Goal: Task Accomplishment & Management: Manage account settings

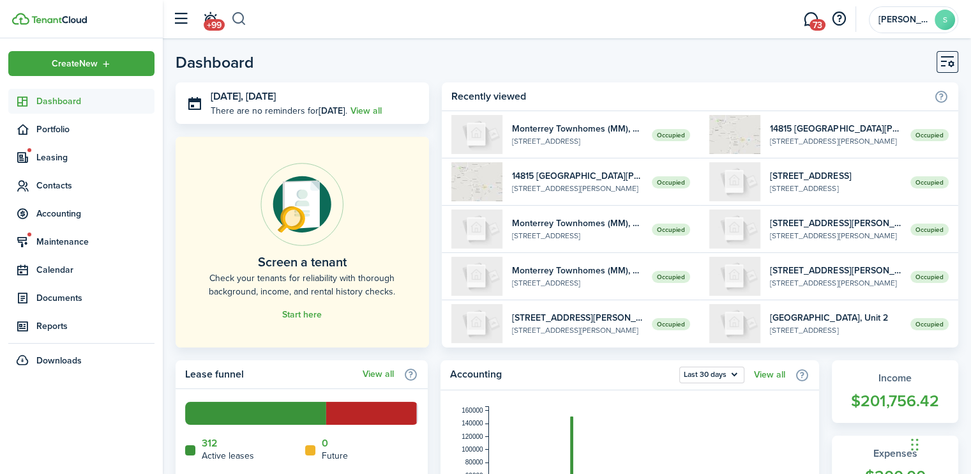
click at [239, 17] on button "button" at bounding box center [239, 19] width 16 height 22
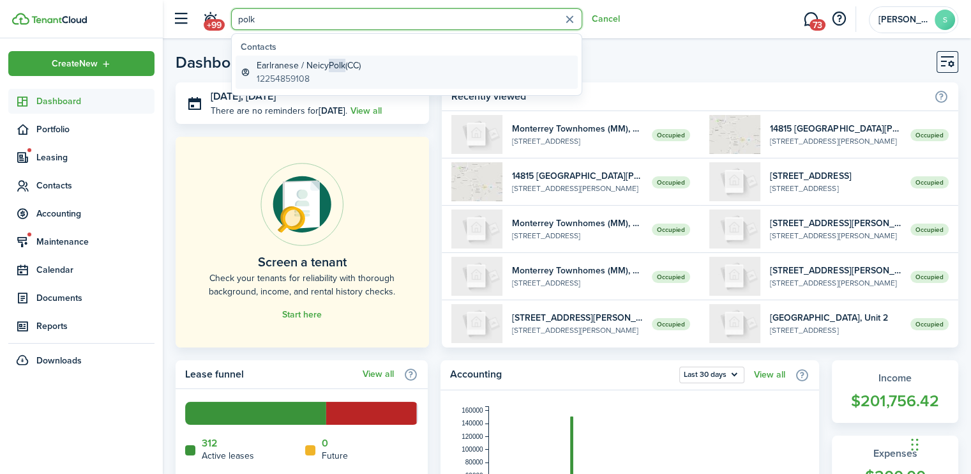
type input "polk"
click at [297, 67] on global-search-item-title "Earlranese / [PERSON_NAME] (CC)" at bounding box center [309, 65] width 104 height 13
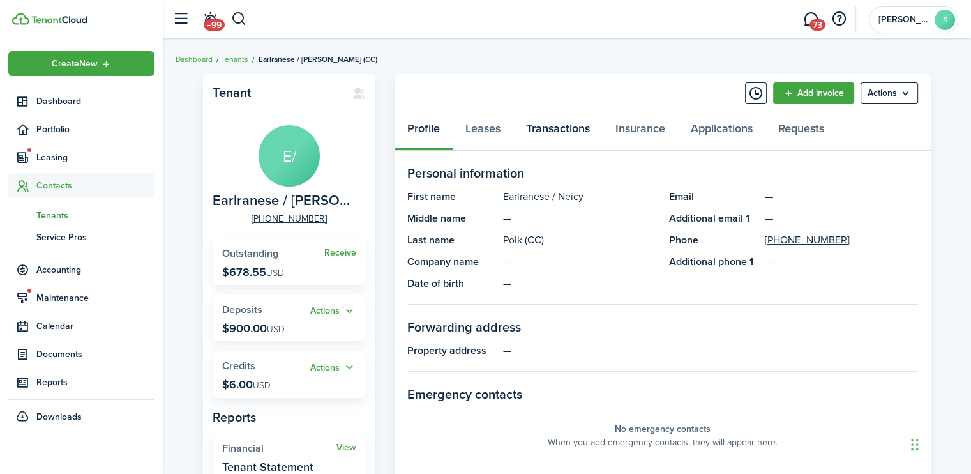
click at [562, 135] on link "Transactions" at bounding box center [557, 131] width 89 height 38
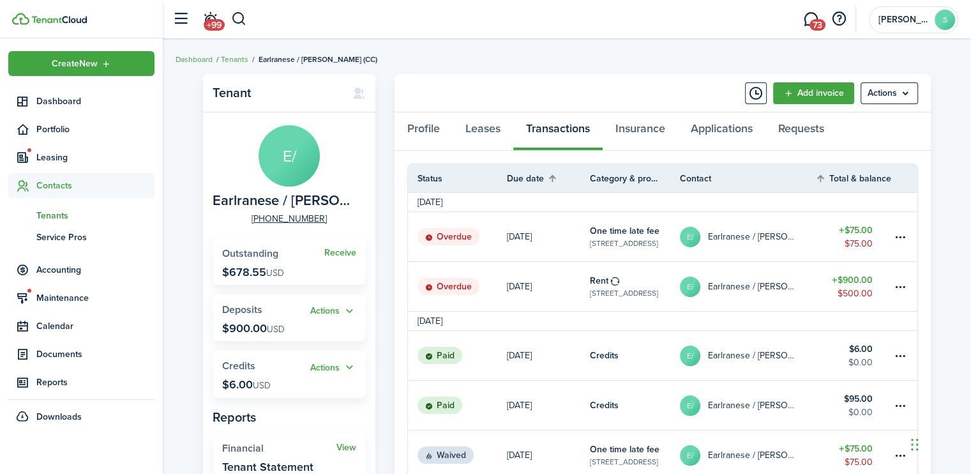
click at [467, 283] on status "Overdue" at bounding box center [448, 287] width 62 height 18
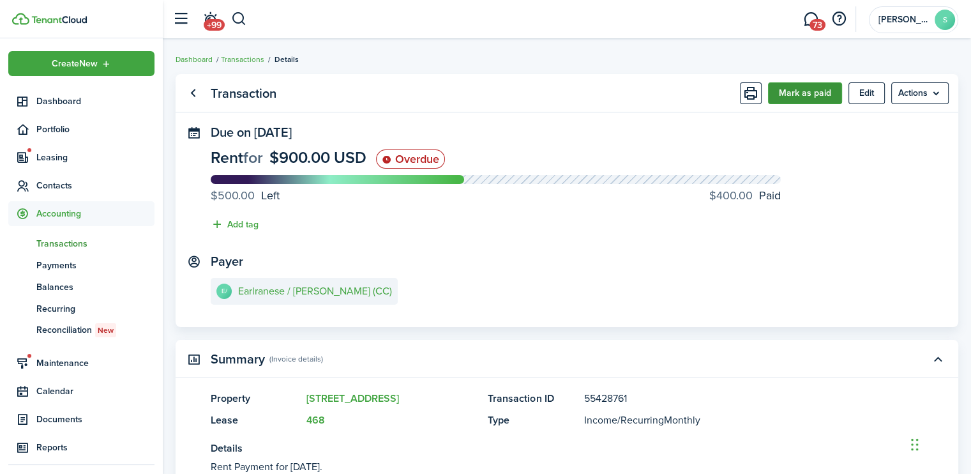
click at [816, 96] on button "Mark as paid" at bounding box center [805, 93] width 74 height 22
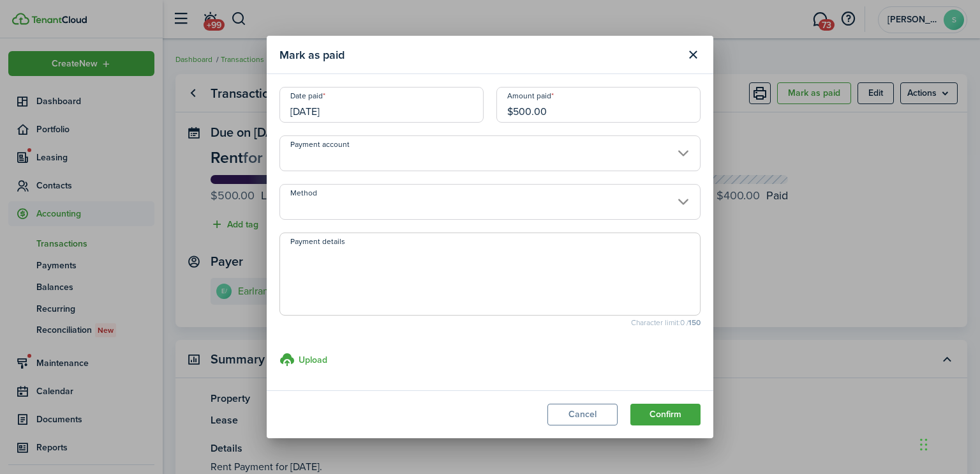
click at [523, 108] on input "$500.00" at bounding box center [599, 105] width 204 height 36
click at [380, 116] on input "[DATE]" at bounding box center [382, 105] width 204 height 36
type input "$100.00"
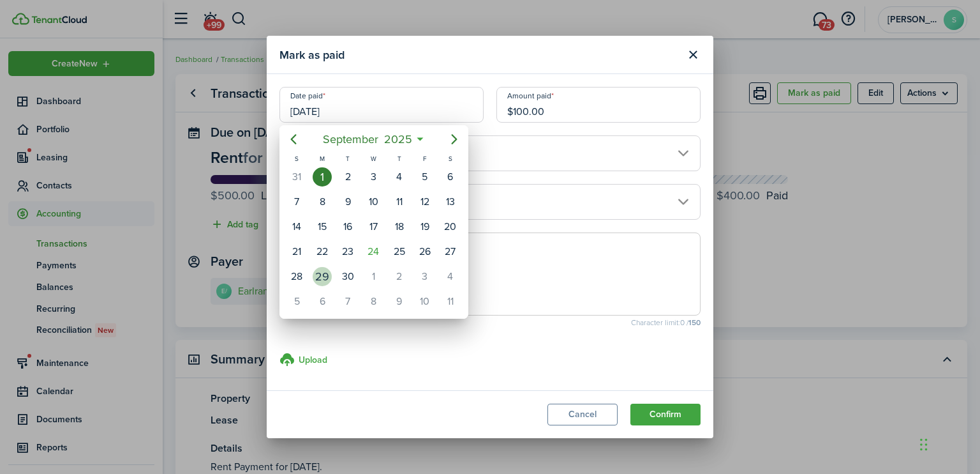
click at [324, 269] on div "29" at bounding box center [322, 276] width 19 height 19
type input "[DATE]"
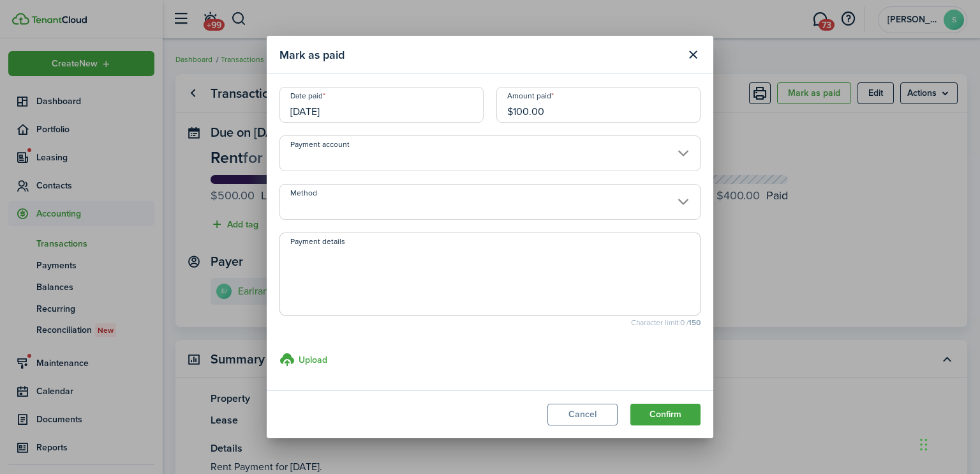
click at [306, 262] on textarea "Payment details" at bounding box center [490, 277] width 420 height 61
type textarea "cash app"
click at [668, 410] on button "Confirm" at bounding box center [666, 414] width 70 height 22
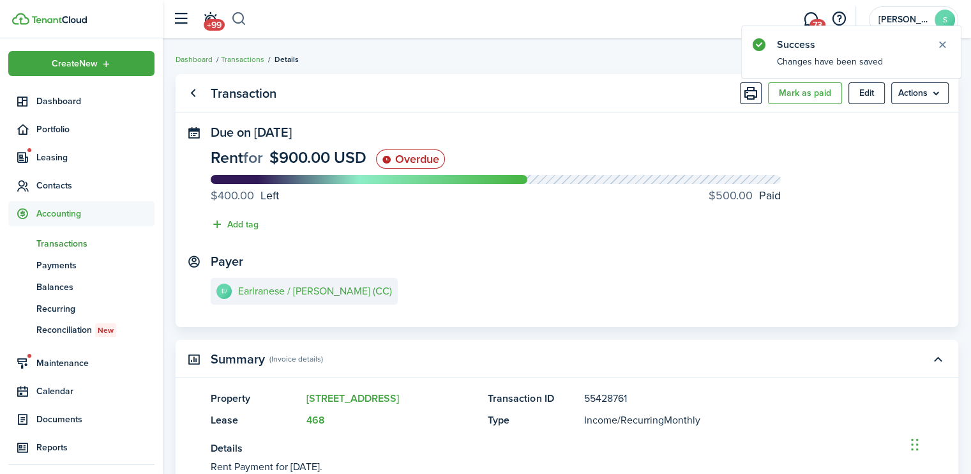
click at [239, 19] on button "button" at bounding box center [239, 19] width 16 height 22
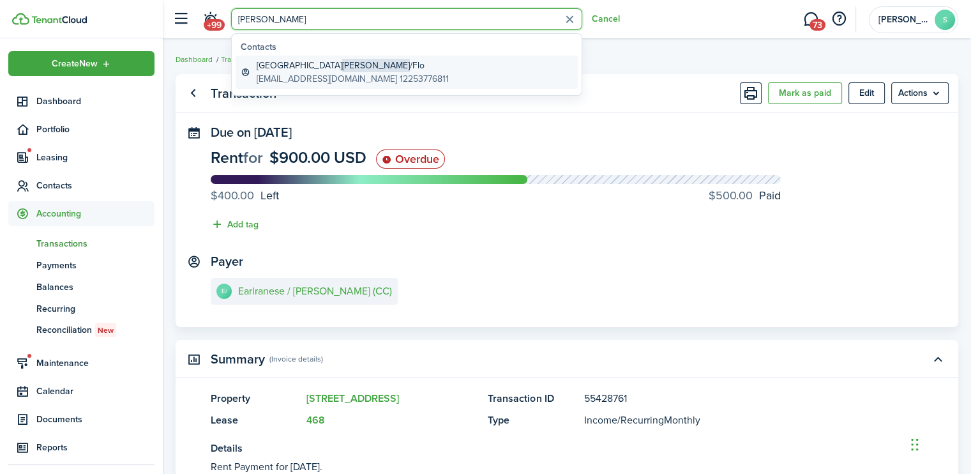
type input "[PERSON_NAME]"
click at [278, 70] on global-search-item-title "[PERSON_NAME] /Flo" at bounding box center [353, 65] width 192 height 13
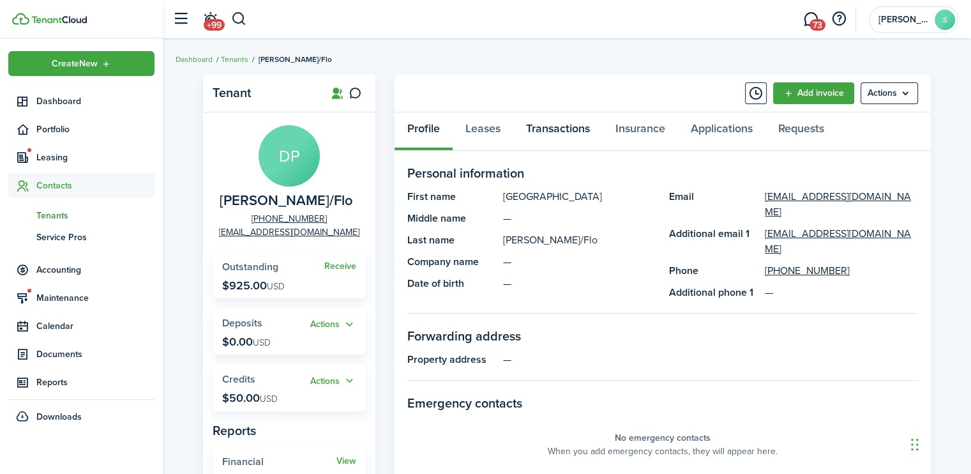
click at [544, 127] on link "Transactions" at bounding box center [557, 131] width 89 height 38
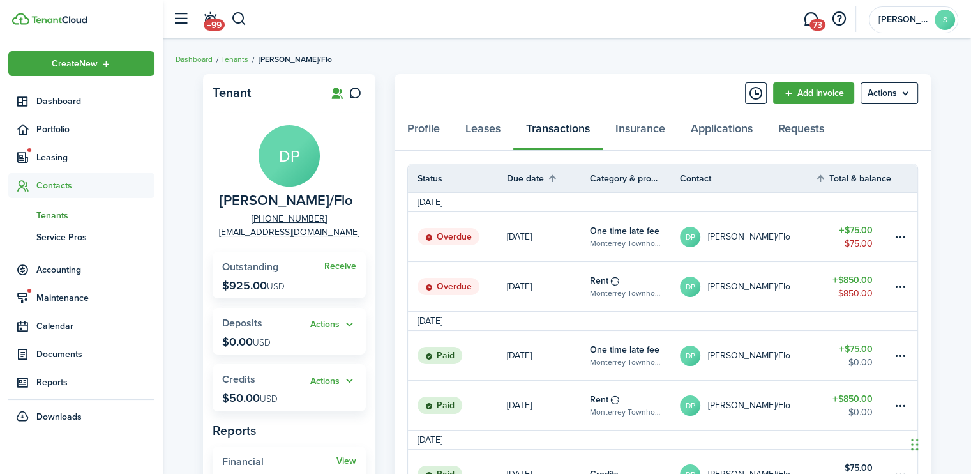
click at [454, 292] on status "Overdue" at bounding box center [448, 287] width 62 height 18
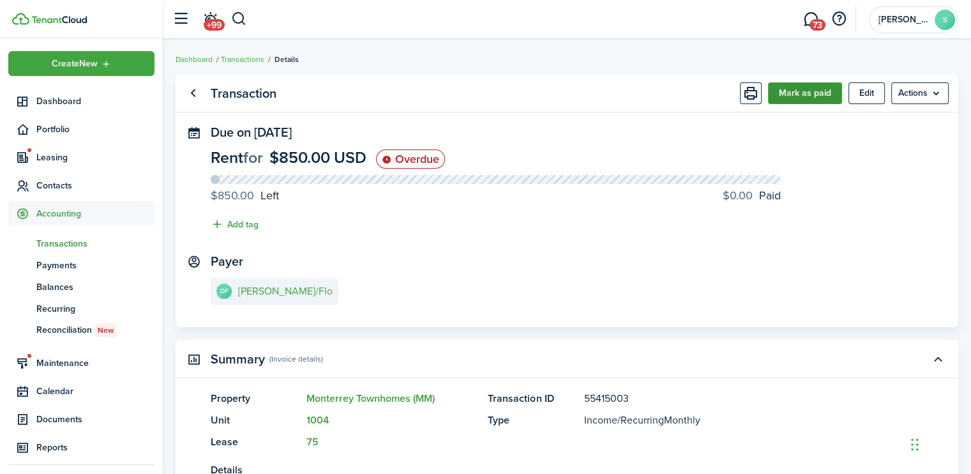
click at [784, 99] on button "Mark as paid" at bounding box center [805, 93] width 74 height 22
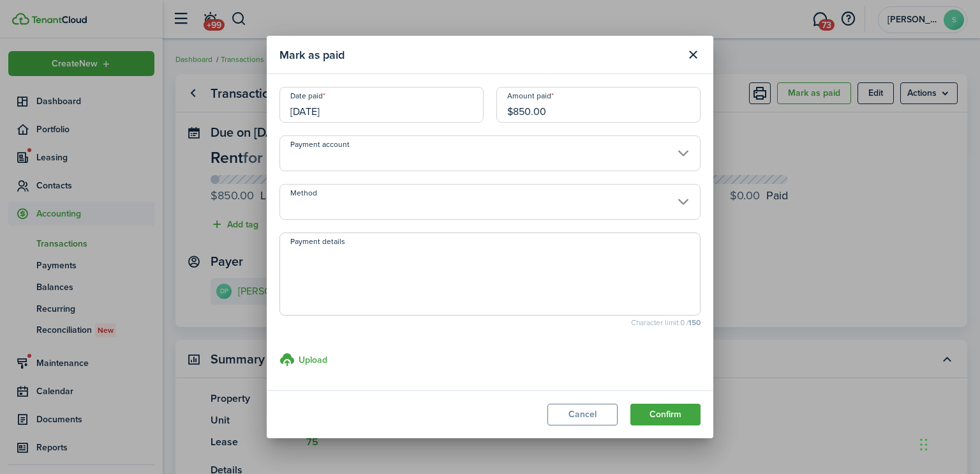
click at [350, 118] on input "[DATE]" at bounding box center [382, 105] width 204 height 36
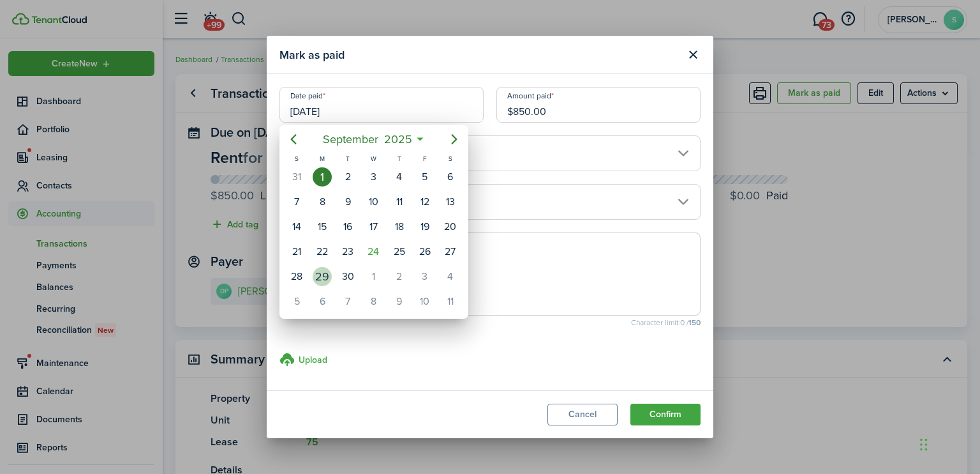
click at [320, 269] on div "29" at bounding box center [322, 276] width 19 height 19
type input "[DATE]"
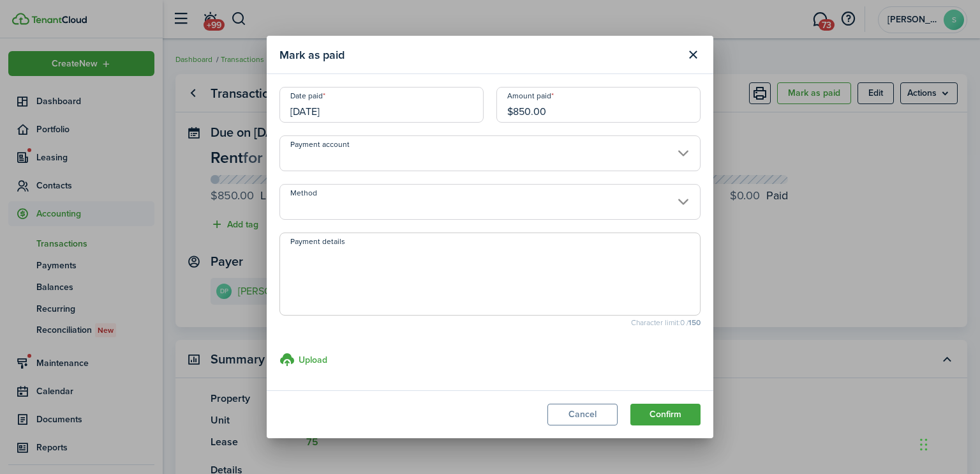
click at [302, 255] on textarea "Payment details" at bounding box center [490, 277] width 420 height 61
type textarea "cash app"
click at [671, 412] on button "Confirm" at bounding box center [666, 414] width 70 height 22
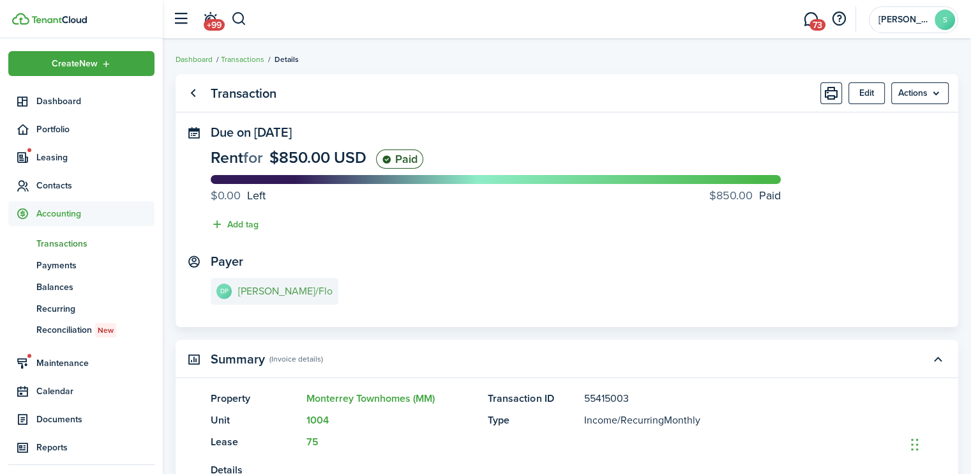
click at [286, 292] on e-details-info-title "[PERSON_NAME]/Flo" at bounding box center [285, 290] width 94 height 11
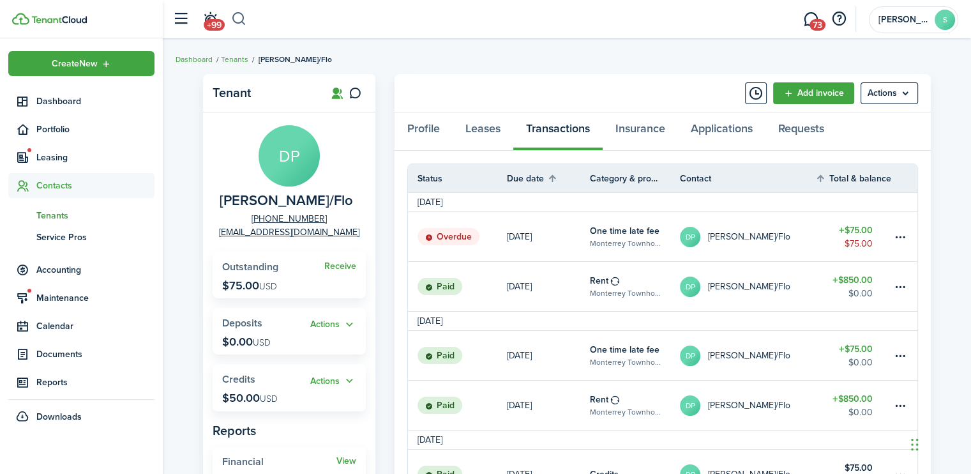
click at [240, 16] on button "button" at bounding box center [239, 19] width 16 height 22
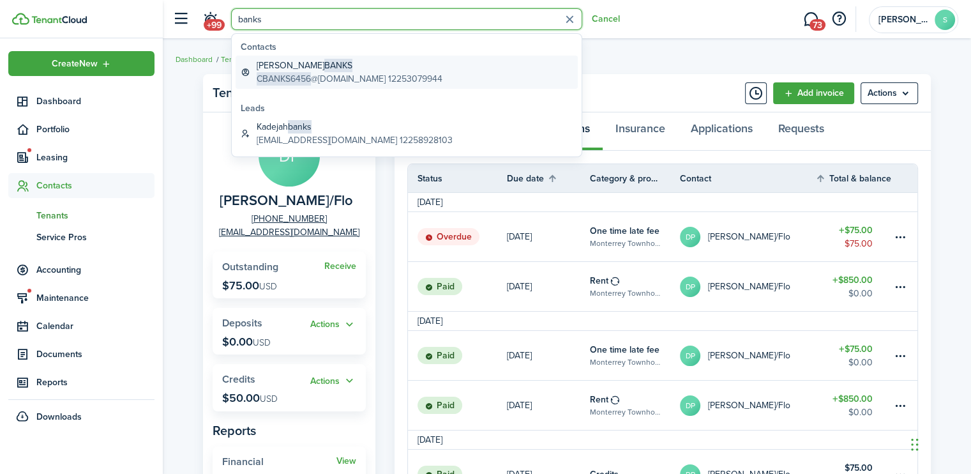
type input "banks"
click at [324, 66] on span "BANKS" at bounding box center [338, 65] width 28 height 13
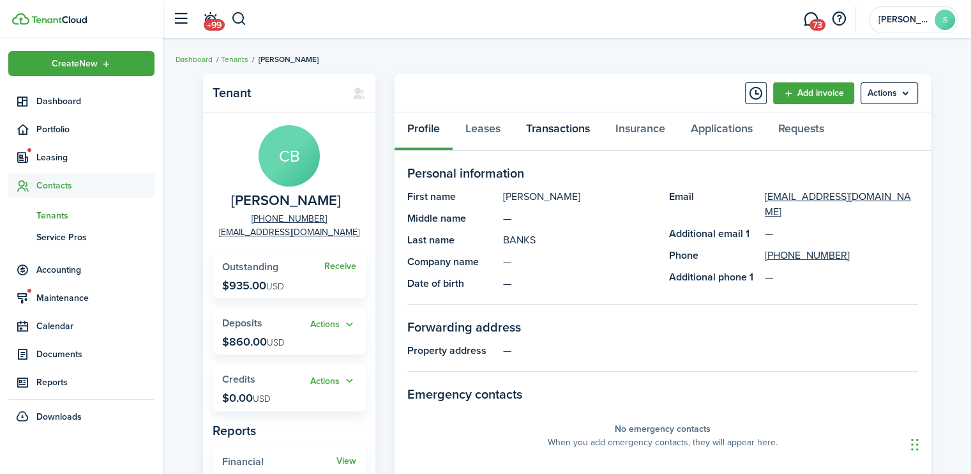
click at [540, 130] on link "Transactions" at bounding box center [557, 131] width 89 height 38
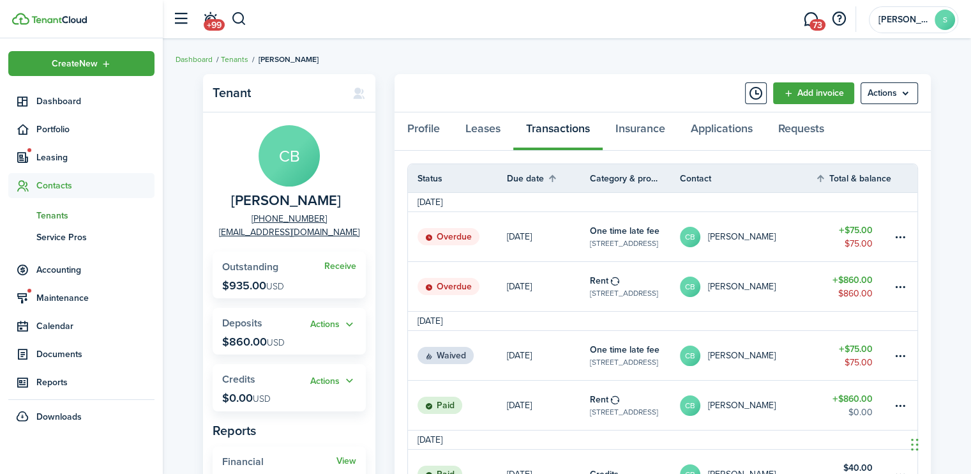
click at [452, 287] on status "Overdue" at bounding box center [448, 287] width 62 height 18
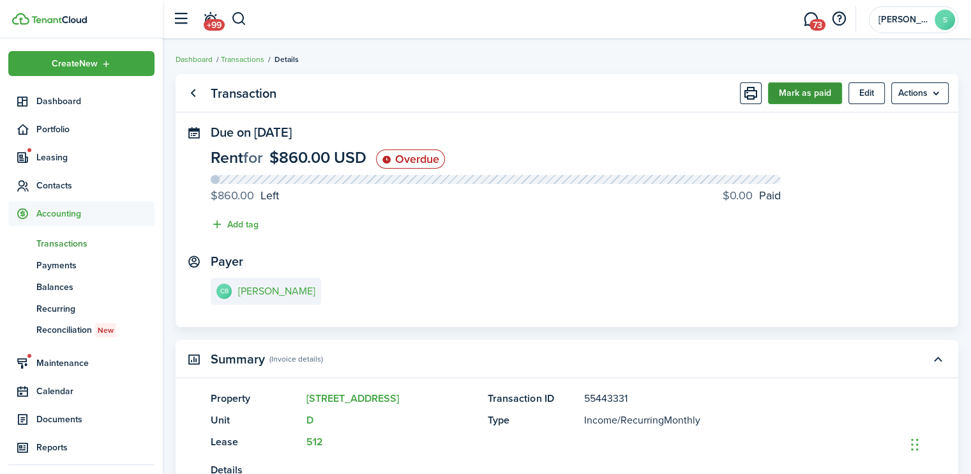
click at [795, 99] on button "Mark as paid" at bounding box center [805, 93] width 74 height 22
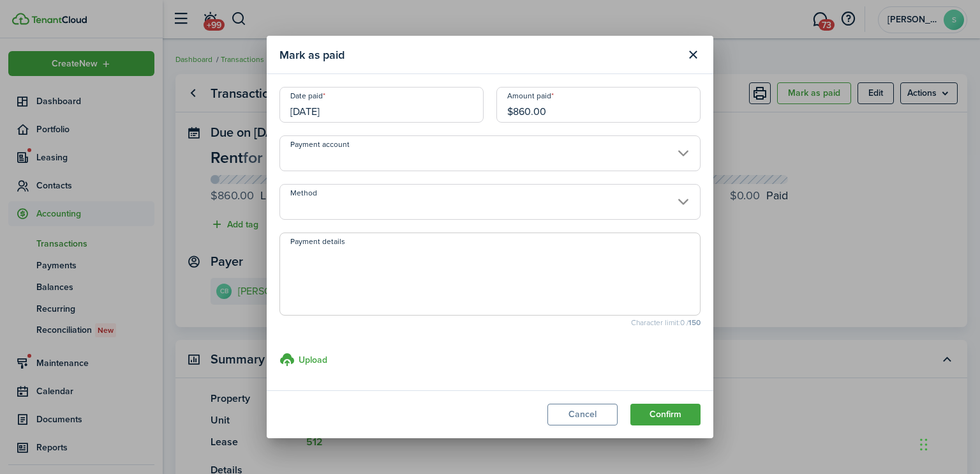
click at [534, 108] on input "$860.00" at bounding box center [599, 105] width 204 height 36
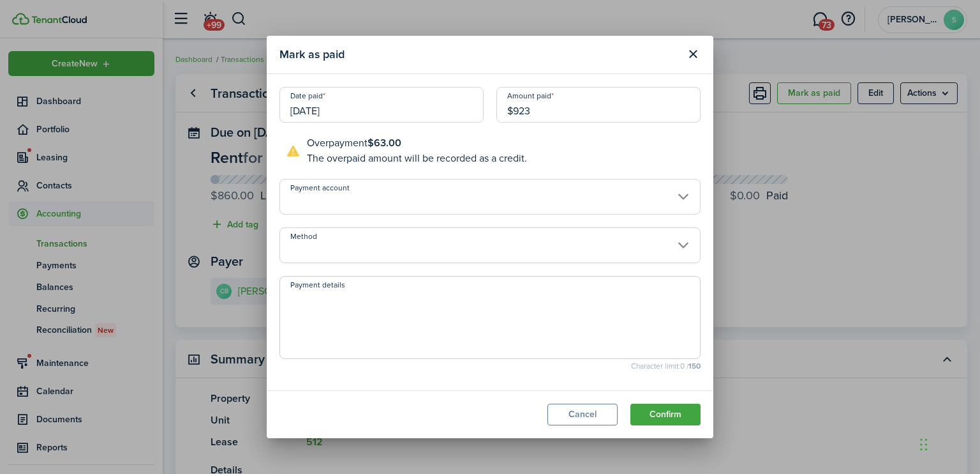
click at [341, 111] on input "[DATE]" at bounding box center [382, 105] width 204 height 36
type input "$923.00"
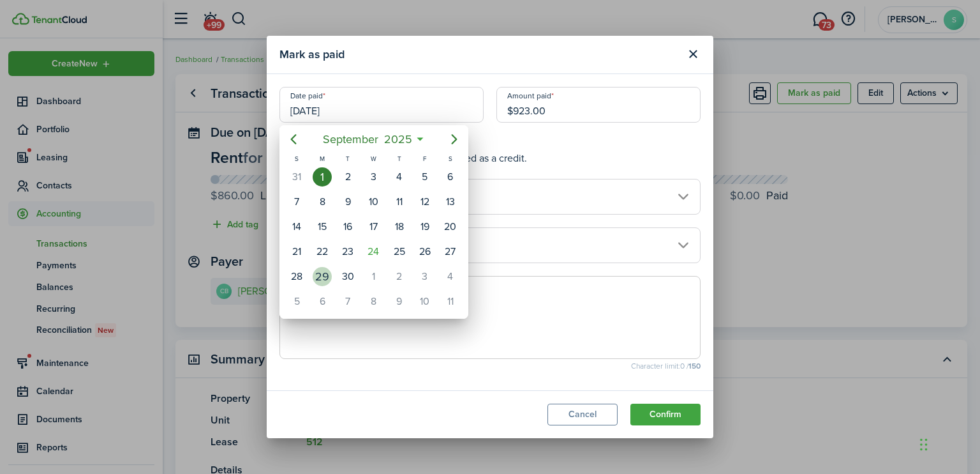
click at [320, 269] on div "29" at bounding box center [322, 276] width 19 height 19
type input "[DATE]"
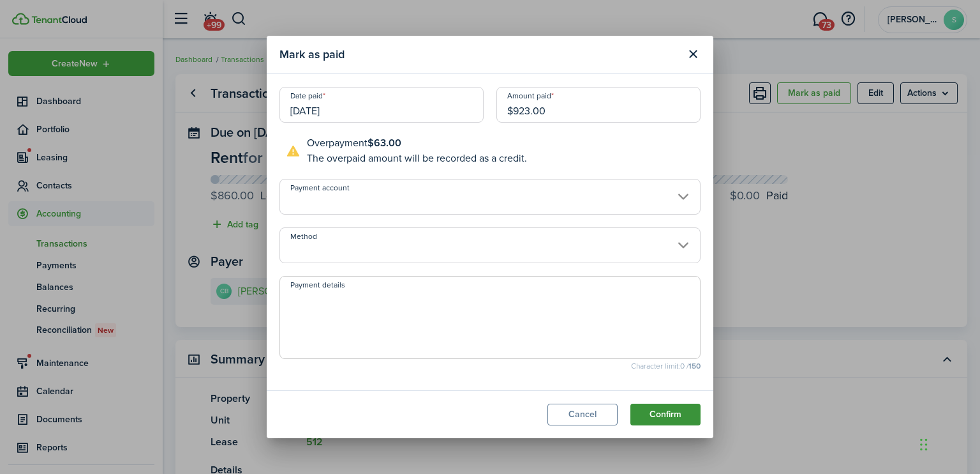
click at [662, 415] on button "Confirm" at bounding box center [666, 414] width 70 height 22
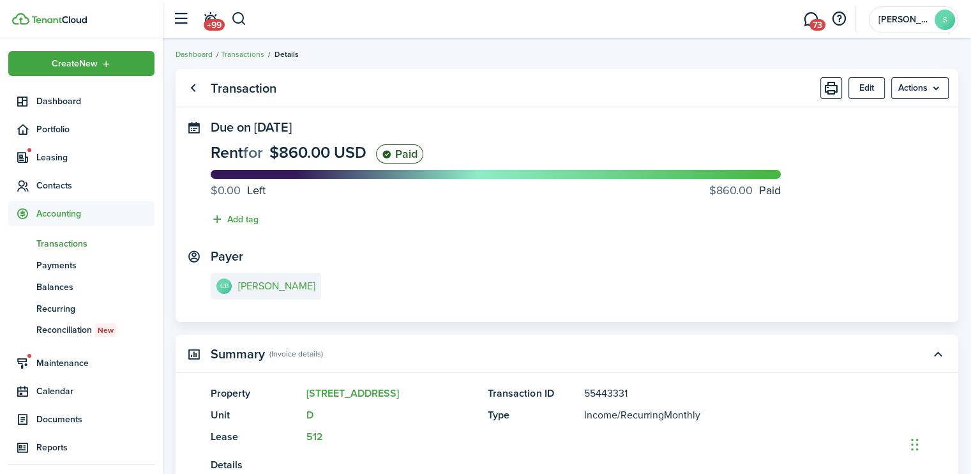
scroll to position [2, 0]
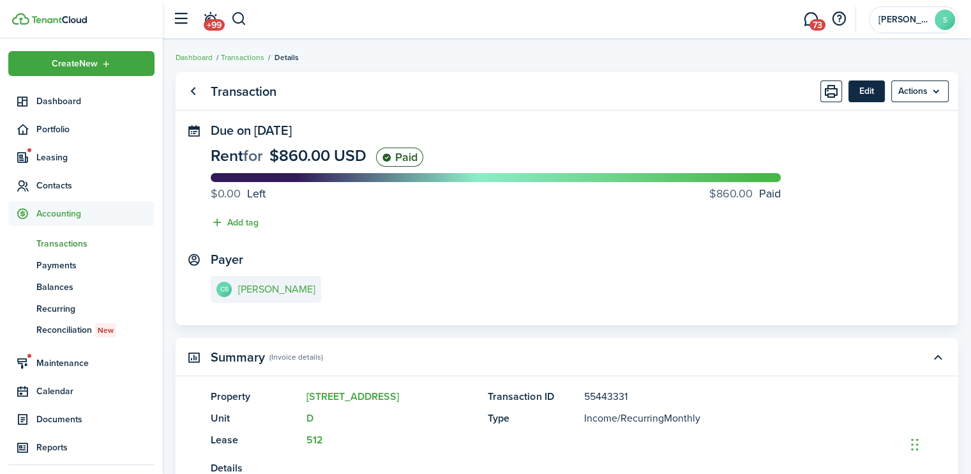
click at [864, 94] on button "Edit" at bounding box center [866, 91] width 36 height 22
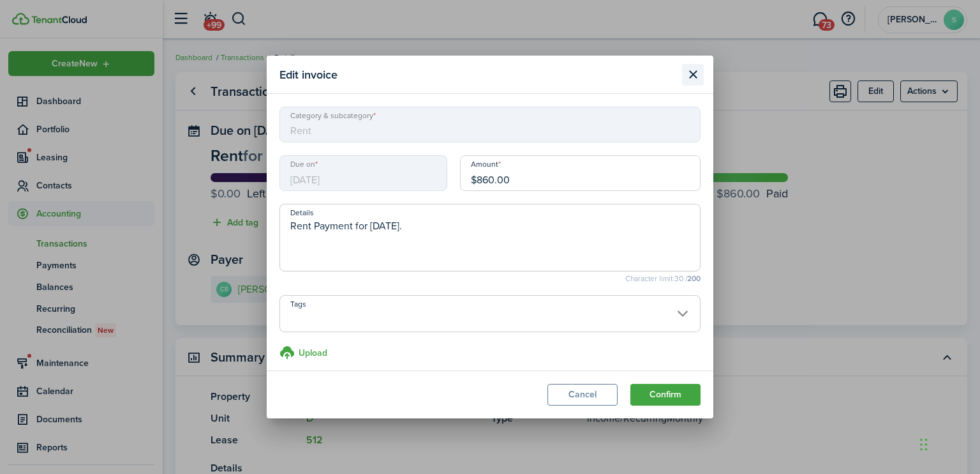
click at [689, 78] on button "Close modal" at bounding box center [693, 75] width 22 height 22
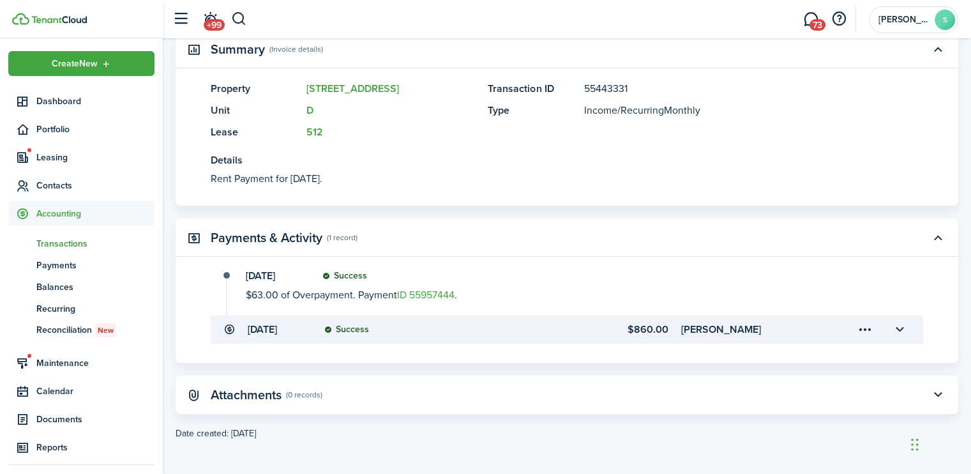
scroll to position [311, 0]
click at [899, 328] on button "button" at bounding box center [899, 328] width 22 height 22
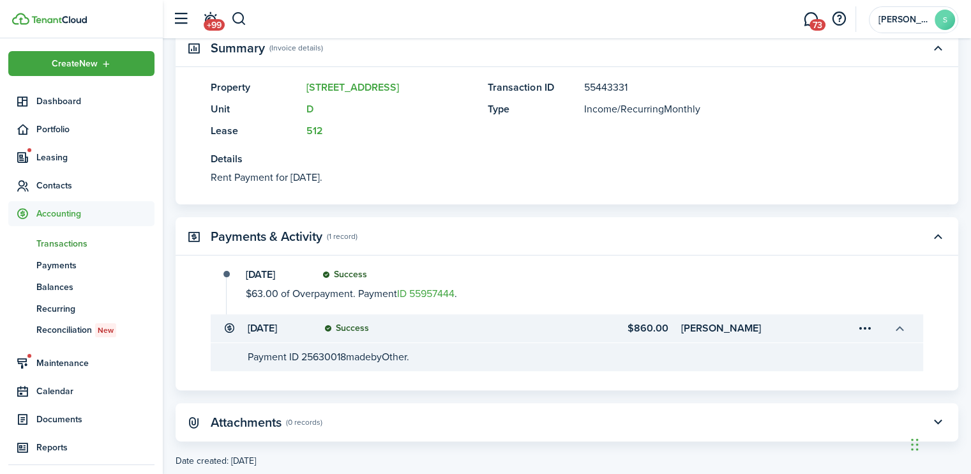
click at [899, 328] on button "button" at bounding box center [899, 328] width 22 height 22
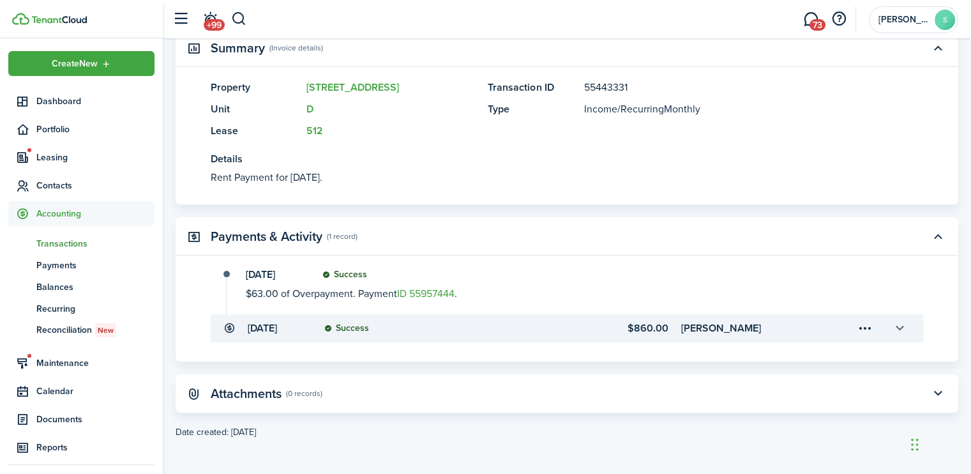
click at [899, 328] on button "button" at bounding box center [899, 328] width 22 height 22
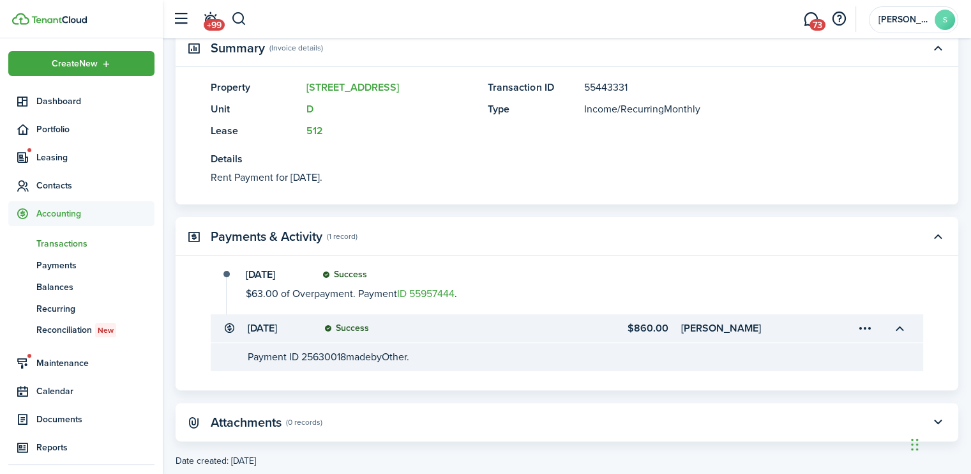
click at [423, 361] on transaction-details-table-item-description "Payment ID 25630018 made by Other." at bounding box center [567, 357] width 712 height 28
click at [525, 185] on panel-main-description "Rent Payment for [DATE]." at bounding box center [548, 177] width 674 height 15
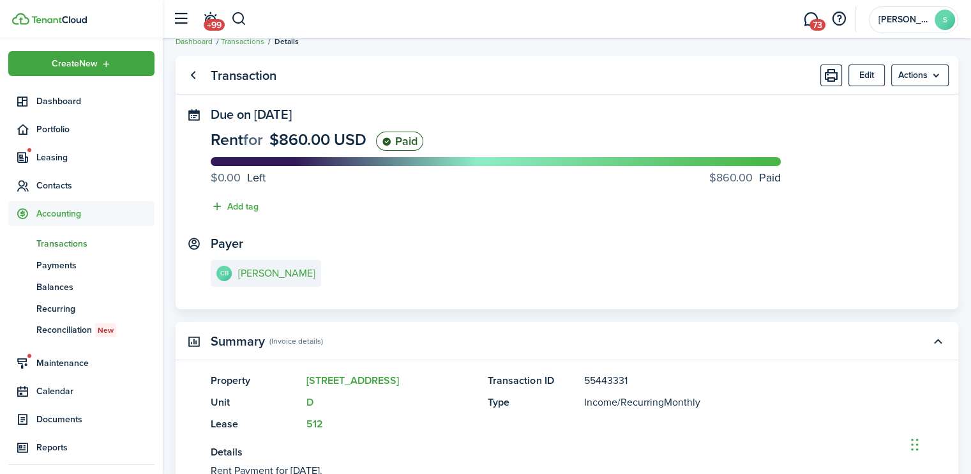
scroll to position [4, 0]
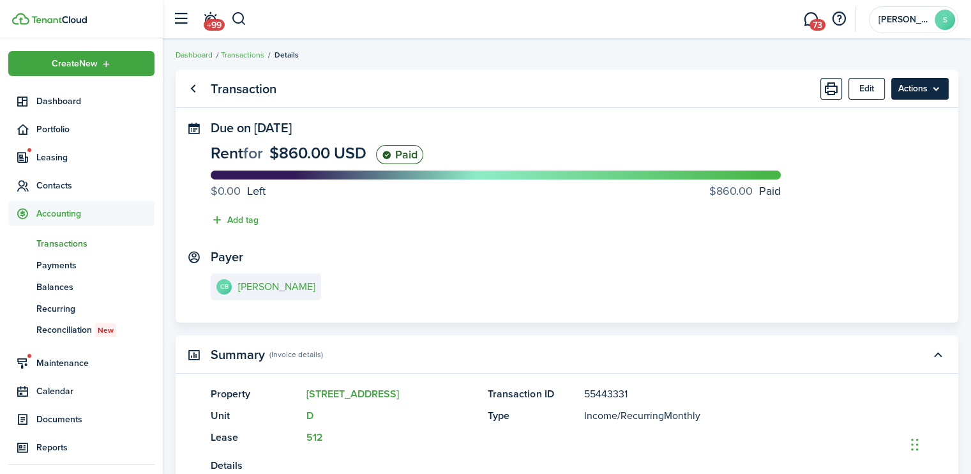
click at [911, 87] on menu-btn "Actions" at bounding box center [919, 89] width 57 height 22
click at [278, 289] on e-details-info-title "[PERSON_NAME]" at bounding box center [276, 286] width 77 height 11
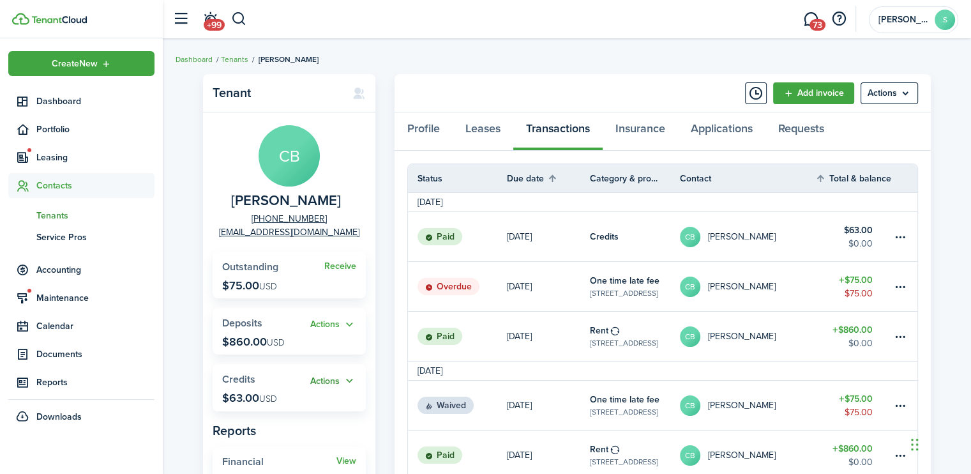
click at [318, 380] on button "Actions" at bounding box center [333, 380] width 46 height 15
click at [268, 425] on link "Apply" at bounding box center [300, 428] width 112 height 22
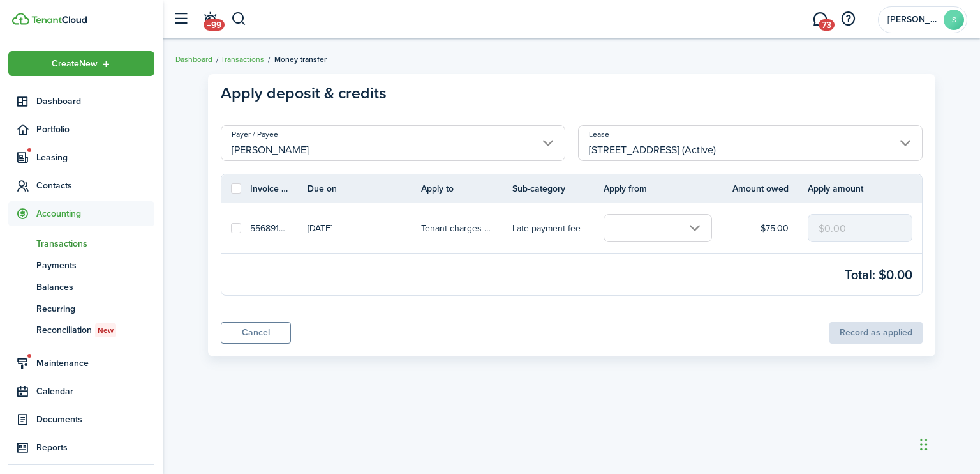
click at [694, 227] on input "text" at bounding box center [658, 228] width 108 height 28
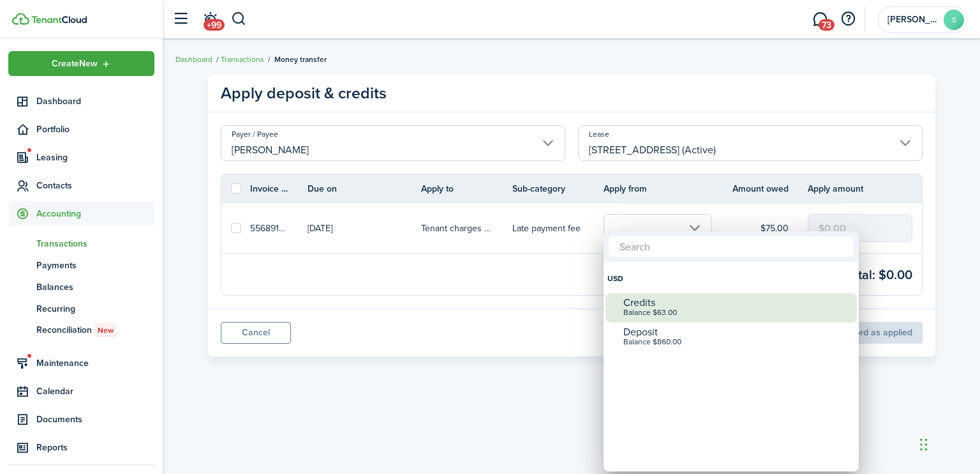
click at [641, 313] on div "Balance $63.00" at bounding box center [737, 312] width 226 height 9
checkbox input "true"
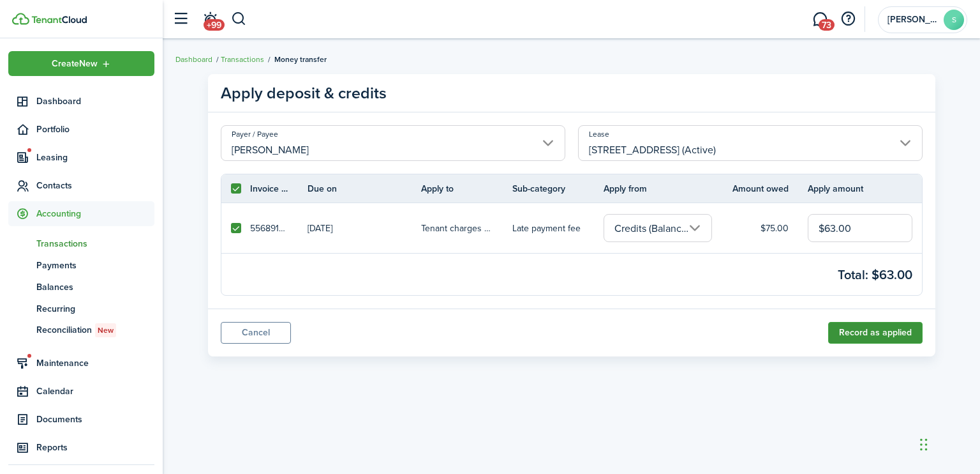
click at [862, 336] on button "Record as applied" at bounding box center [875, 333] width 94 height 22
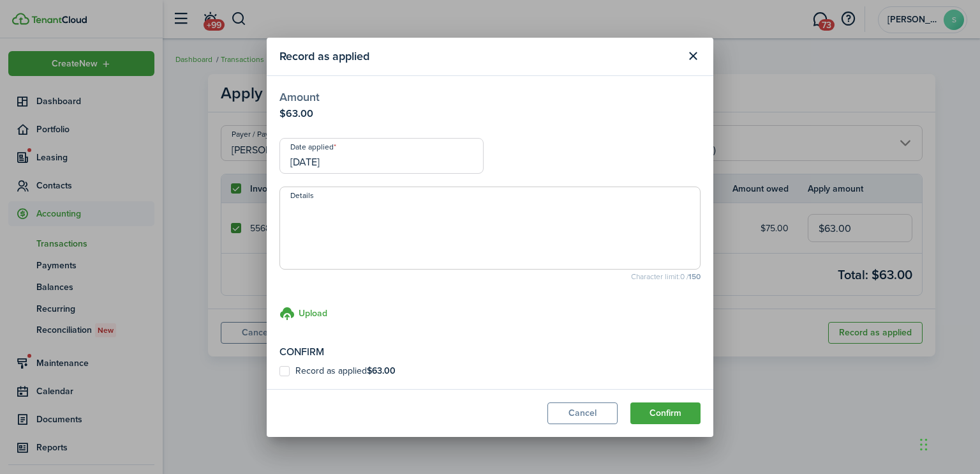
click at [283, 371] on label "Record as applied $63.00" at bounding box center [338, 371] width 116 height 10
click at [280, 371] on input "Record as applied $63.00" at bounding box center [279, 370] width 1 height 1
checkbox input "true"
click at [663, 411] on button "Confirm" at bounding box center [666, 413] width 70 height 22
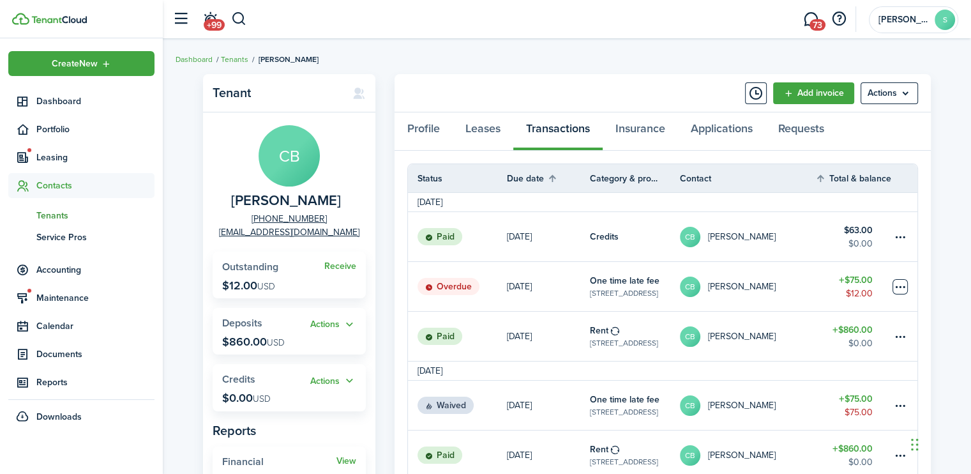
click at [894, 286] on table-menu-btn-icon at bounding box center [899, 286] width 15 height 15
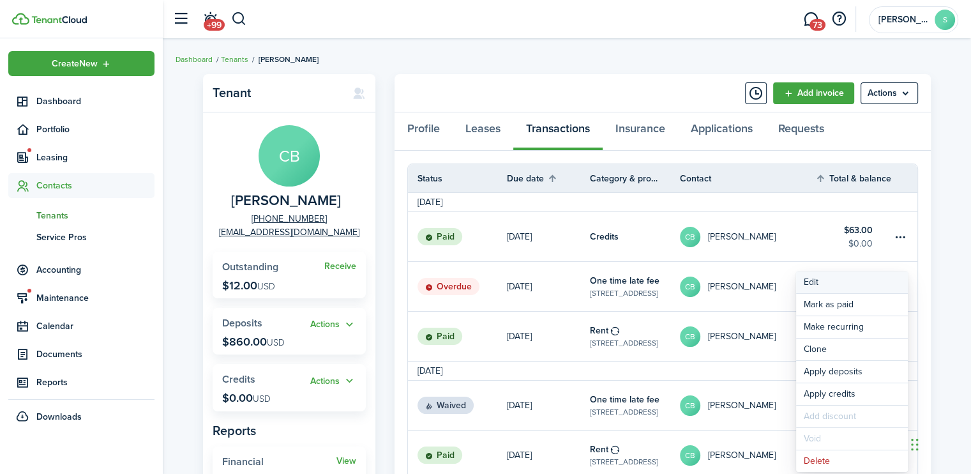
click at [816, 281] on button "Edit" at bounding box center [852, 282] width 112 height 22
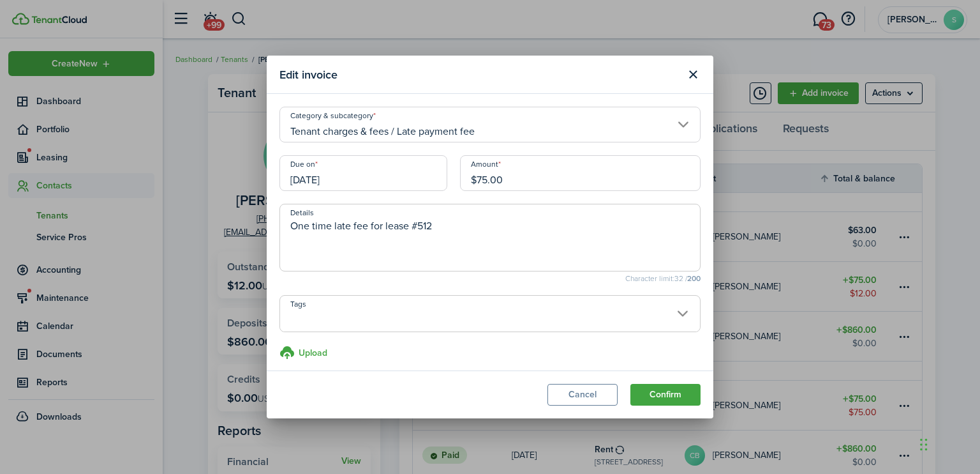
click at [477, 177] on input "$75.00" at bounding box center [580, 173] width 241 height 36
type input "$63.00"
click at [662, 388] on button "Confirm" at bounding box center [666, 395] width 70 height 22
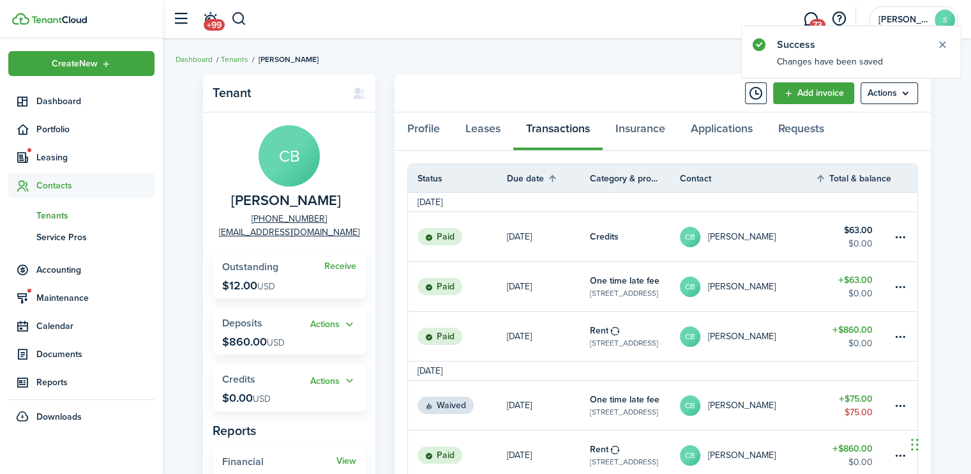
click at [463, 339] on link "Paid" at bounding box center [457, 335] width 99 height 49
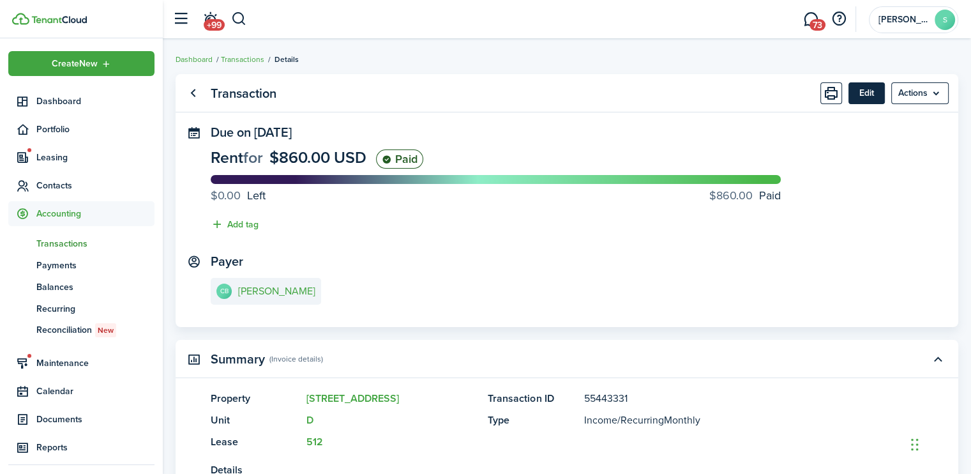
click at [864, 94] on button "Edit" at bounding box center [866, 93] width 36 height 22
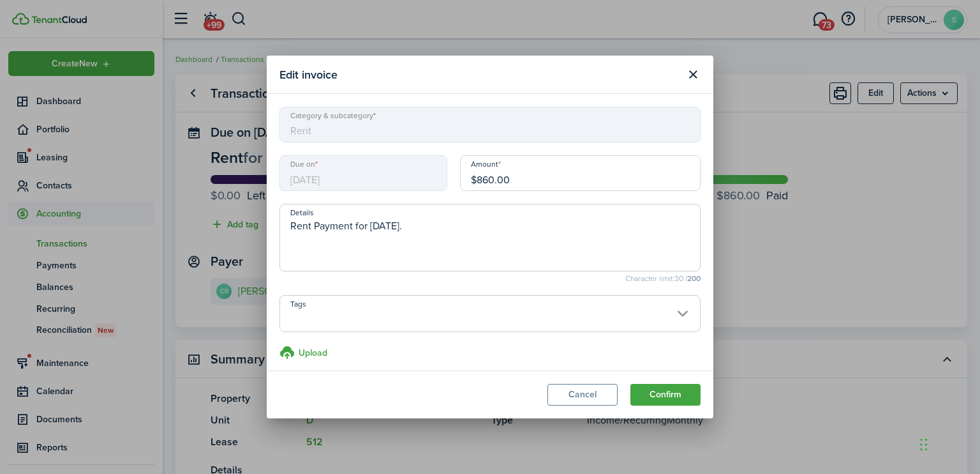
click at [920, 203] on div "Edit invoice Category & subcategory Rent Due on [DATE] Amount $860.00 Details R…" at bounding box center [490, 237] width 980 height 474
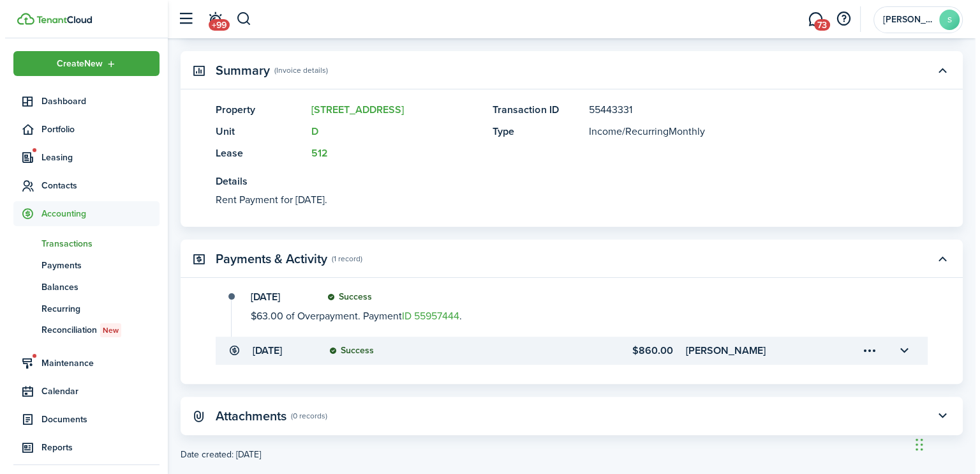
scroll to position [290, 0]
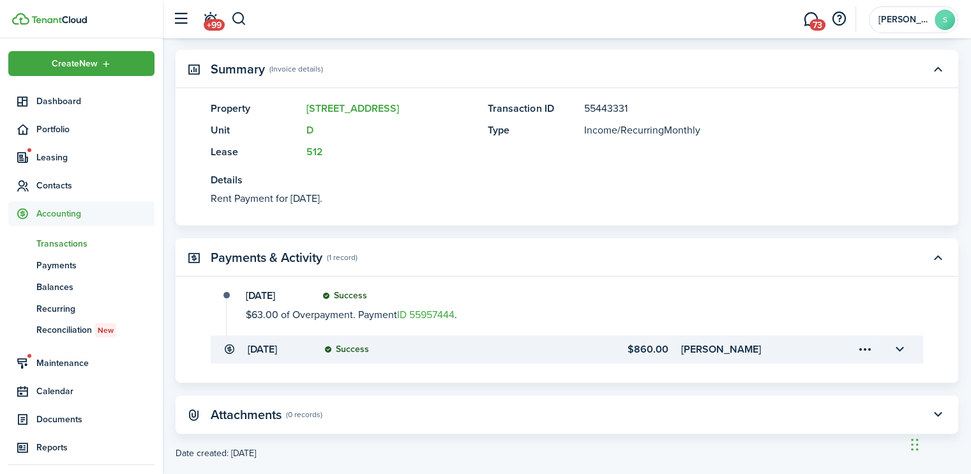
click at [863, 350] on menu-trigger-card "Open menu" at bounding box center [865, 349] width 22 height 22
click at [775, 378] on button "Edit" at bounding box center [820, 378] width 112 height 22
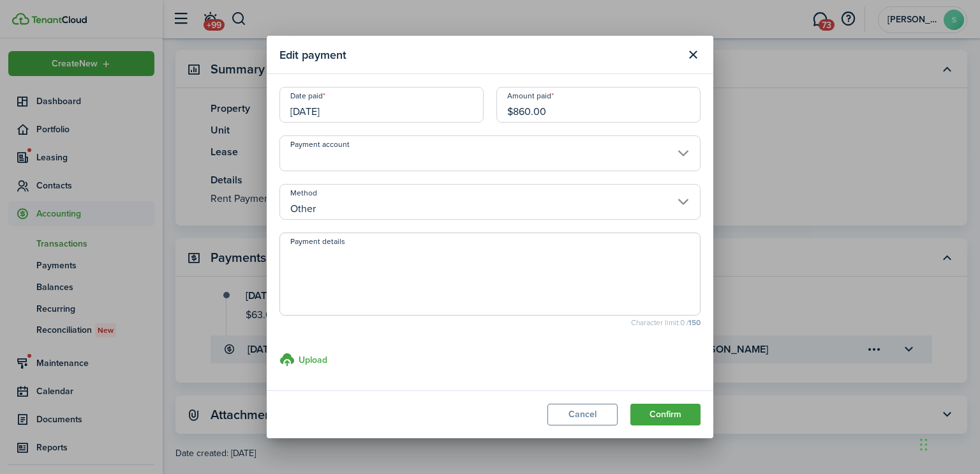
click at [297, 252] on textarea "Payment details" at bounding box center [490, 277] width 420 height 61
type textarea "cash app"
click at [664, 410] on button "Confirm" at bounding box center [666, 414] width 70 height 22
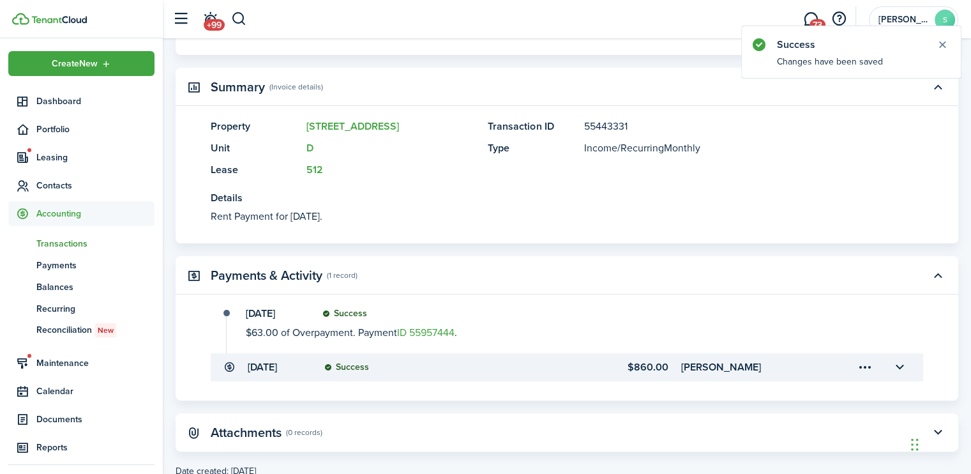
scroll to position [311, 0]
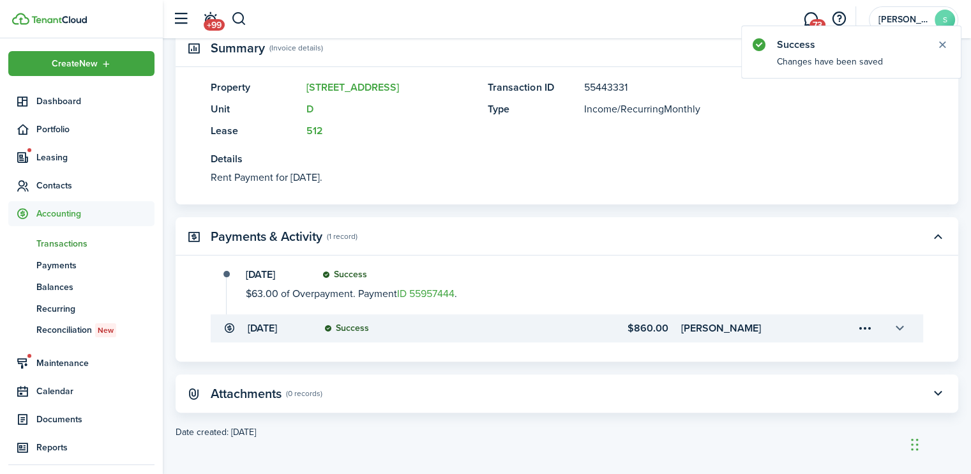
click at [900, 329] on button "button" at bounding box center [899, 328] width 22 height 22
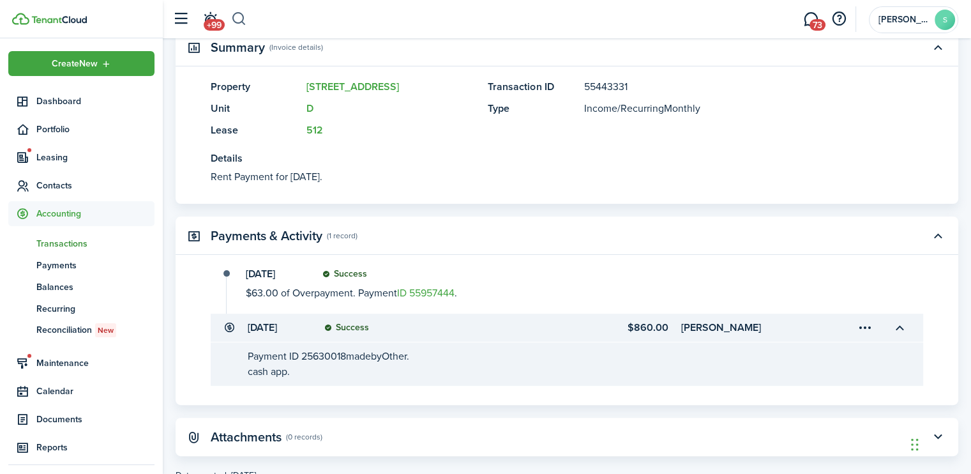
click at [242, 19] on button "button" at bounding box center [239, 19] width 16 height 22
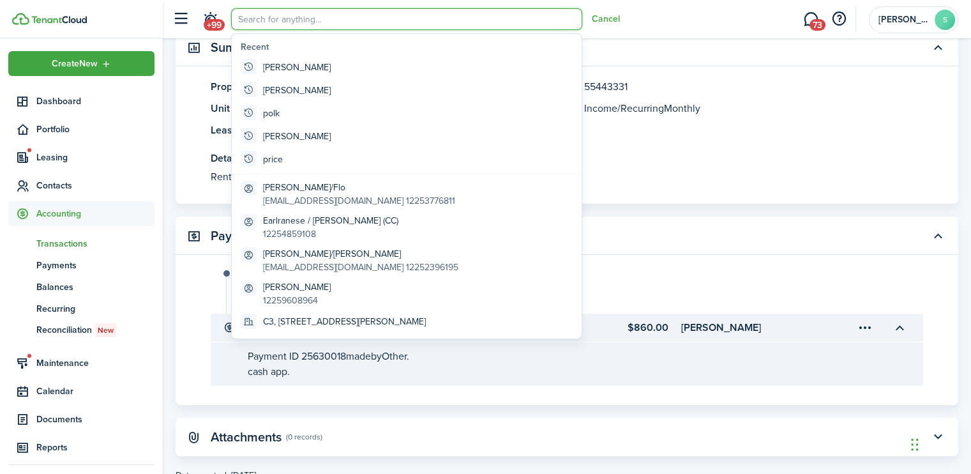
scroll to position [0, 0]
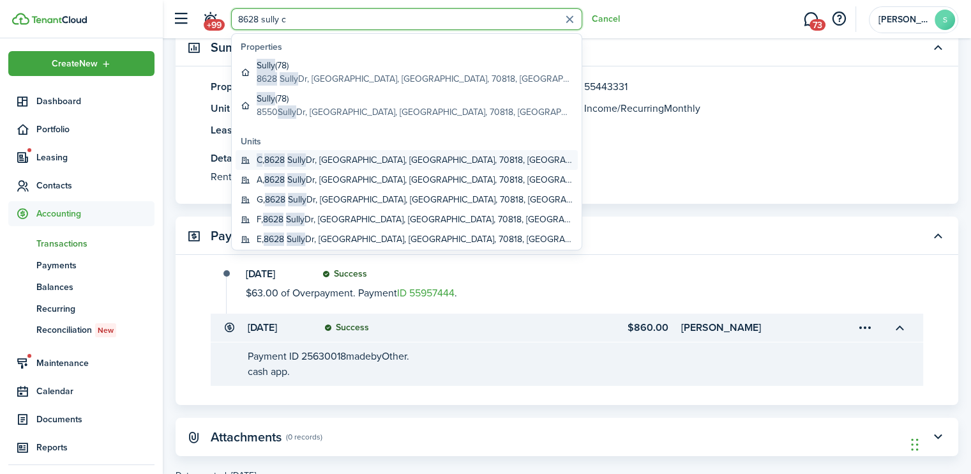
type input "8628 sully c"
click at [311, 160] on global-search-item-title "C , [STREET_ADDRESS]" at bounding box center [415, 159] width 316 height 13
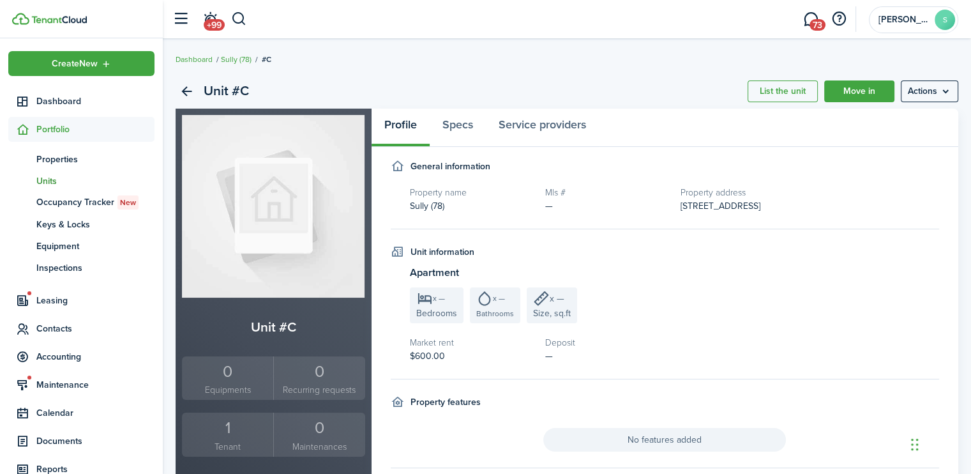
click at [227, 427] on div "1" at bounding box center [227, 427] width 85 height 24
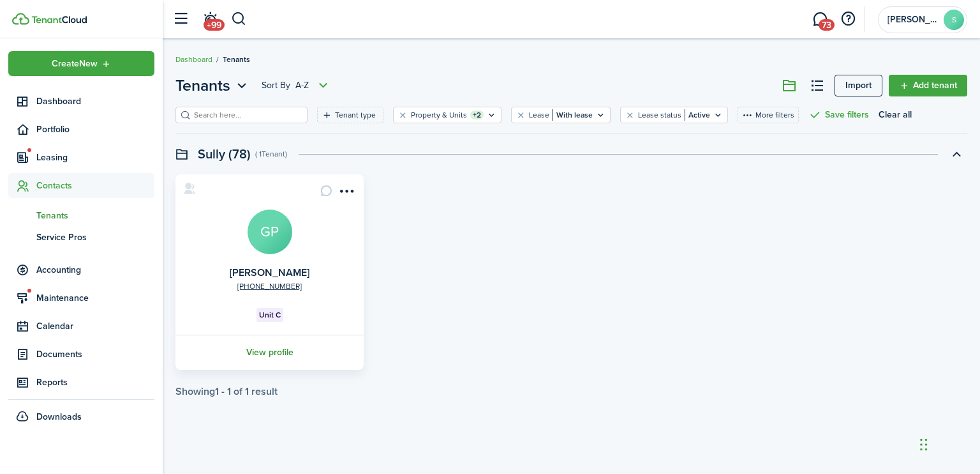
click at [280, 349] on link "View profile" at bounding box center [270, 351] width 192 height 35
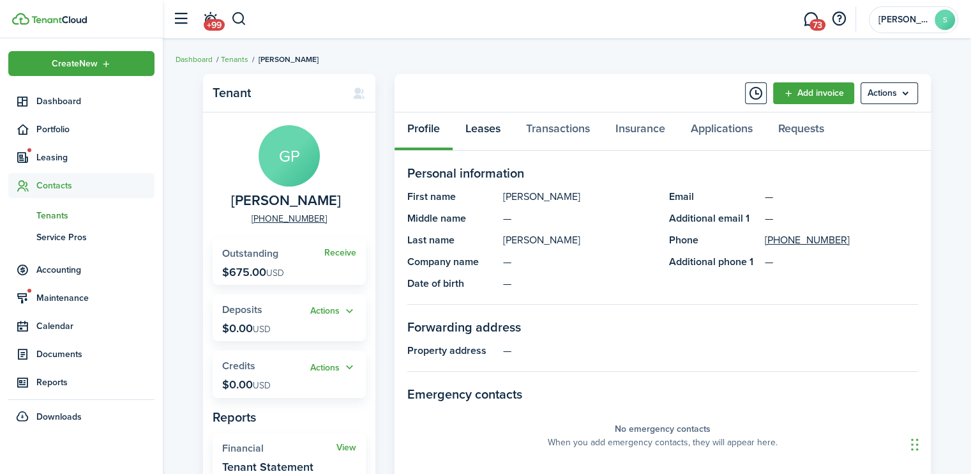
click at [490, 130] on link "Leases" at bounding box center [483, 131] width 61 height 38
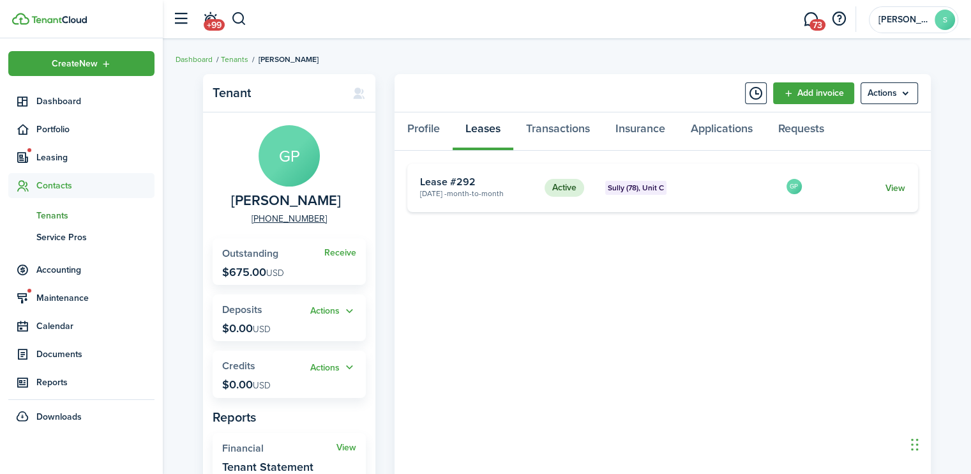
click at [891, 184] on link "View" at bounding box center [895, 187] width 20 height 13
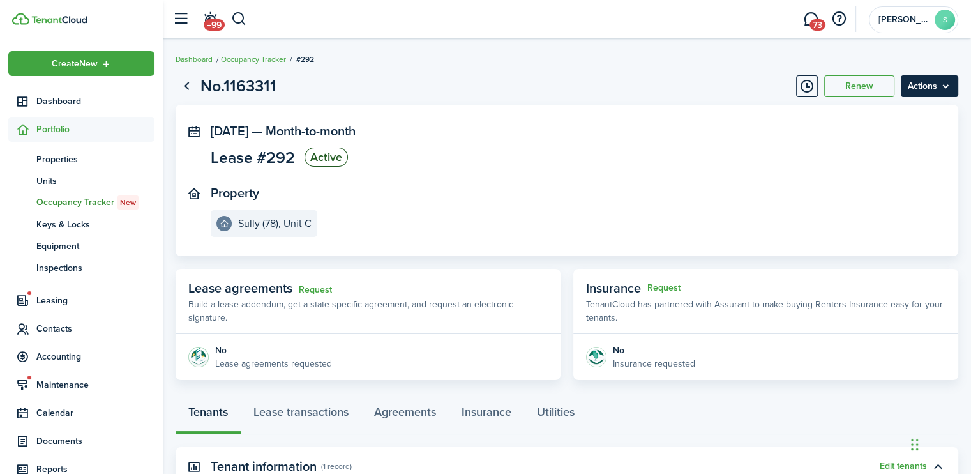
click at [924, 90] on menu-btn "Actions" at bounding box center [929, 86] width 57 height 22
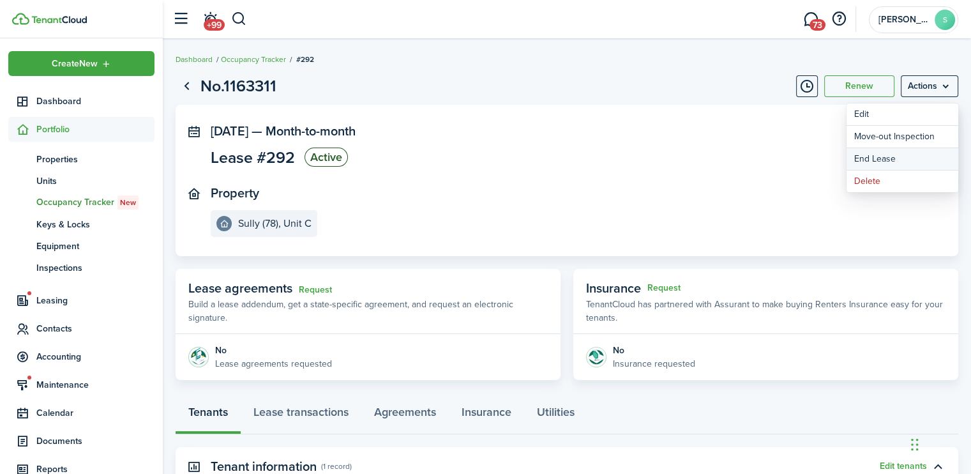
click at [867, 160] on link "End Lease" at bounding box center [902, 159] width 112 height 22
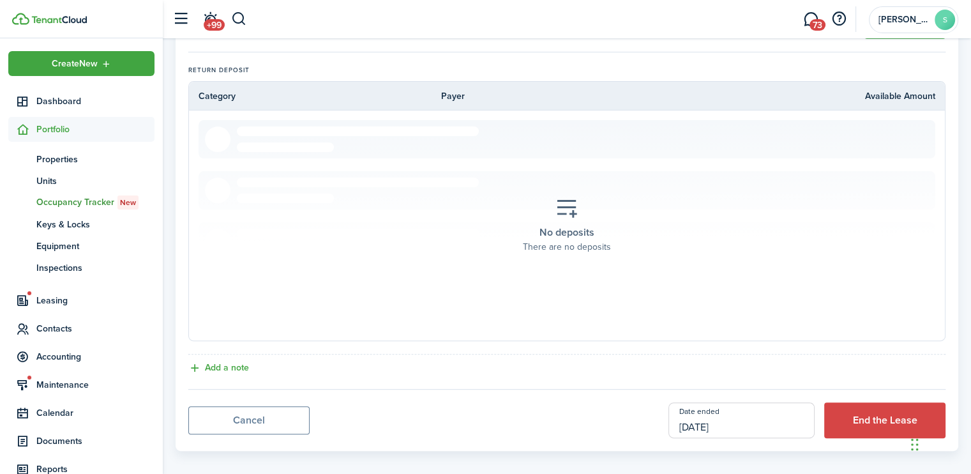
scroll to position [399, 0]
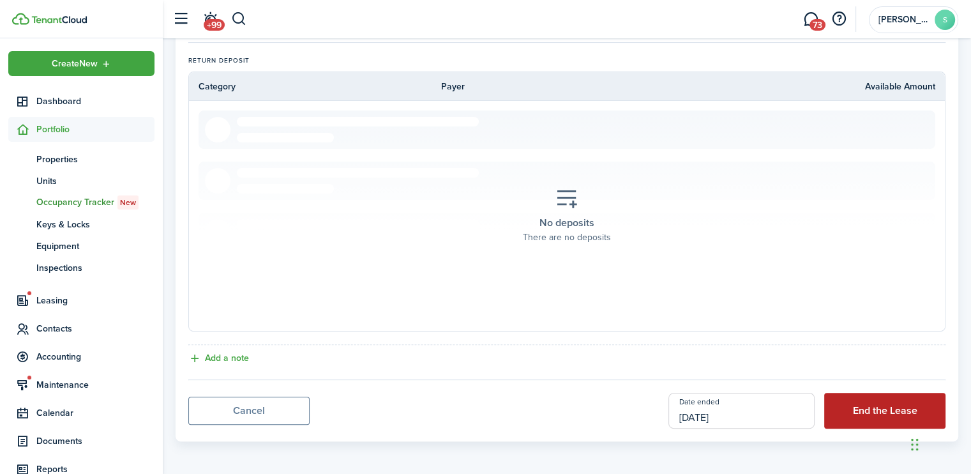
click at [887, 409] on button "End the Lease" at bounding box center [884, 411] width 121 height 36
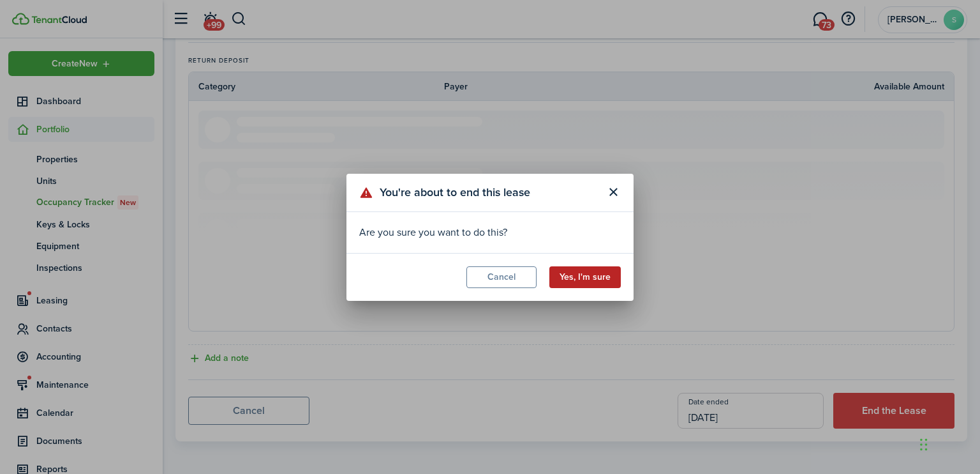
click at [597, 275] on button "Yes, I'm sure" at bounding box center [585, 277] width 71 height 22
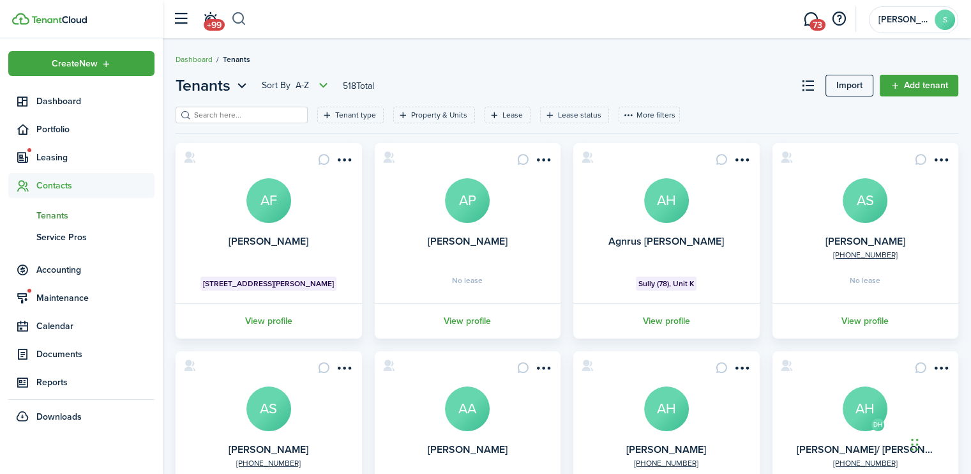
click at [239, 19] on button "button" at bounding box center [239, 19] width 16 height 22
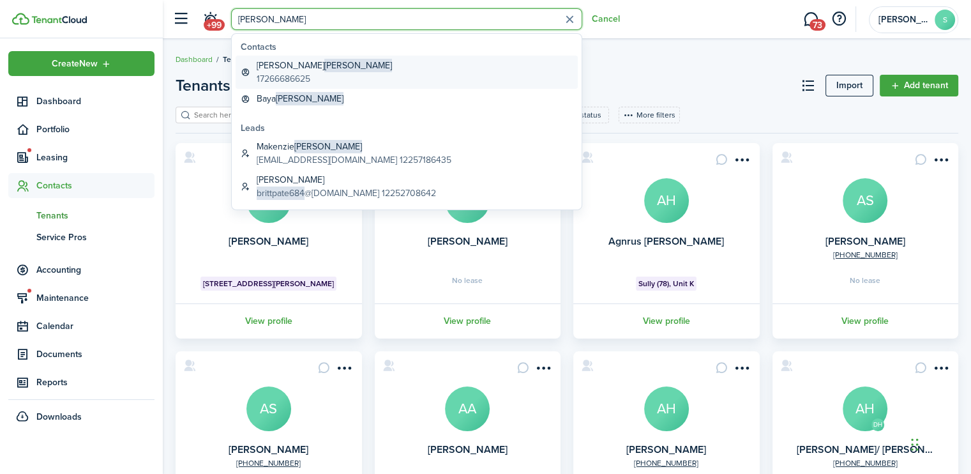
type input "[PERSON_NAME]"
click at [278, 69] on global-search-item-title "[PERSON_NAME]" at bounding box center [324, 65] width 135 height 13
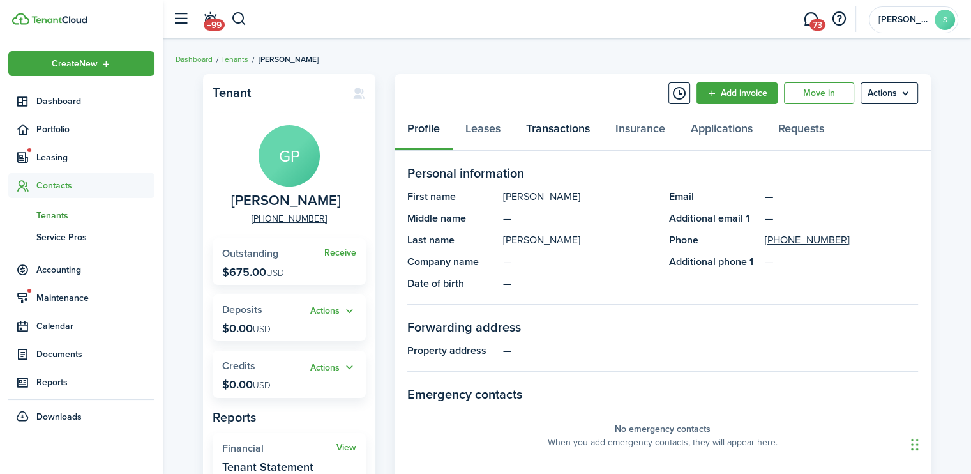
click at [555, 131] on link "Transactions" at bounding box center [557, 131] width 89 height 38
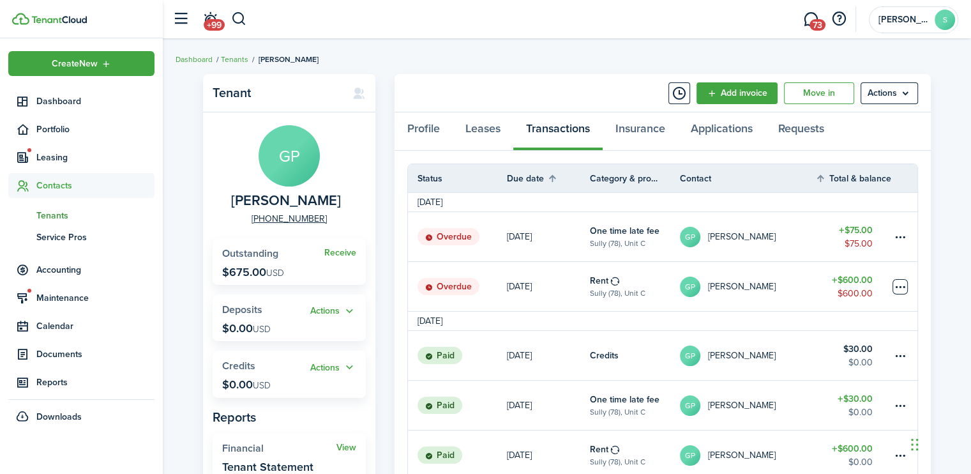
click at [899, 283] on table-menu-btn-icon at bounding box center [899, 286] width 15 height 15
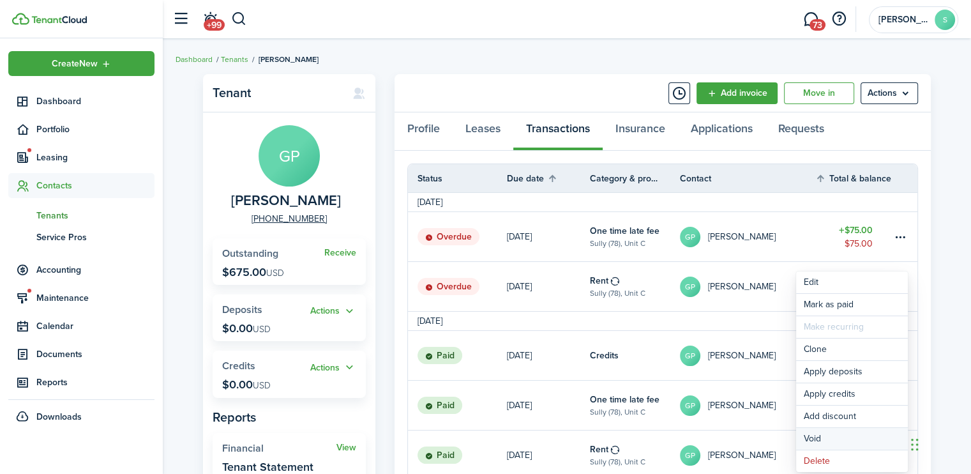
click at [809, 434] on button "Void" at bounding box center [852, 439] width 112 height 22
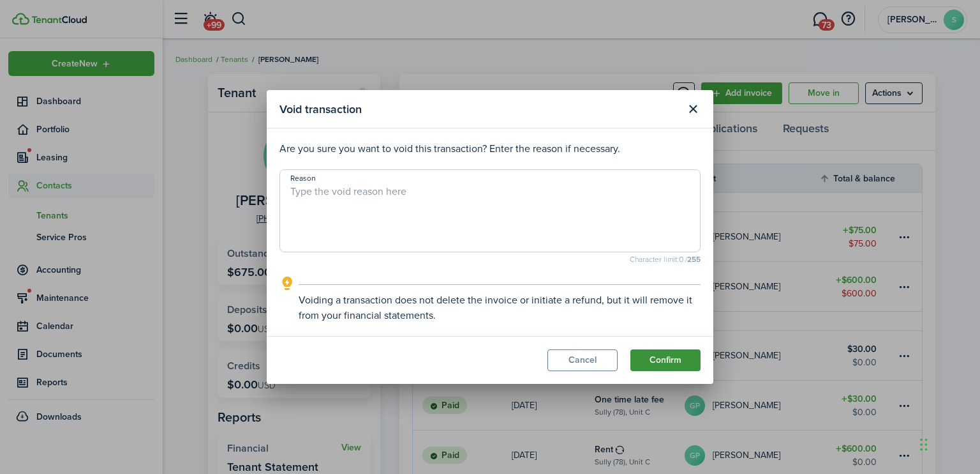
click at [661, 362] on button "Confirm" at bounding box center [666, 360] width 70 height 22
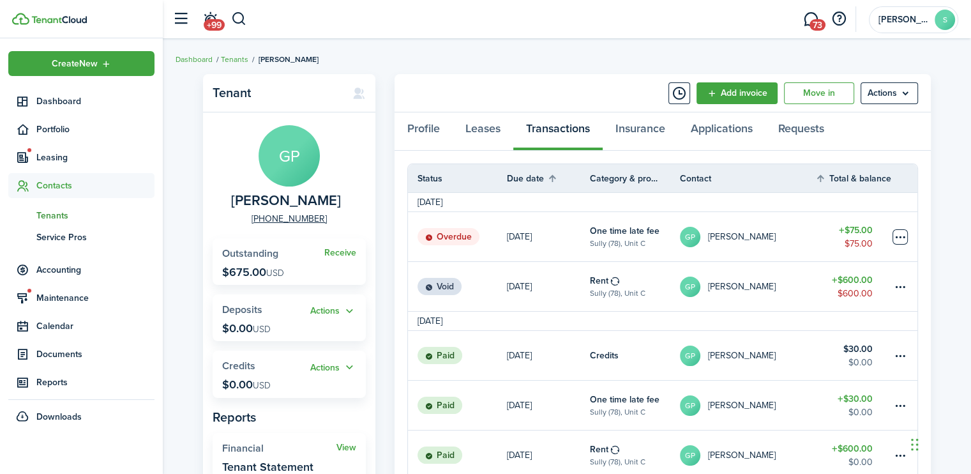
click at [899, 239] on table-menu-btn-icon at bounding box center [899, 236] width 15 height 15
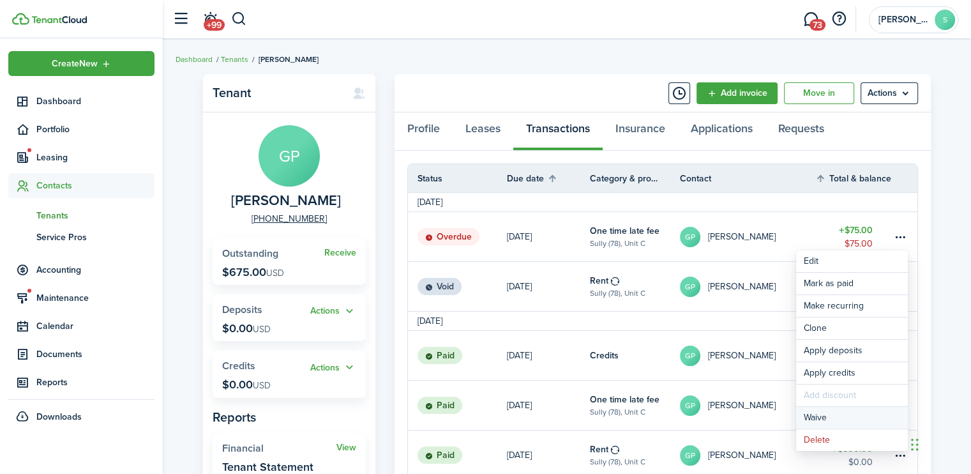
click at [816, 417] on button "Waive" at bounding box center [852, 418] width 112 height 22
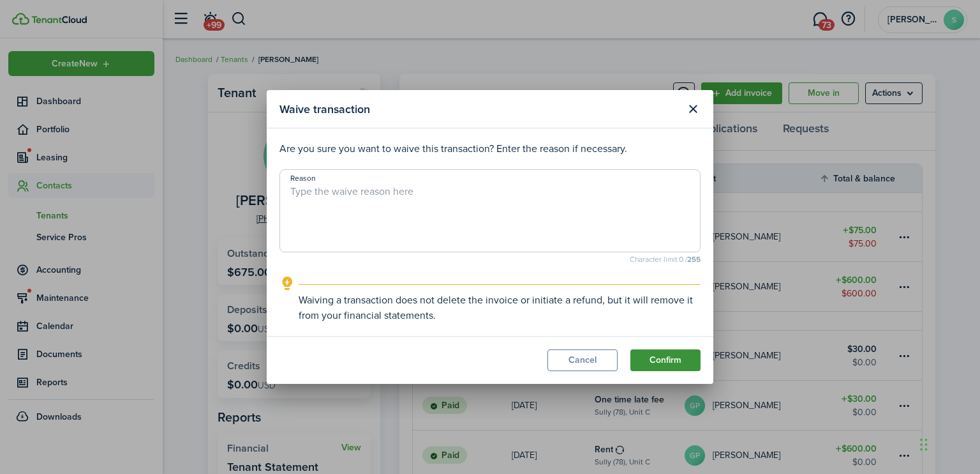
click at [672, 358] on button "Confirm" at bounding box center [666, 360] width 70 height 22
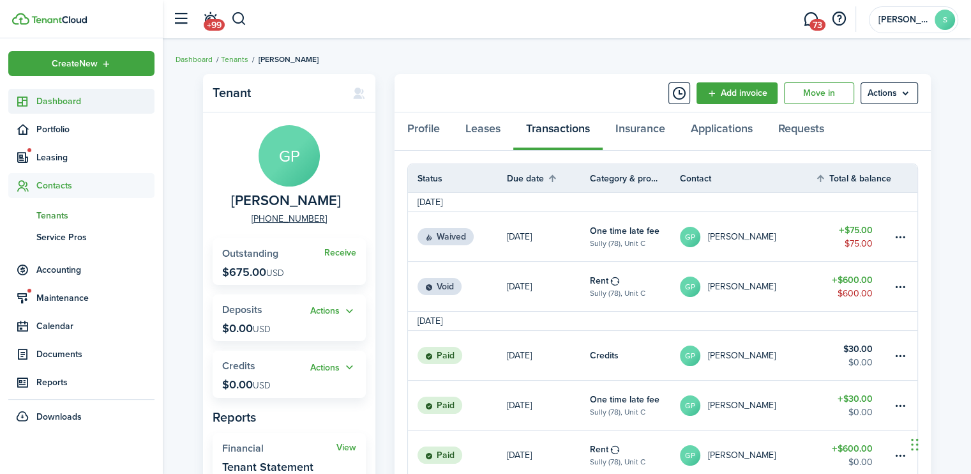
click at [61, 103] on span "Dashboard" at bounding box center [95, 100] width 118 height 13
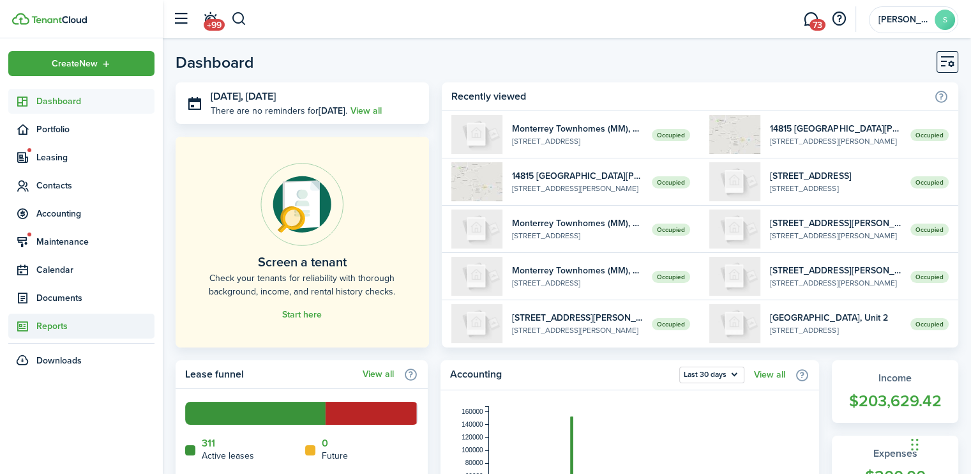
click at [56, 327] on span "Reports" at bounding box center [95, 325] width 118 height 13
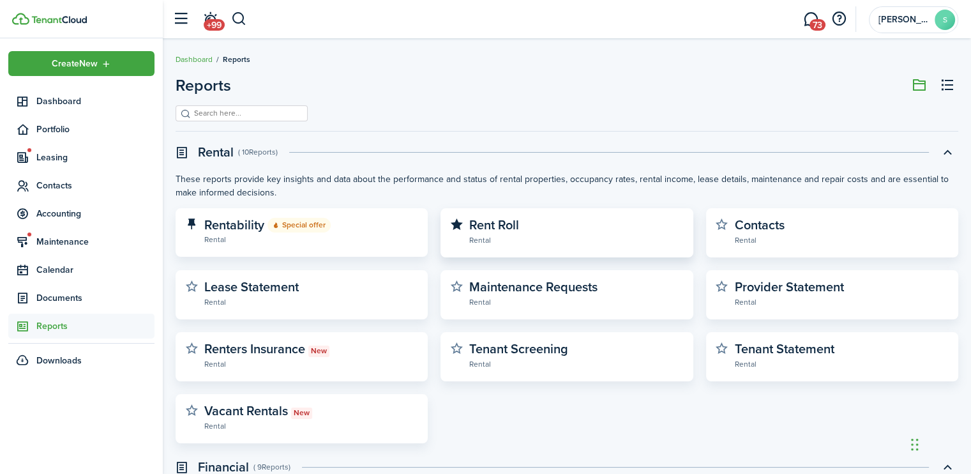
click at [492, 223] on widget-stats-description "Rent Roll" at bounding box center [494, 224] width 50 height 19
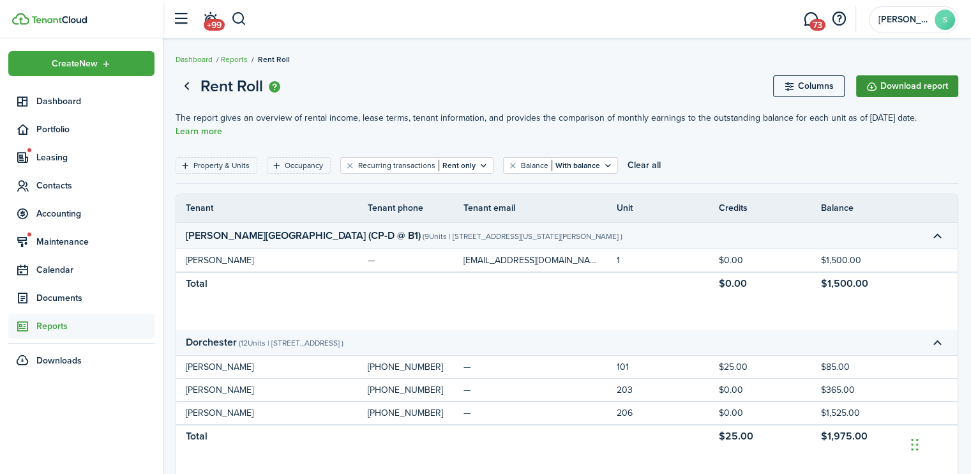
click at [908, 82] on button "Download report" at bounding box center [907, 86] width 102 height 22
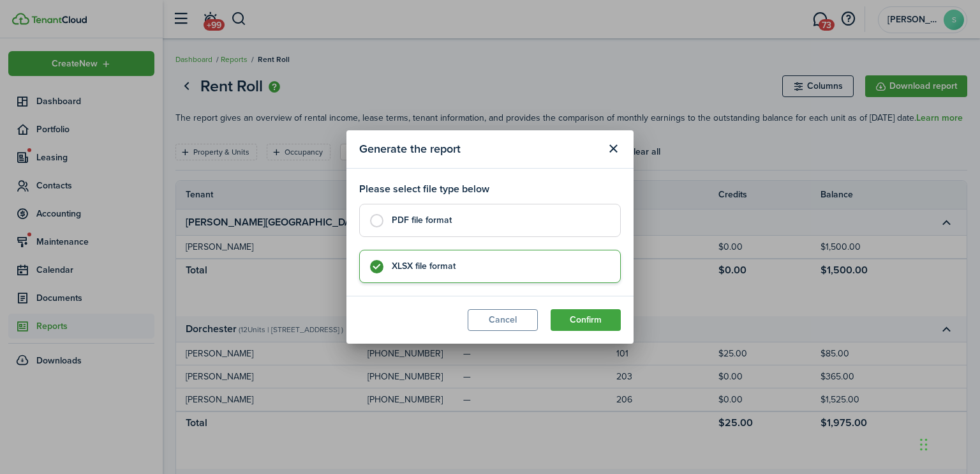
click at [378, 222] on label "PDF file format" at bounding box center [490, 220] width 262 height 33
radio input "true"
click at [593, 318] on button "Confirm" at bounding box center [586, 320] width 70 height 22
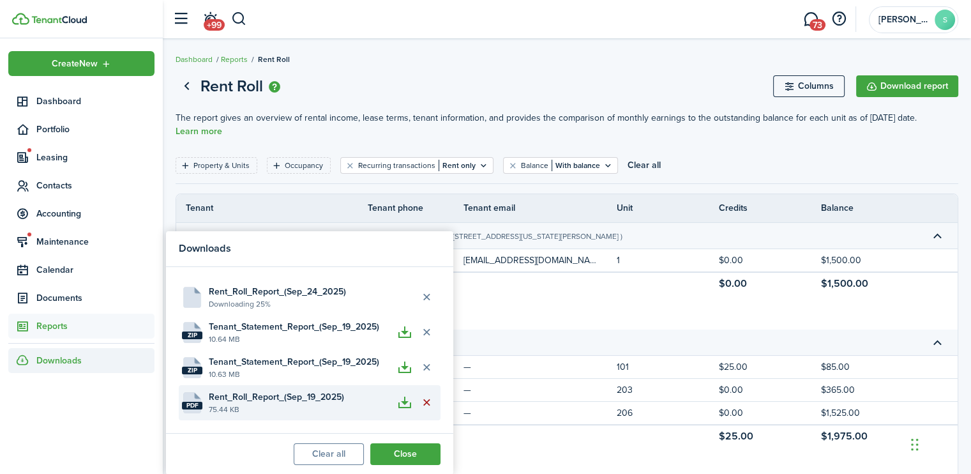
click at [421, 401] on button "Delete file" at bounding box center [426, 402] width 22 height 22
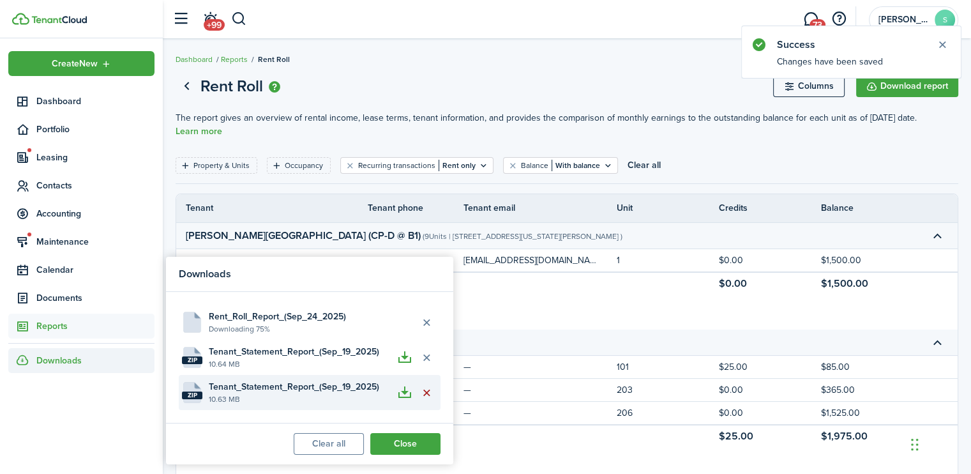
click at [421, 393] on button "Delete file" at bounding box center [426, 393] width 22 height 22
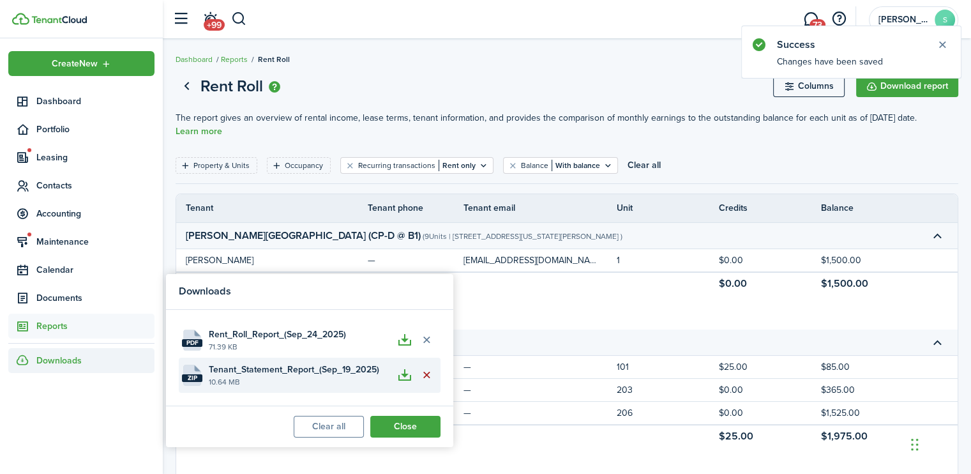
click at [424, 378] on button "Delete file" at bounding box center [426, 375] width 22 height 22
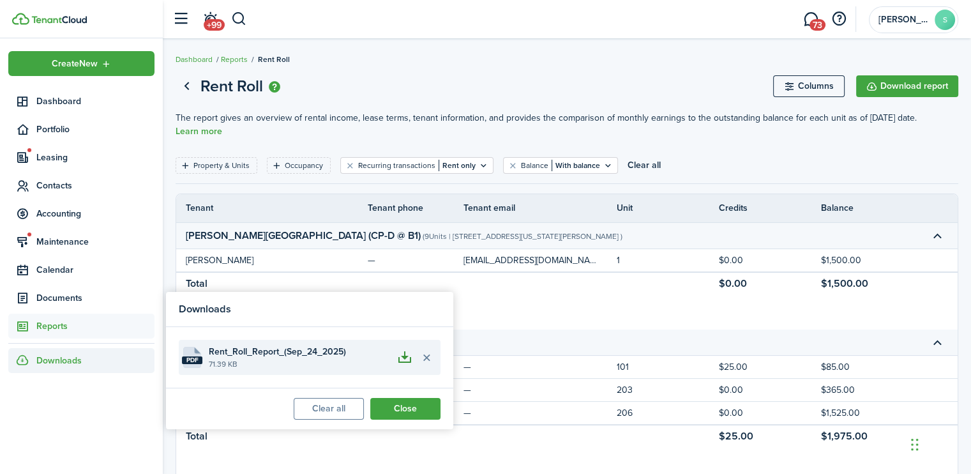
click at [402, 355] on button "button" at bounding box center [405, 358] width 22 height 22
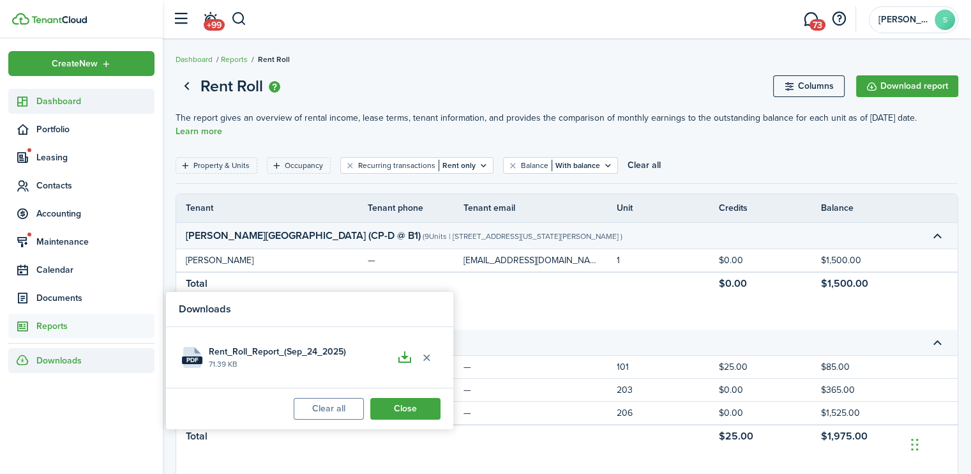
click at [79, 100] on span "Dashboard" at bounding box center [95, 100] width 118 height 13
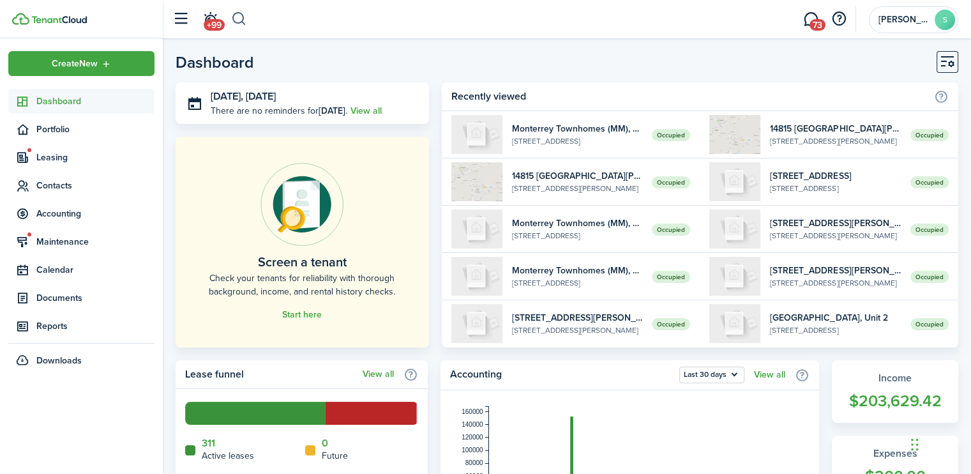
click at [239, 19] on button "button" at bounding box center [239, 19] width 16 height 22
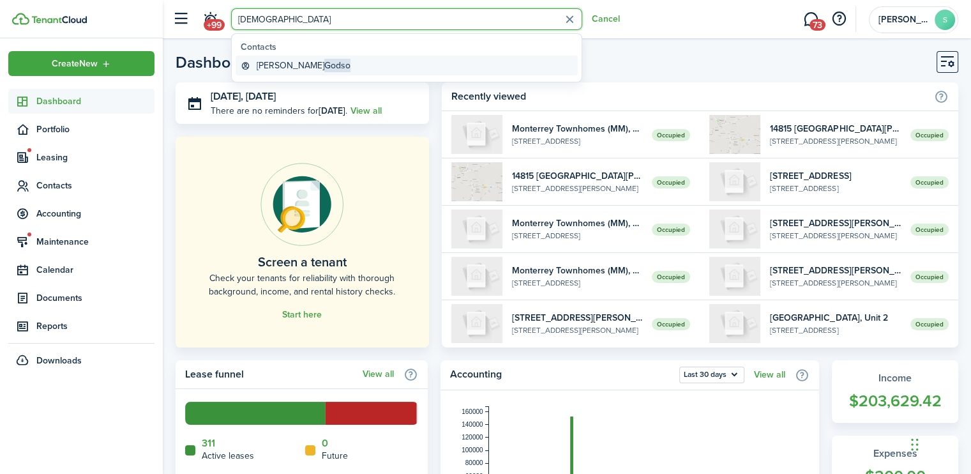
type input "[DEMOGRAPHIC_DATA]"
click at [276, 61] on global-search-item-title "[PERSON_NAME]" at bounding box center [304, 65] width 94 height 13
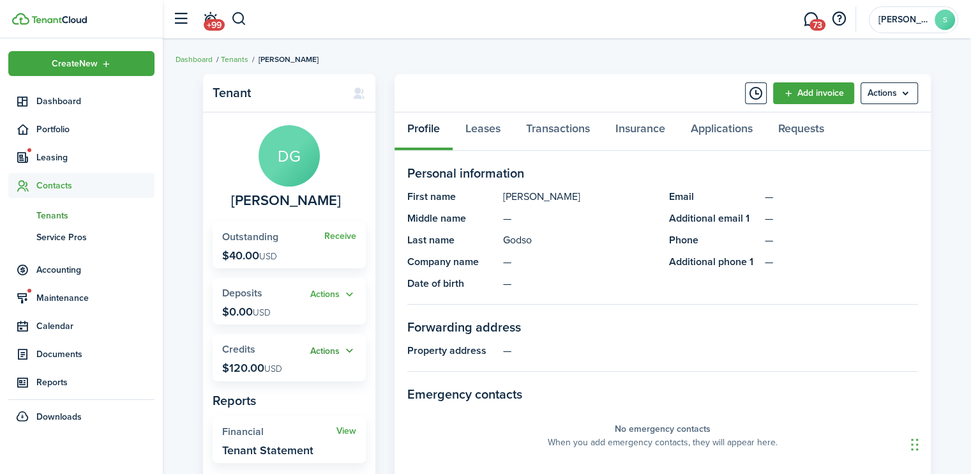
click at [331, 350] on button "Actions" at bounding box center [333, 350] width 46 height 15
click at [281, 399] on link "Apply" at bounding box center [300, 398] width 112 height 22
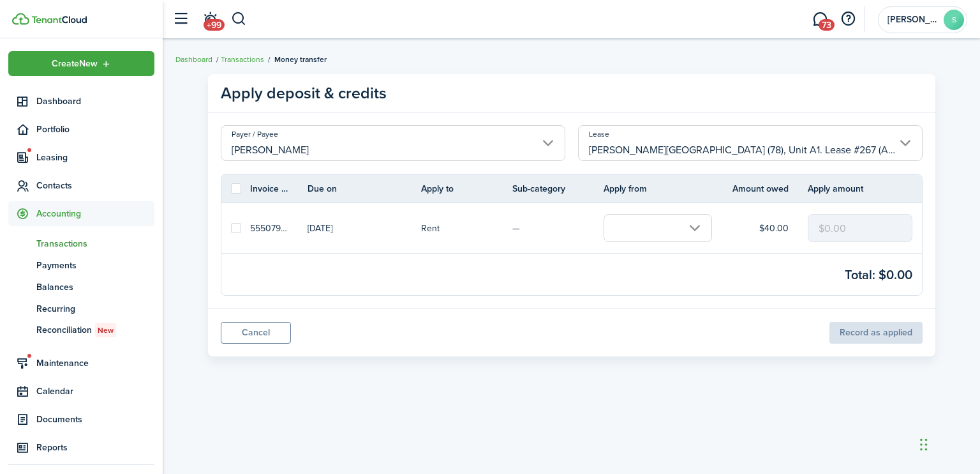
click at [694, 230] on input "text" at bounding box center [658, 228] width 108 height 28
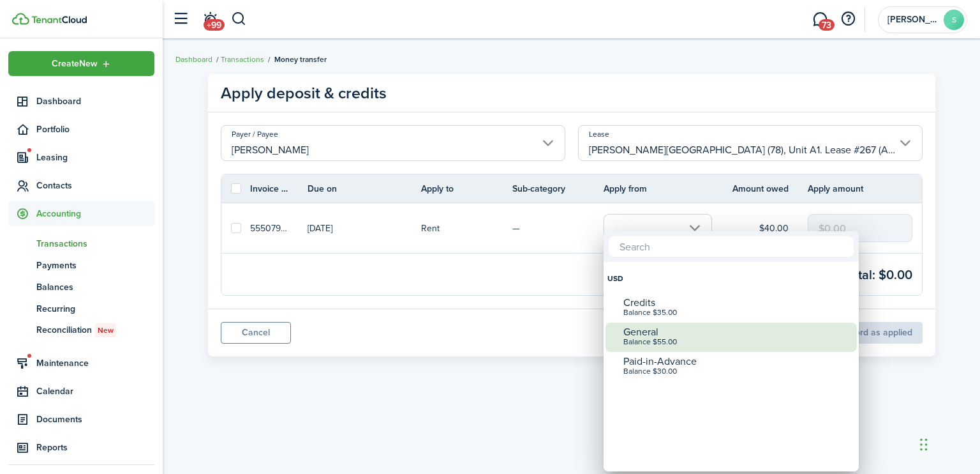
click at [646, 332] on div "General" at bounding box center [737, 331] width 226 height 11
checkbox input "true"
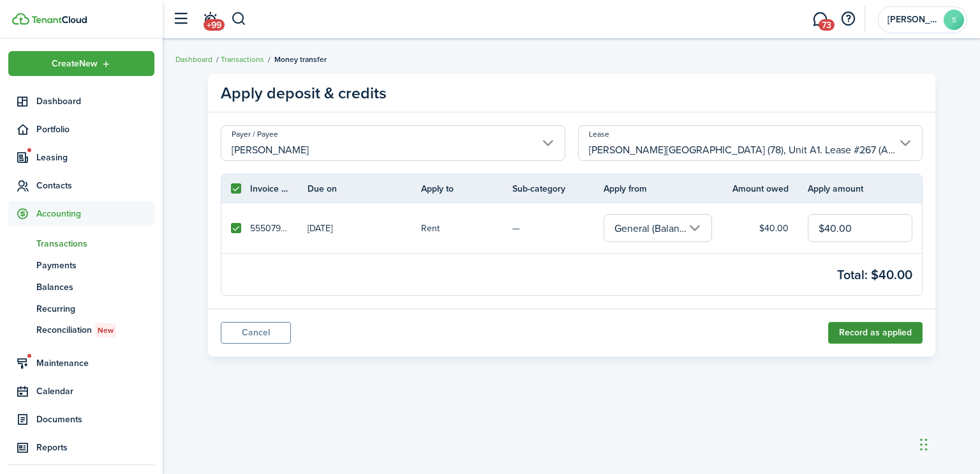
click at [852, 329] on button "Record as applied" at bounding box center [875, 333] width 94 height 22
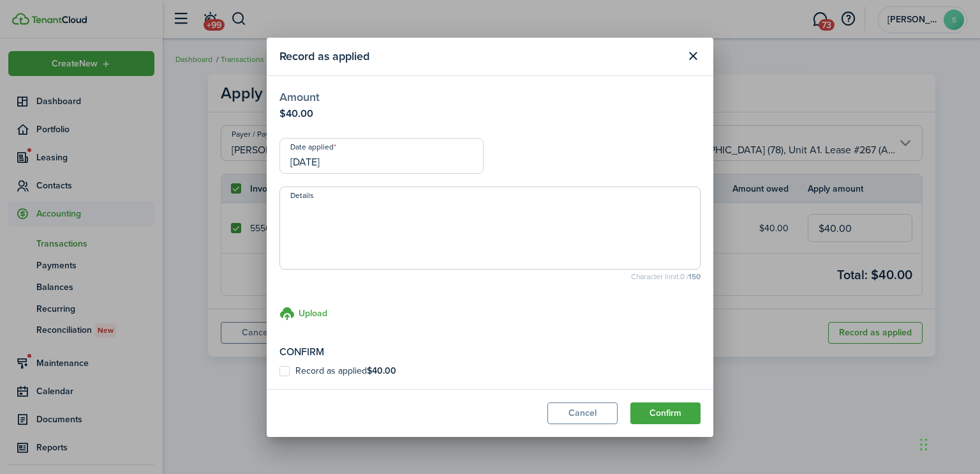
click at [286, 368] on label "Record as applied $40.00" at bounding box center [338, 371] width 117 height 10
click at [280, 370] on input "Record as applied $40.00" at bounding box center [279, 370] width 1 height 1
checkbox input "true"
click at [671, 409] on button "Confirm" at bounding box center [666, 413] width 70 height 22
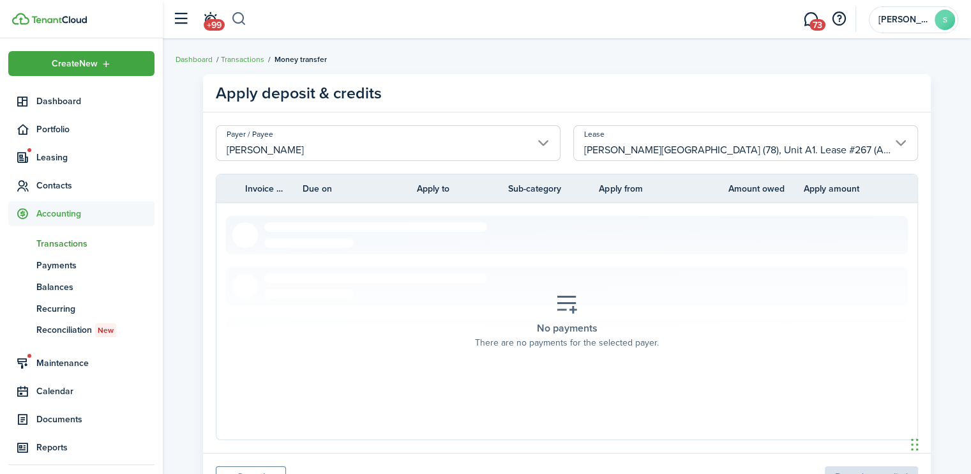
click at [239, 18] on button "button" at bounding box center [239, 19] width 16 height 22
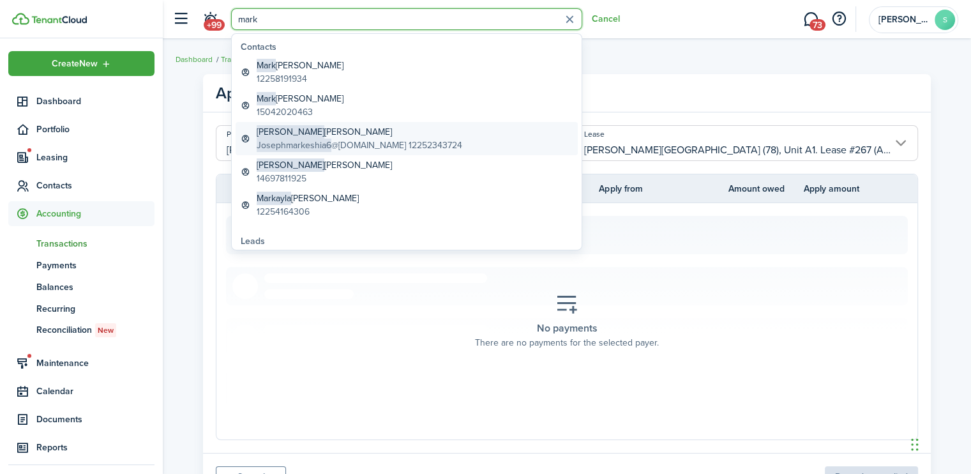
type input "mark"
click at [304, 131] on global-search-item-title "[PERSON_NAME]" at bounding box center [360, 131] width 206 height 13
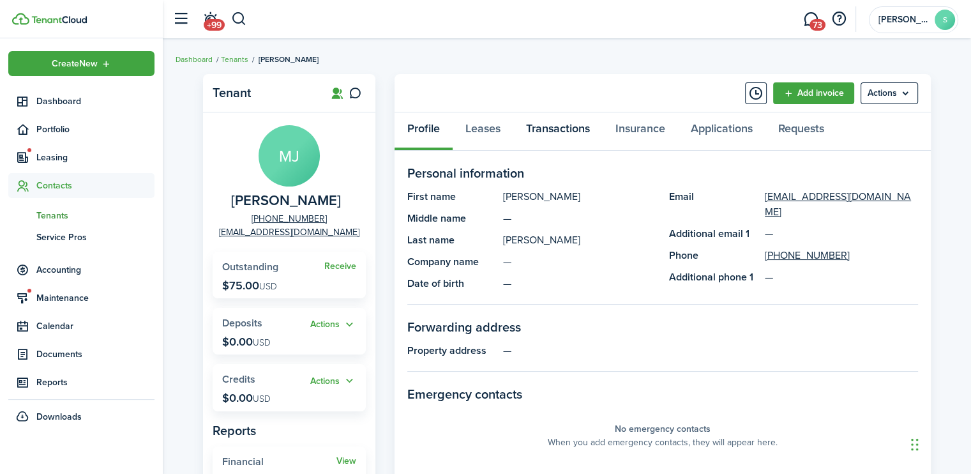
click at [542, 128] on link "Transactions" at bounding box center [557, 131] width 89 height 38
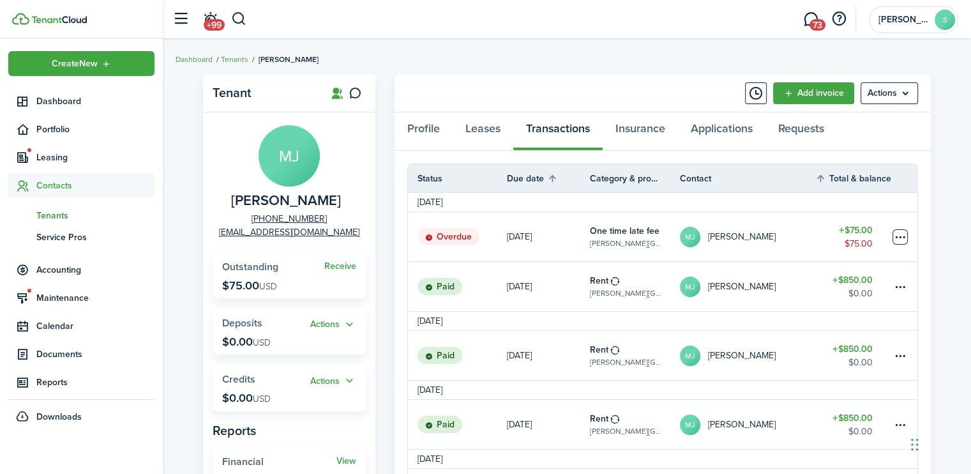
click at [898, 233] on table-menu-btn-icon at bounding box center [899, 236] width 15 height 15
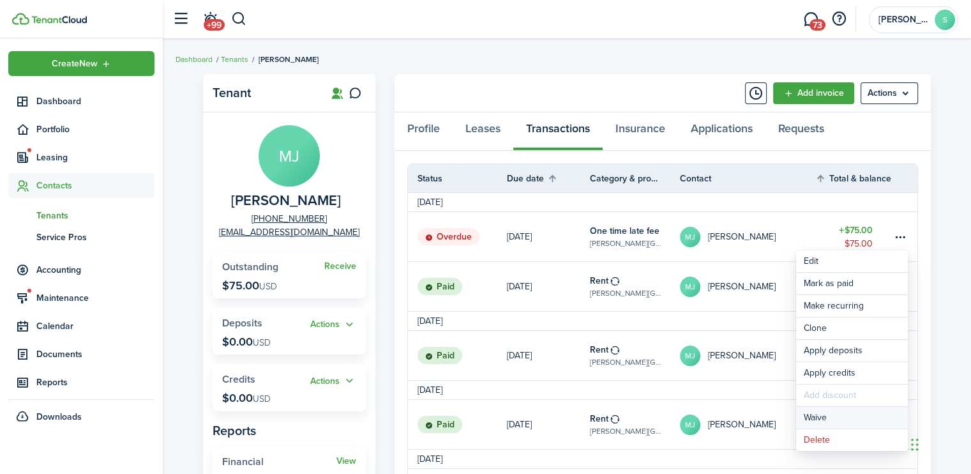
click at [813, 419] on button "Waive" at bounding box center [852, 418] width 112 height 22
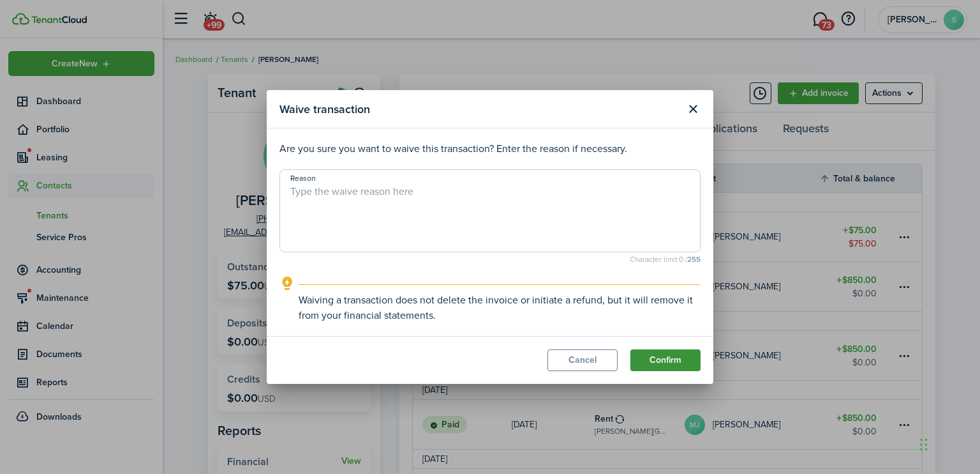
click at [672, 360] on button "Confirm" at bounding box center [666, 360] width 70 height 22
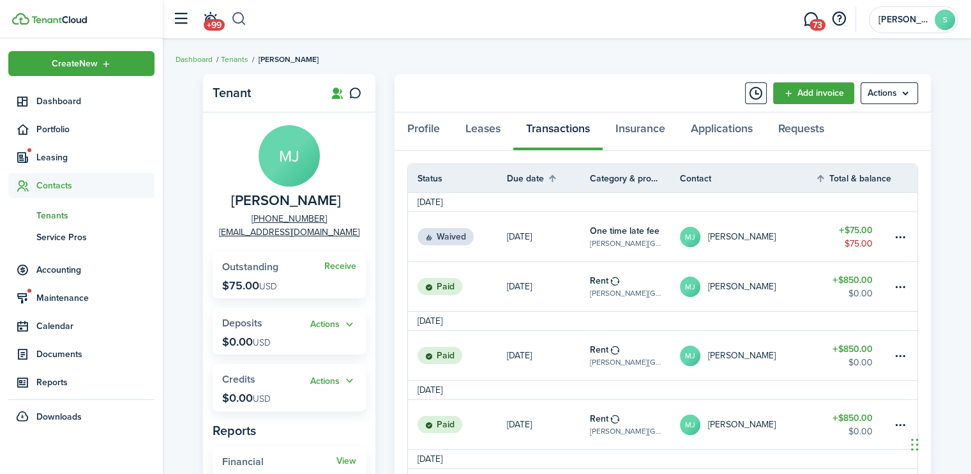
click at [242, 21] on button "button" at bounding box center [239, 19] width 16 height 22
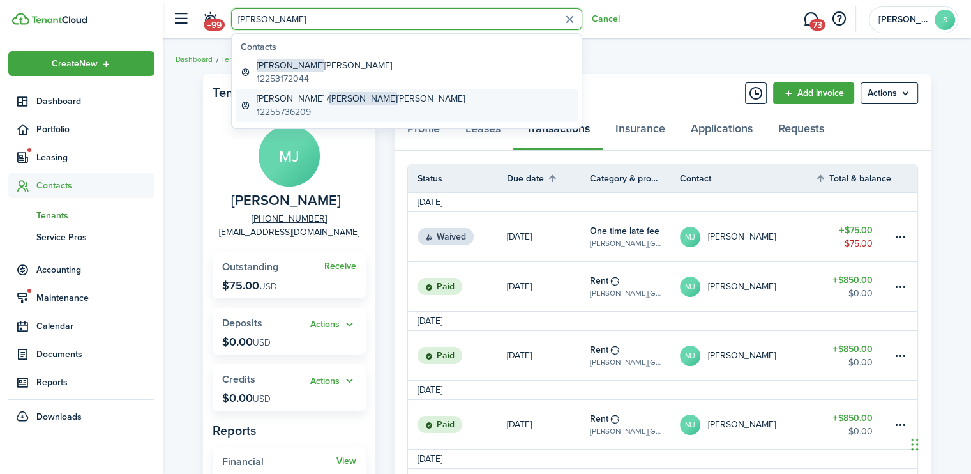
type input "[PERSON_NAME]"
click at [329, 98] on span "[PERSON_NAME]" at bounding box center [363, 98] width 68 height 13
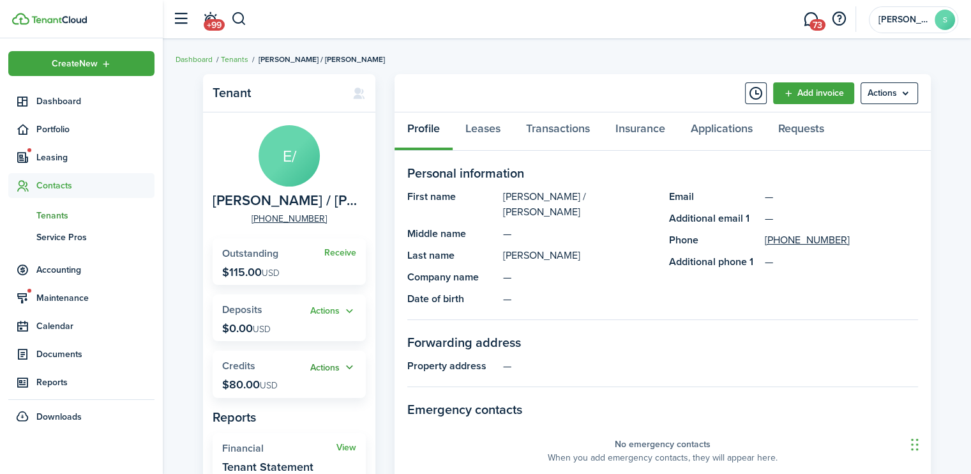
click at [328, 366] on button "Actions" at bounding box center [333, 367] width 46 height 15
click at [281, 412] on link "Apply" at bounding box center [300, 414] width 112 height 22
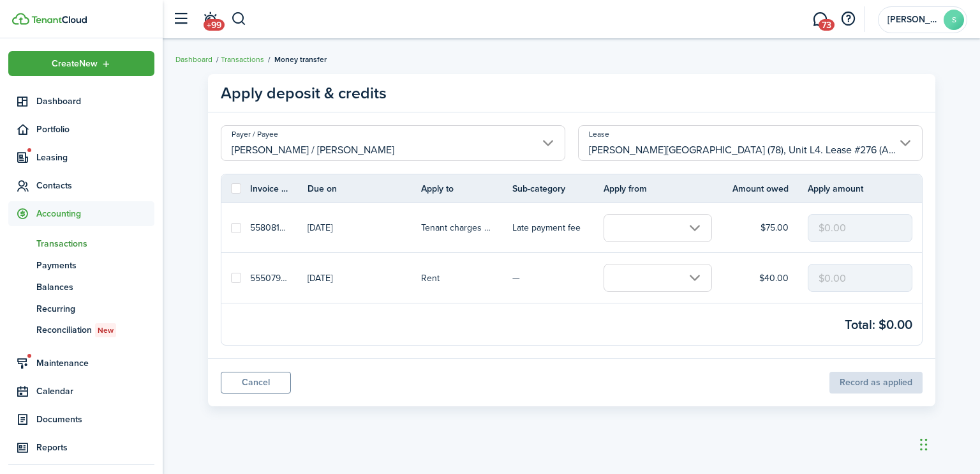
click at [692, 221] on input "text" at bounding box center [658, 228] width 108 height 28
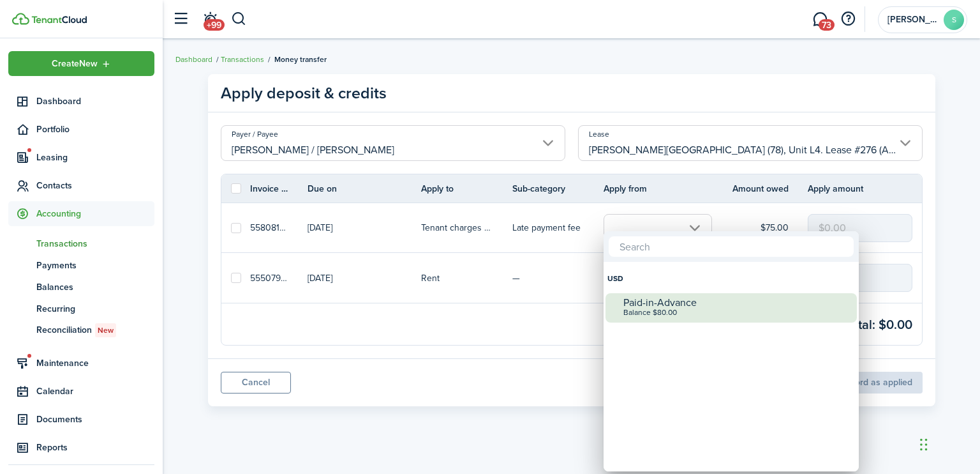
click at [654, 304] on div "Paid-in-Advance" at bounding box center [737, 302] width 226 height 11
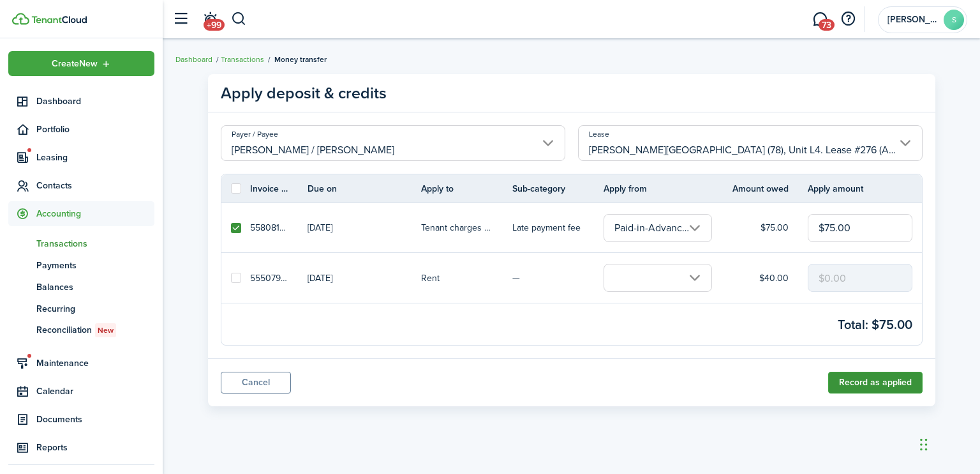
click at [853, 385] on button "Record as applied" at bounding box center [875, 382] width 94 height 22
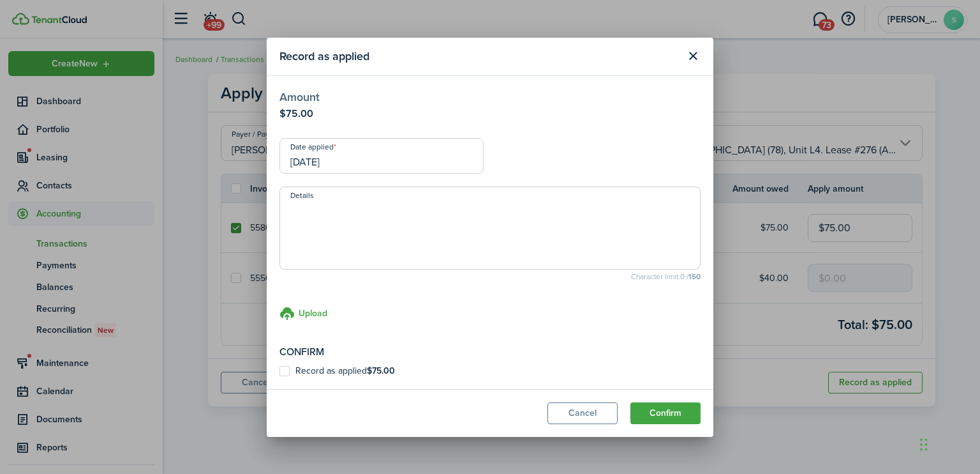
click at [285, 368] on label "Record as applied $75.00" at bounding box center [338, 371] width 116 height 10
click at [280, 370] on input "Record as applied $75.00" at bounding box center [279, 370] width 1 height 1
checkbox input "true"
click at [671, 410] on button "Confirm" at bounding box center [666, 413] width 70 height 22
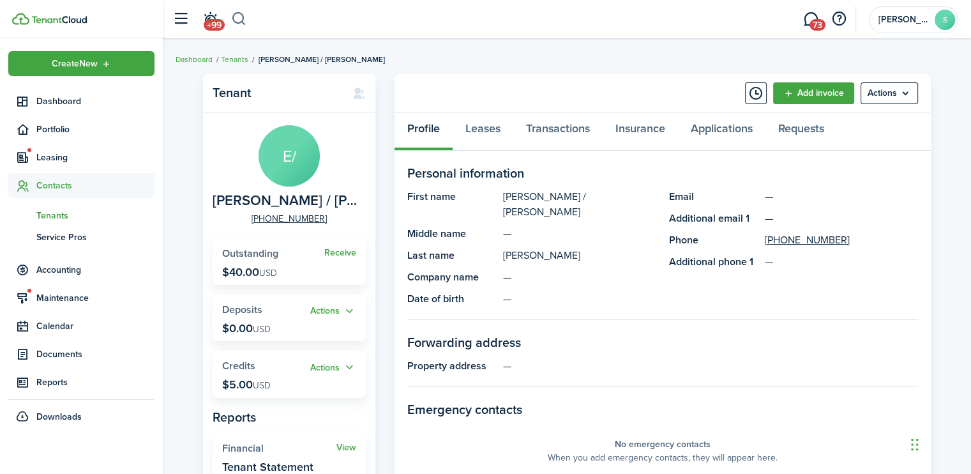
click at [240, 23] on button "button" at bounding box center [239, 19] width 16 height 22
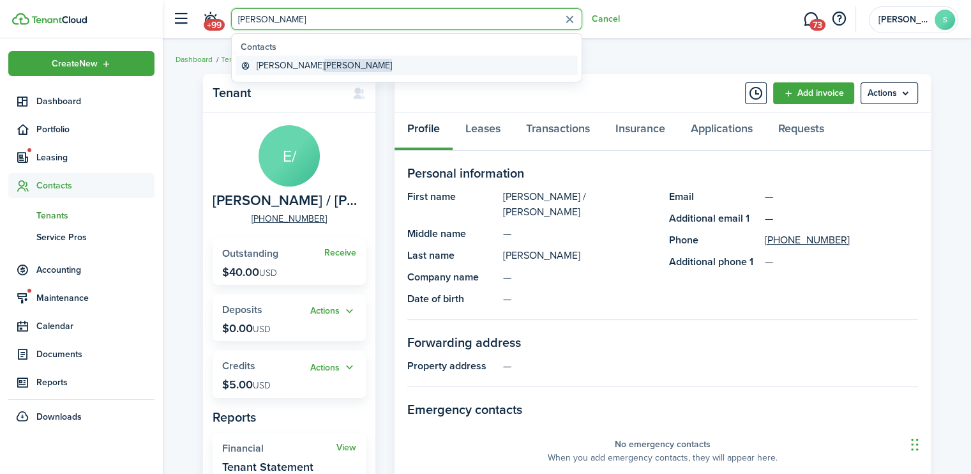
type input "[PERSON_NAME]"
click at [324, 67] on span "[PERSON_NAME]" at bounding box center [358, 65] width 68 height 13
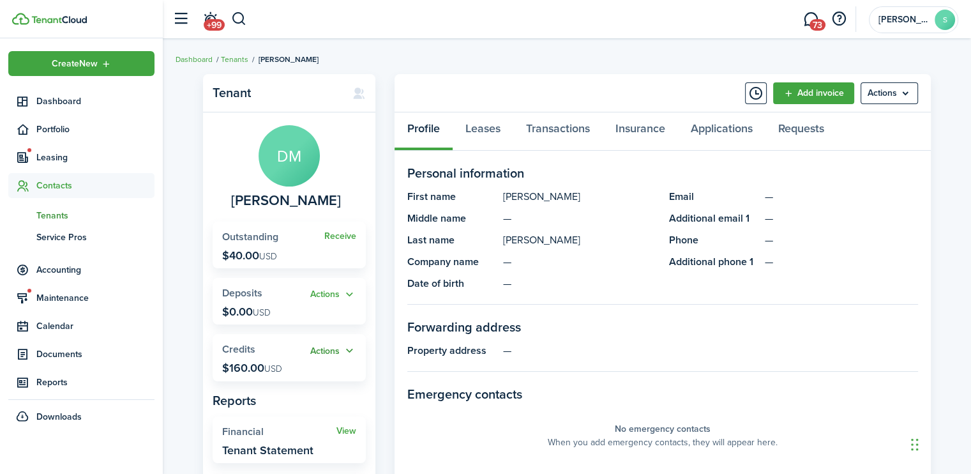
click at [325, 348] on button "Actions" at bounding box center [333, 350] width 46 height 15
click at [278, 402] on link "Apply" at bounding box center [300, 398] width 112 height 22
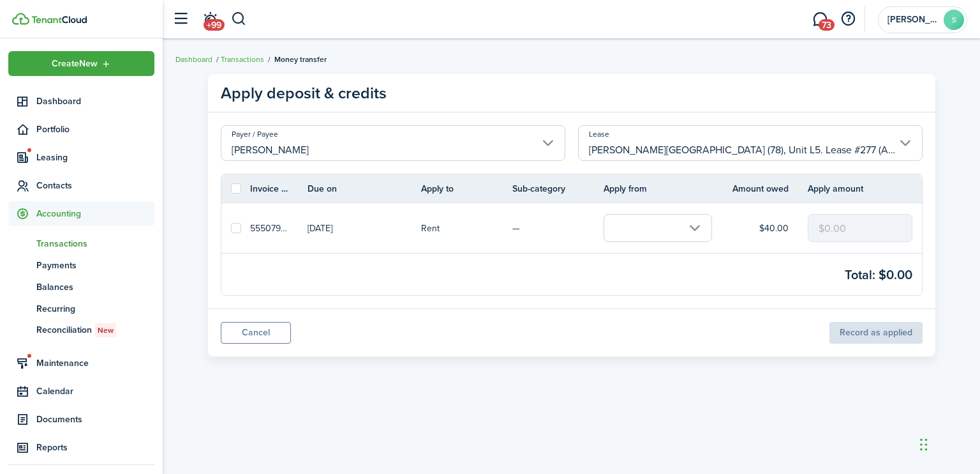
click at [692, 227] on input "text" at bounding box center [658, 228] width 108 height 28
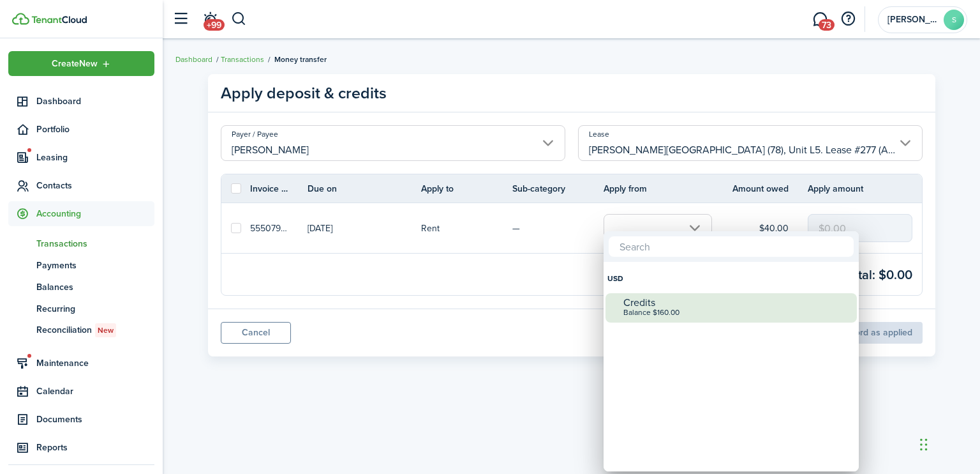
click at [639, 303] on div "Credits" at bounding box center [737, 302] width 226 height 11
checkbox input "true"
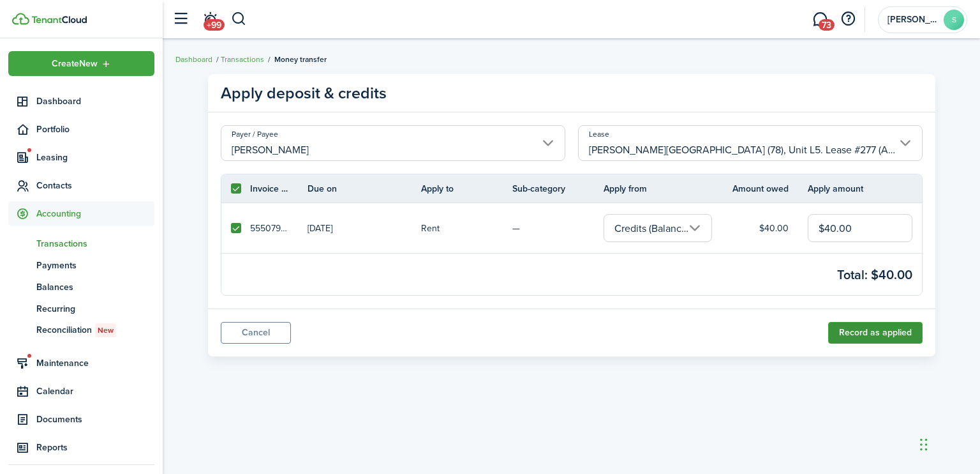
click at [886, 334] on button "Record as applied" at bounding box center [875, 333] width 94 height 22
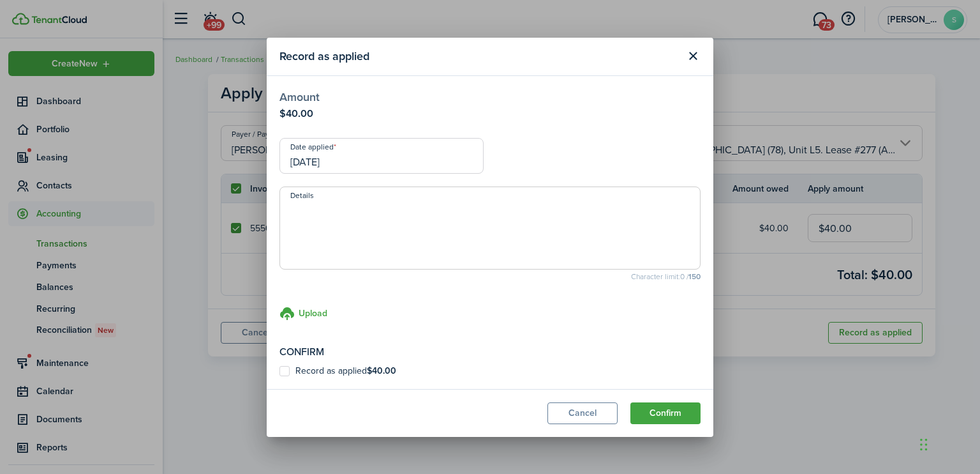
click at [284, 369] on label "Record as applied $40.00" at bounding box center [338, 371] width 117 height 10
click at [280, 370] on input "Record as applied $40.00" at bounding box center [279, 370] width 1 height 1
checkbox input "true"
click at [661, 412] on button "Confirm" at bounding box center [666, 413] width 70 height 22
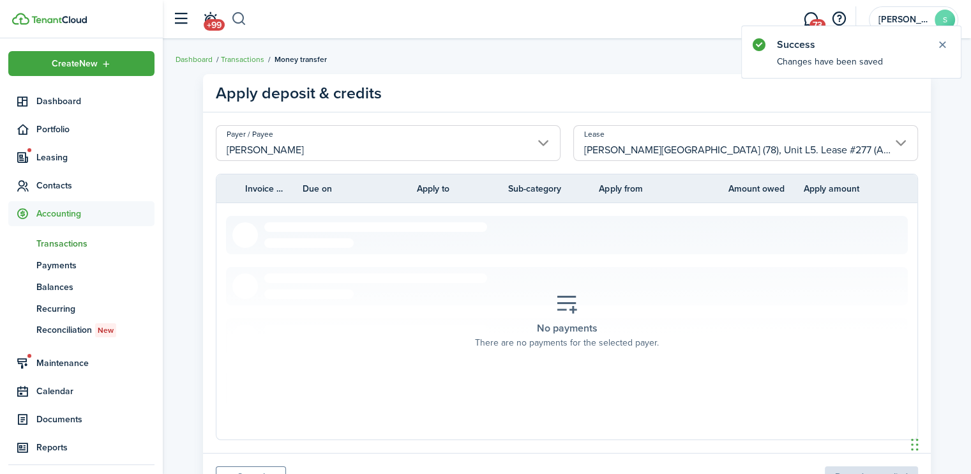
click at [241, 14] on button "button" at bounding box center [239, 19] width 16 height 22
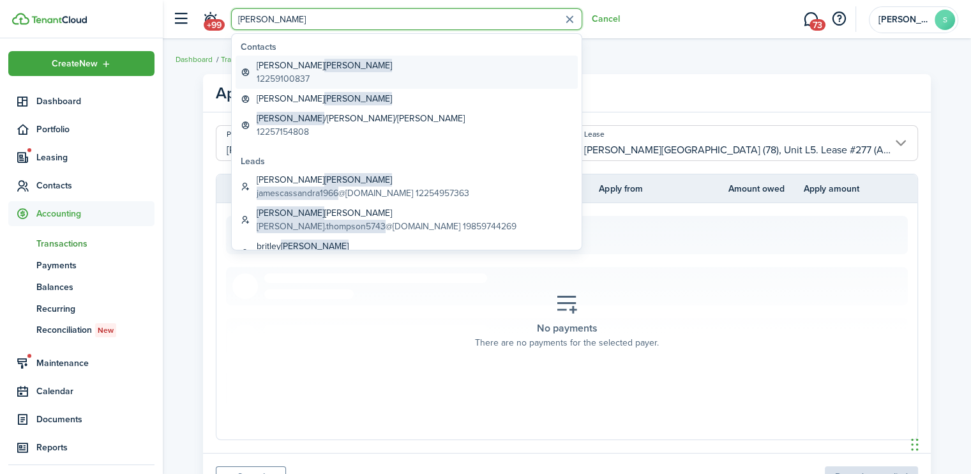
type input "[PERSON_NAME]"
click at [280, 64] on global-search-item-title "[PERSON_NAME]" at bounding box center [324, 65] width 135 height 13
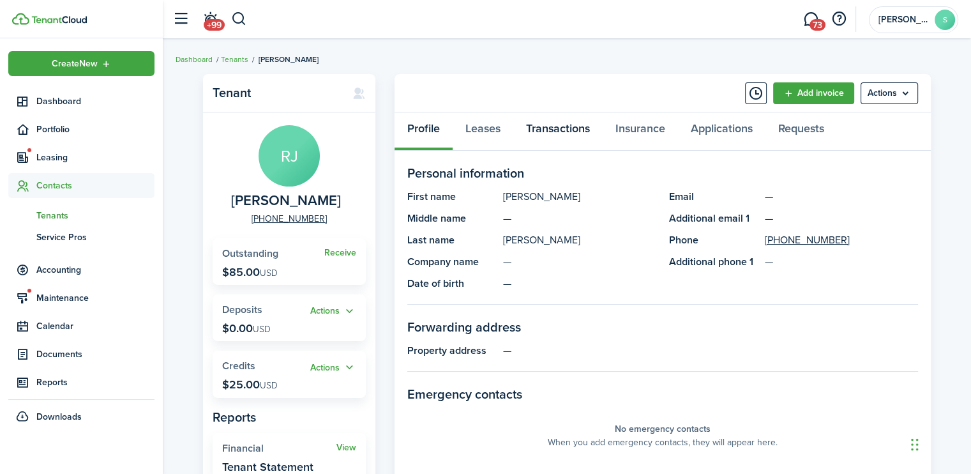
click at [542, 124] on link "Transactions" at bounding box center [557, 131] width 89 height 38
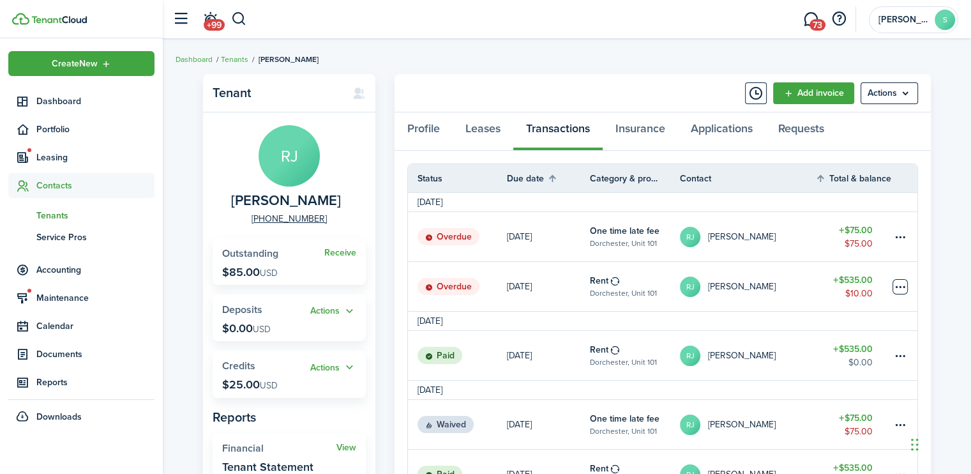
click at [901, 286] on table-menu-btn-icon at bounding box center [899, 286] width 15 height 15
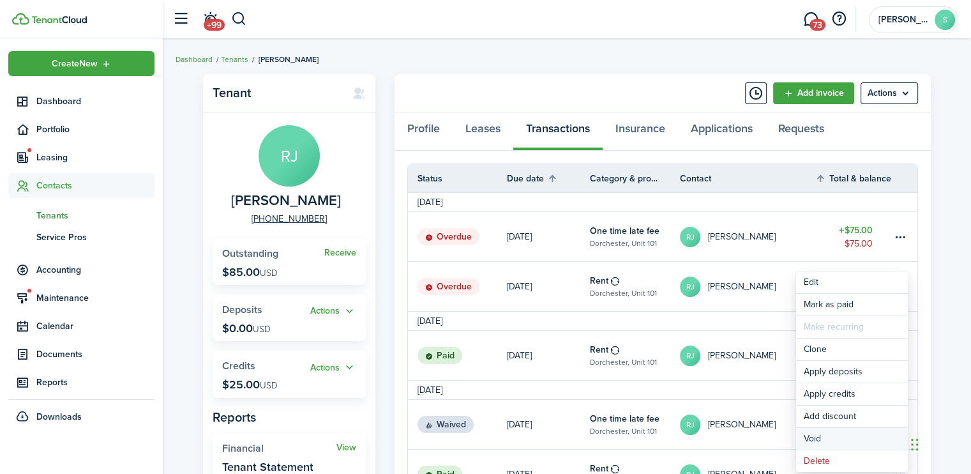
click at [814, 435] on button "Void" at bounding box center [852, 439] width 112 height 22
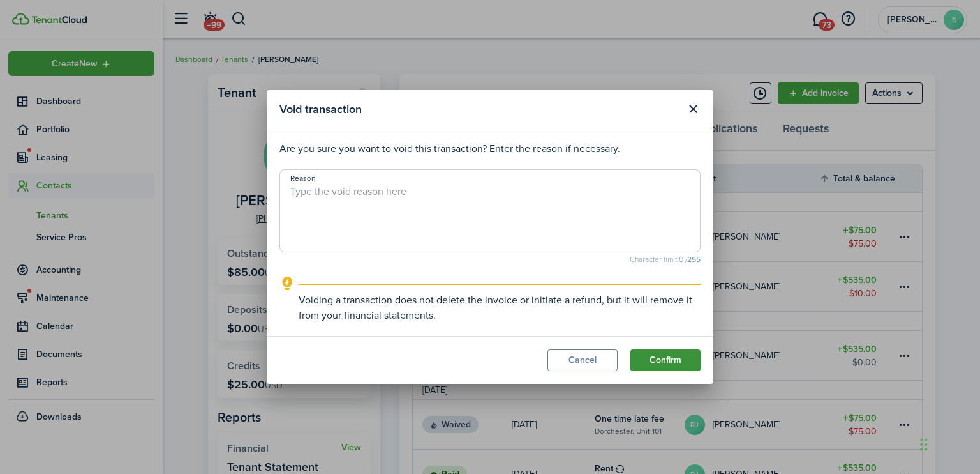
click at [663, 361] on button "Confirm" at bounding box center [666, 360] width 70 height 22
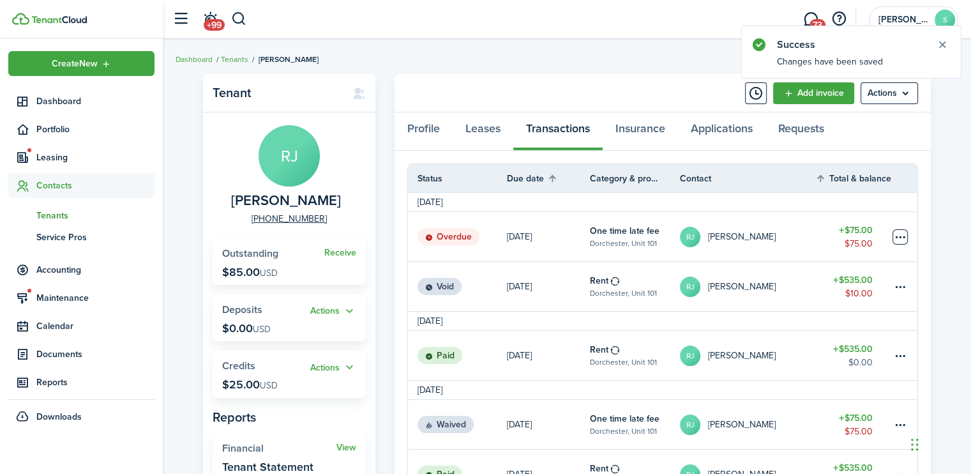
click at [895, 231] on table-menu-btn-icon at bounding box center [899, 236] width 15 height 15
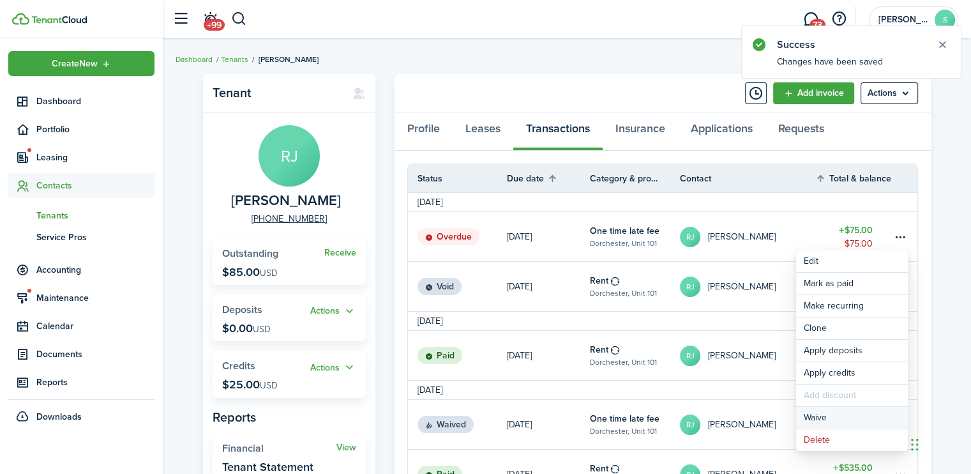
click at [811, 419] on button "Waive" at bounding box center [852, 418] width 112 height 22
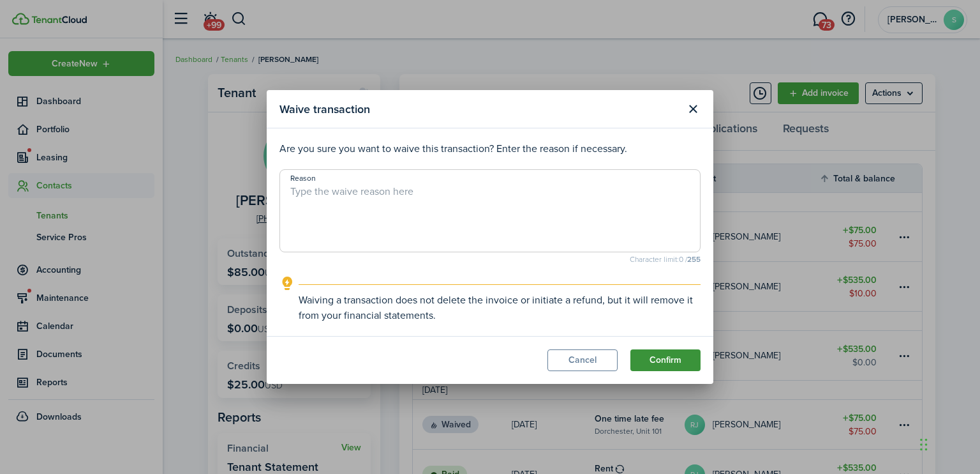
click at [668, 359] on button "Confirm" at bounding box center [666, 360] width 70 height 22
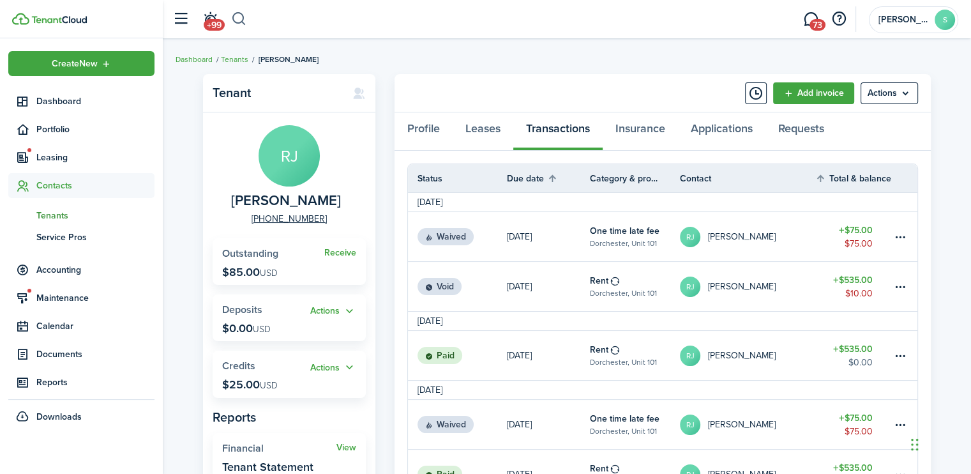
click at [240, 19] on button "button" at bounding box center [239, 19] width 16 height 22
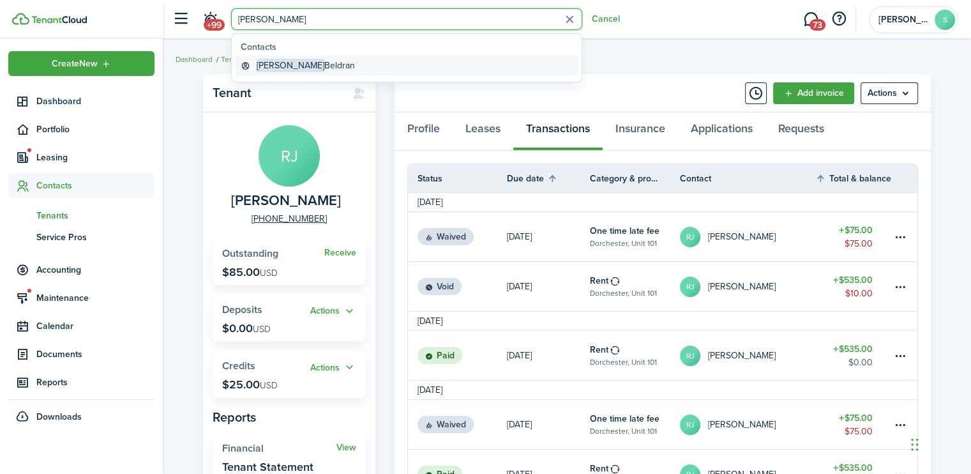
type input "[PERSON_NAME]"
click at [274, 70] on span "[PERSON_NAME]" at bounding box center [291, 65] width 68 height 13
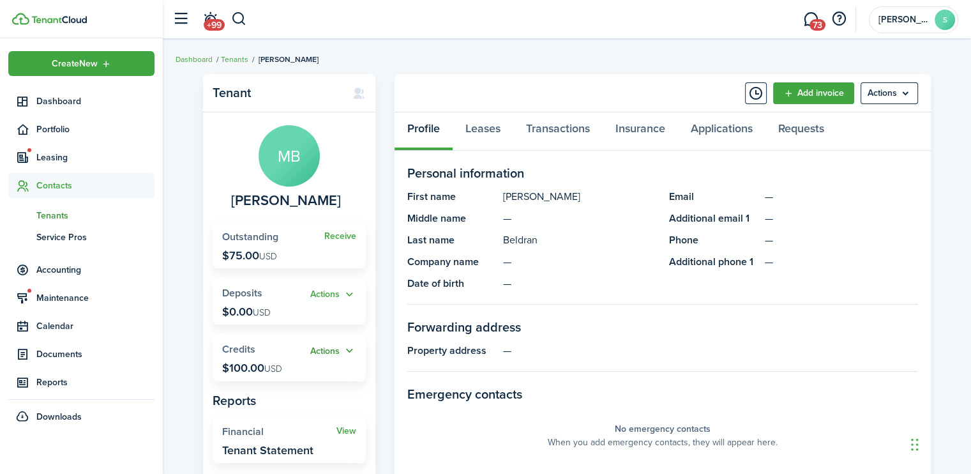
click at [330, 345] on button "Actions" at bounding box center [333, 350] width 46 height 15
click at [270, 396] on link "Apply" at bounding box center [300, 398] width 112 height 22
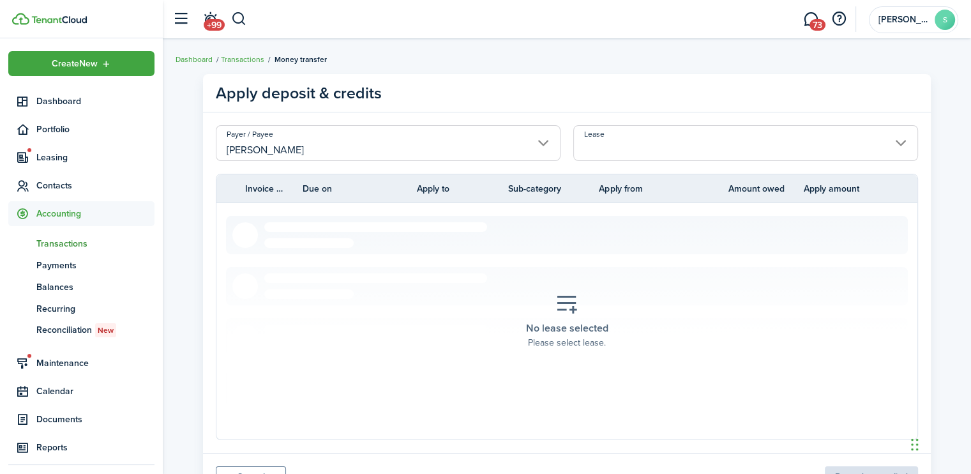
click at [900, 142] on input "Lease" at bounding box center [745, 143] width 345 height 36
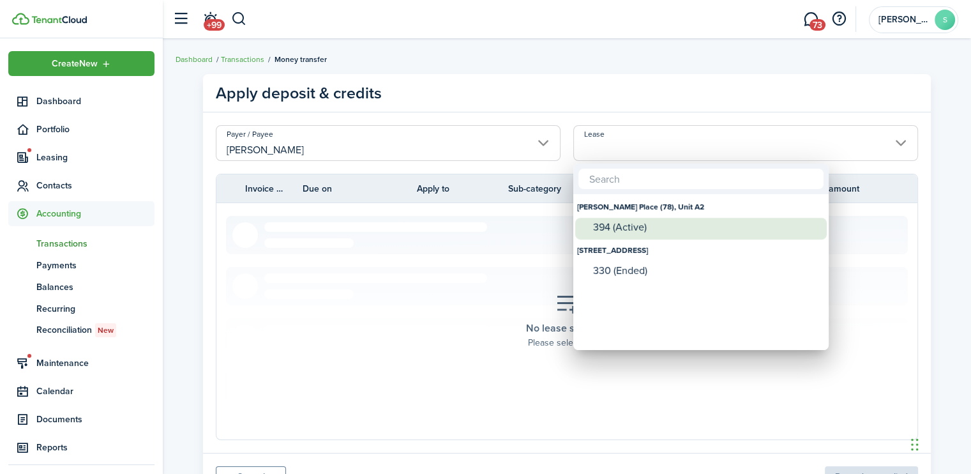
click at [625, 221] on div "394 (Active)" at bounding box center [706, 226] width 226 height 11
type input "[PERSON_NAME] Place (78), Unit A2. Lease #394 (Active)"
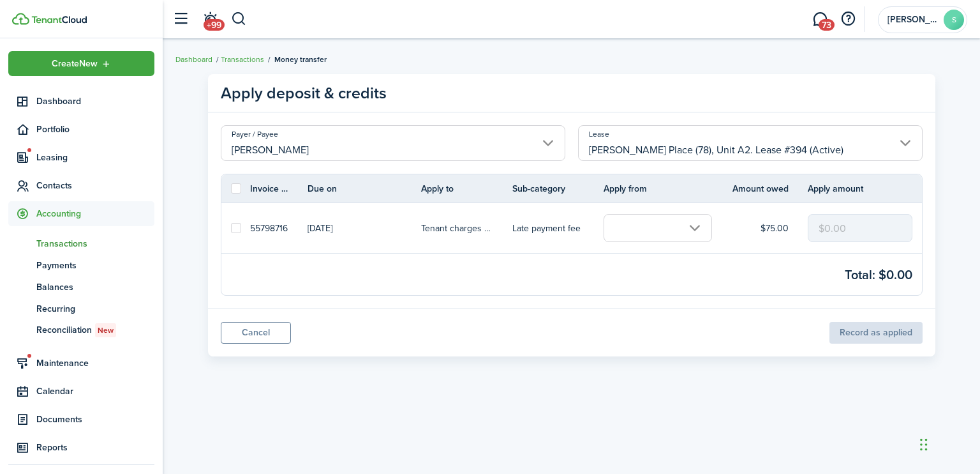
click at [694, 226] on input "text" at bounding box center [658, 228] width 108 height 28
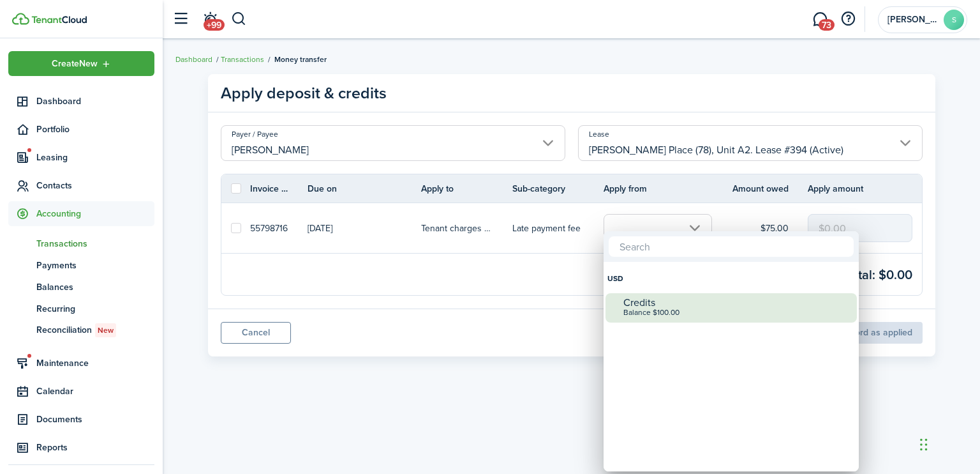
click at [636, 310] on div "Balance $100.00" at bounding box center [737, 312] width 226 height 9
checkbox input "true"
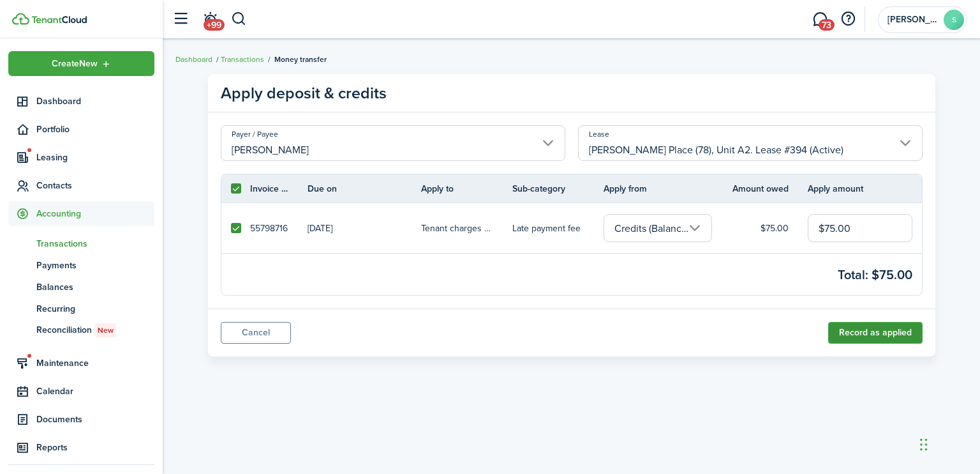
click at [861, 336] on button "Record as applied" at bounding box center [875, 333] width 94 height 22
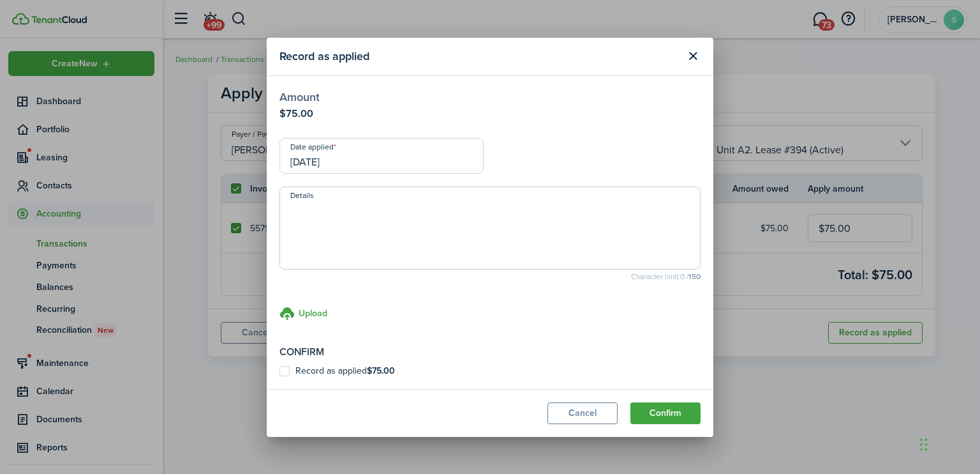
click at [285, 368] on label "Record as applied $75.00" at bounding box center [338, 371] width 116 height 10
click at [280, 370] on input "Record as applied $75.00" at bounding box center [279, 370] width 1 height 1
checkbox input "true"
click at [669, 414] on button "Confirm" at bounding box center [666, 413] width 70 height 22
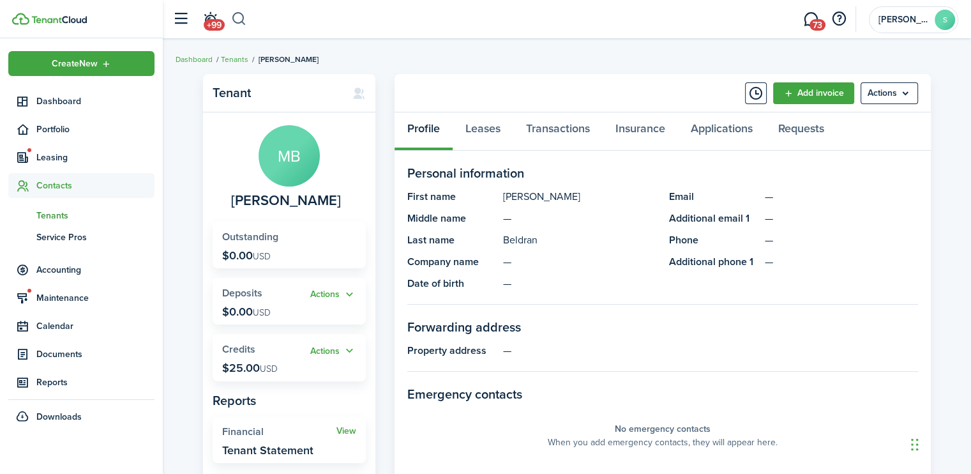
click at [243, 24] on button "button" at bounding box center [239, 19] width 16 height 22
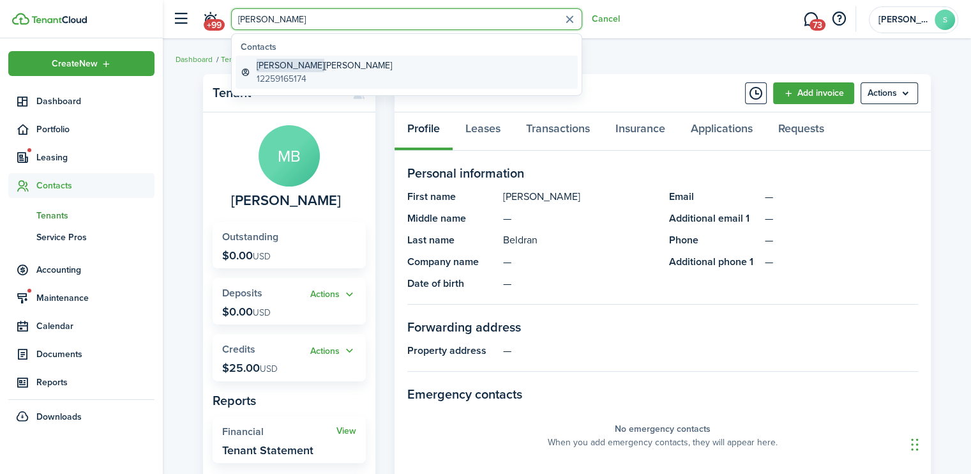
type input "[PERSON_NAME]"
click at [279, 67] on span "[PERSON_NAME]" at bounding box center [291, 65] width 68 height 13
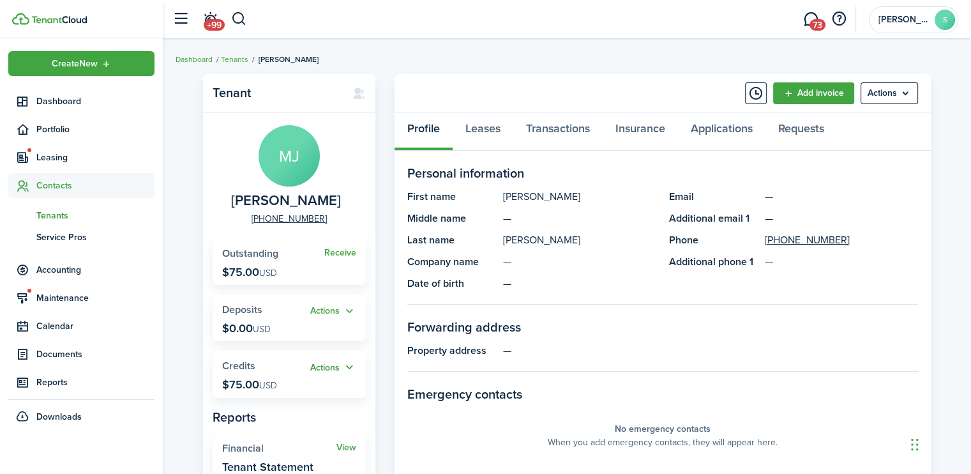
click at [329, 366] on button "Actions" at bounding box center [333, 367] width 46 height 15
click at [268, 417] on link "Apply" at bounding box center [300, 414] width 112 height 22
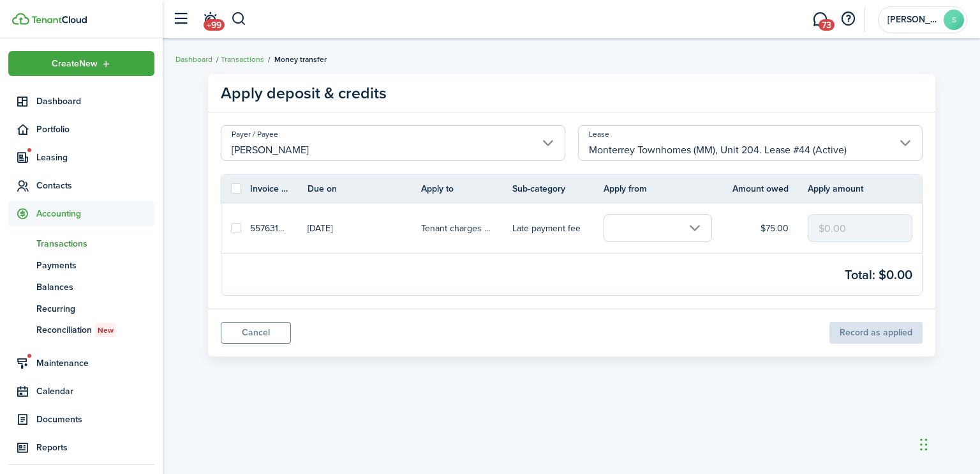
click at [691, 225] on input "text" at bounding box center [658, 228] width 108 height 28
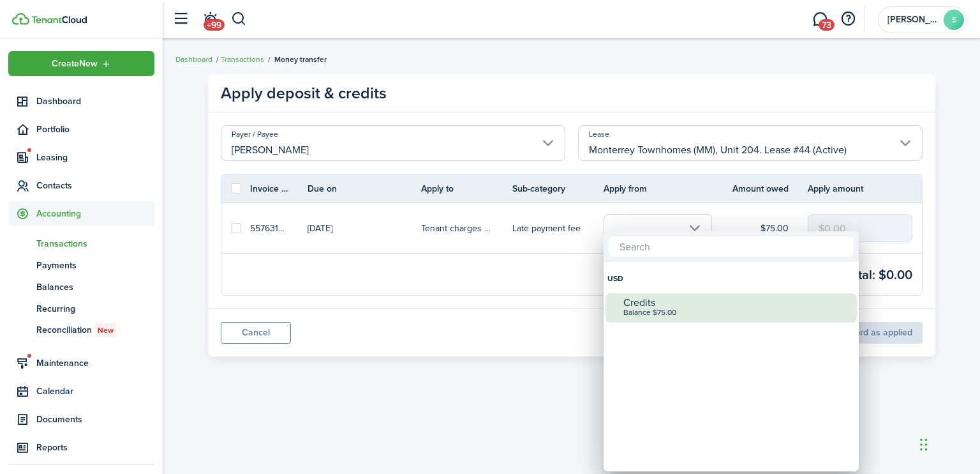
click at [638, 299] on div "Credits" at bounding box center [737, 302] width 226 height 11
checkbox input "true"
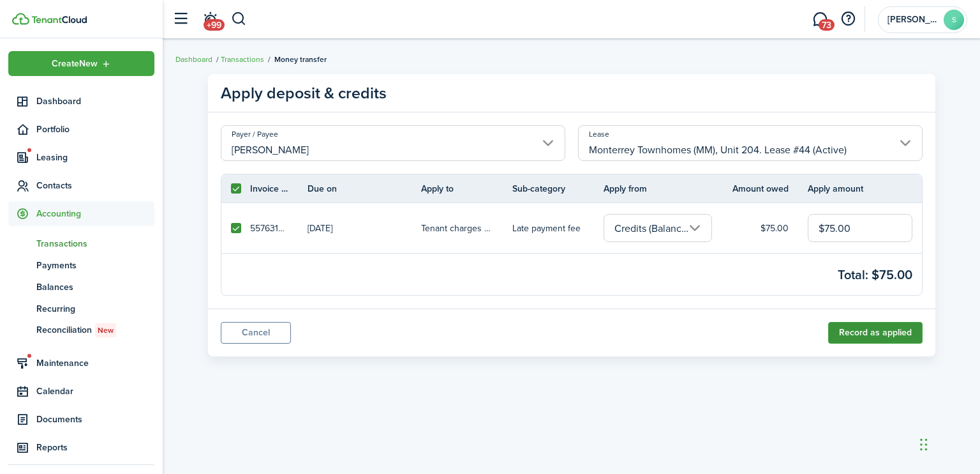
click at [858, 331] on button "Record as applied" at bounding box center [875, 333] width 94 height 22
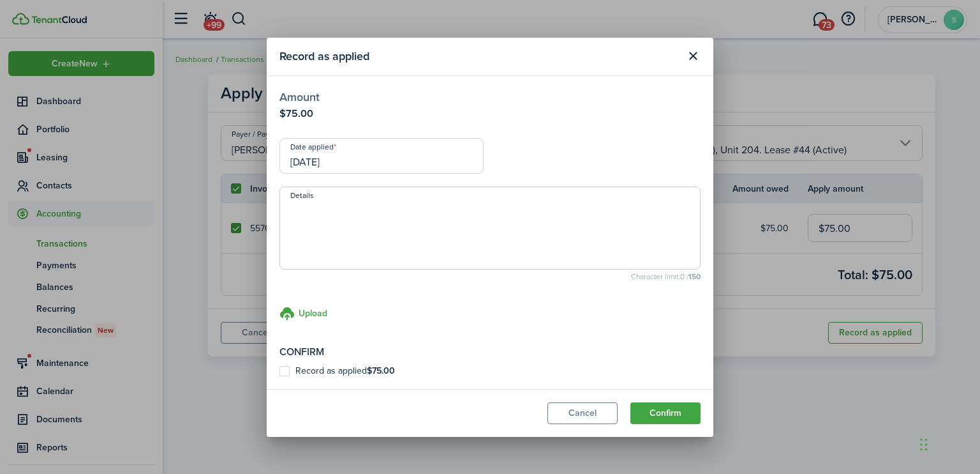
click at [284, 366] on label "Record as applied $75.00" at bounding box center [338, 371] width 116 height 10
click at [280, 370] on input "Record as applied $75.00" at bounding box center [279, 370] width 1 height 1
checkbox input "true"
click at [666, 406] on button "Confirm" at bounding box center [666, 413] width 70 height 22
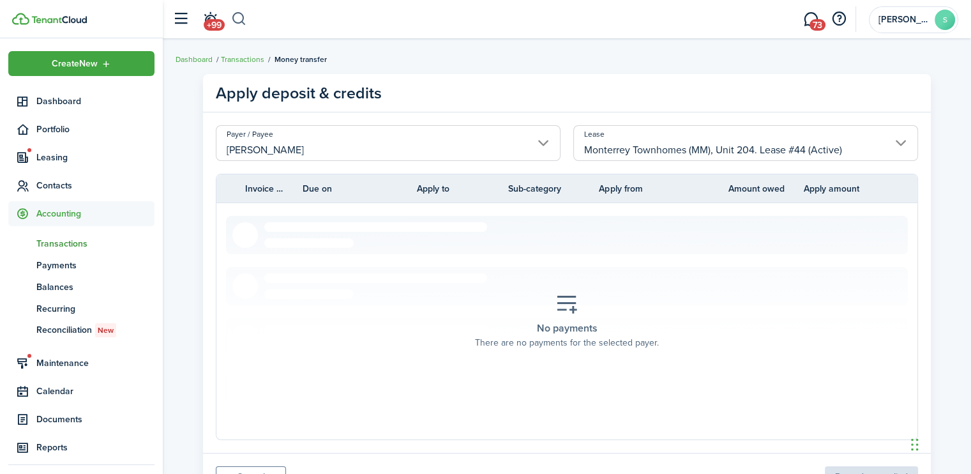
click at [237, 20] on button "button" at bounding box center [239, 19] width 16 height 22
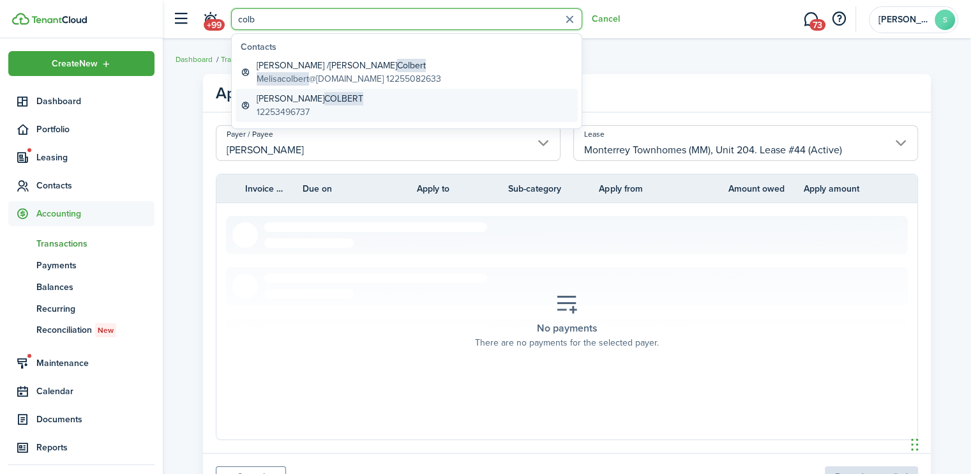
type input "colb"
click at [272, 100] on global-search-item-title "[PERSON_NAME]" at bounding box center [310, 98] width 107 height 13
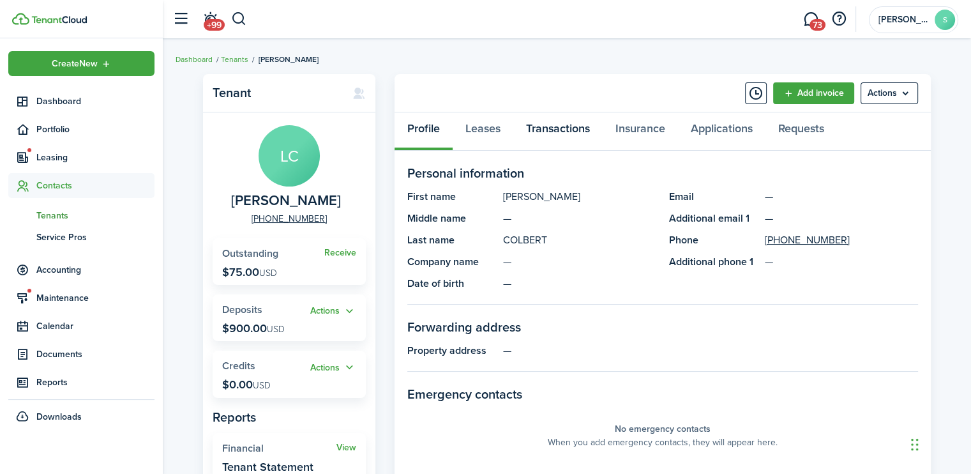
click at [564, 128] on link "Transactions" at bounding box center [557, 131] width 89 height 38
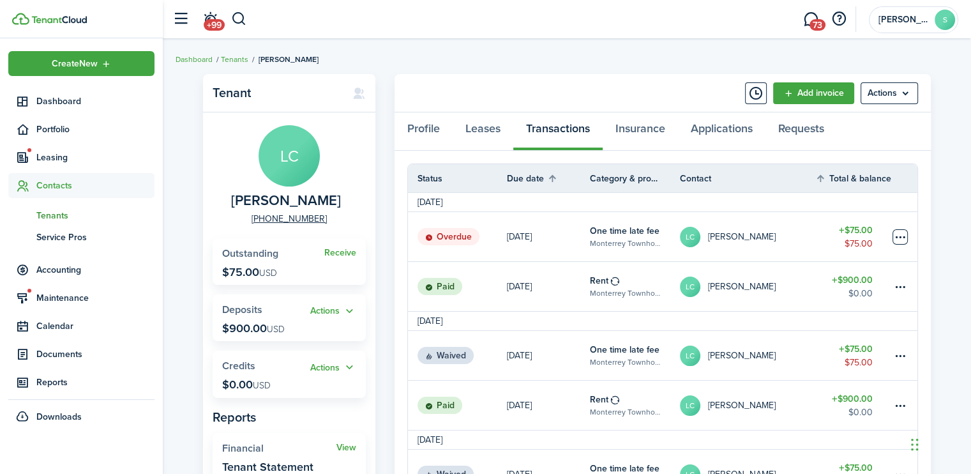
click at [902, 240] on table-menu-btn-icon at bounding box center [899, 236] width 15 height 15
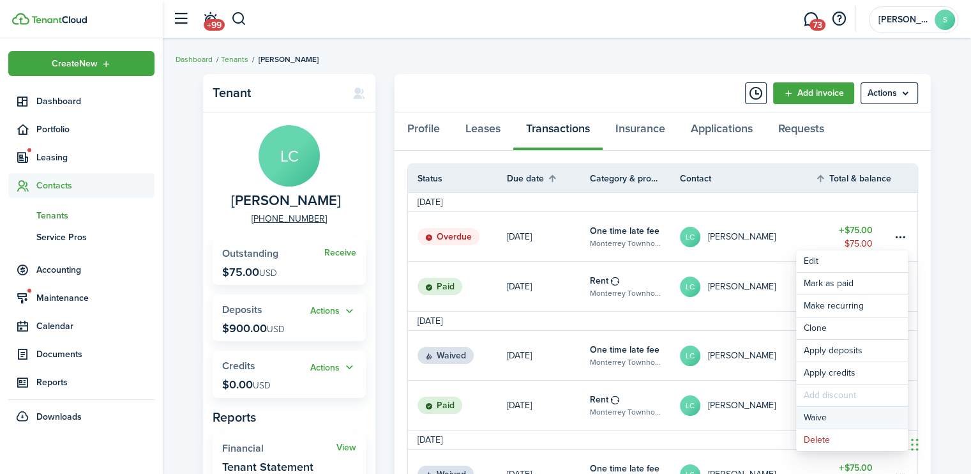
click at [812, 419] on button "Waive" at bounding box center [852, 418] width 112 height 22
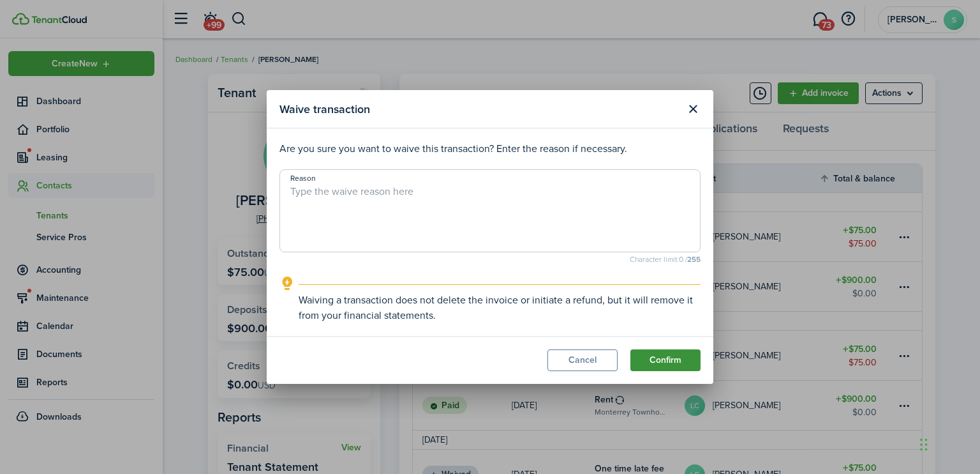
click at [677, 358] on button "Confirm" at bounding box center [666, 360] width 70 height 22
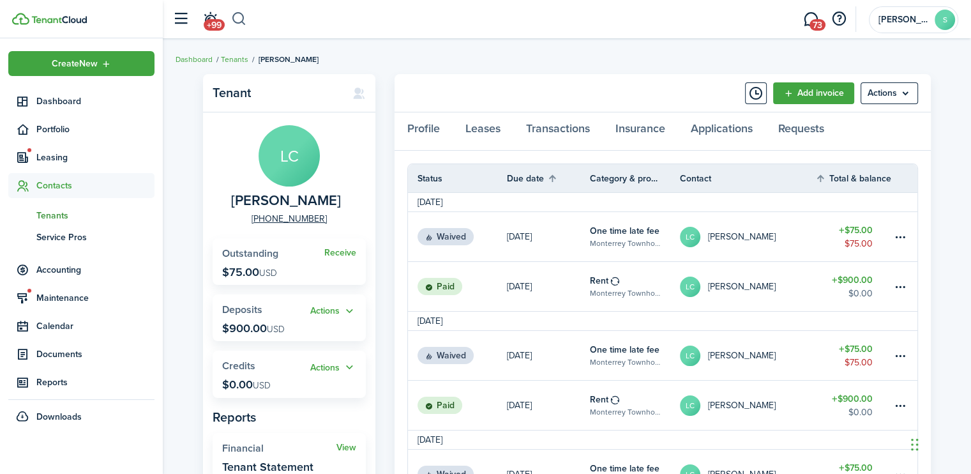
click at [240, 20] on button "button" at bounding box center [239, 19] width 16 height 22
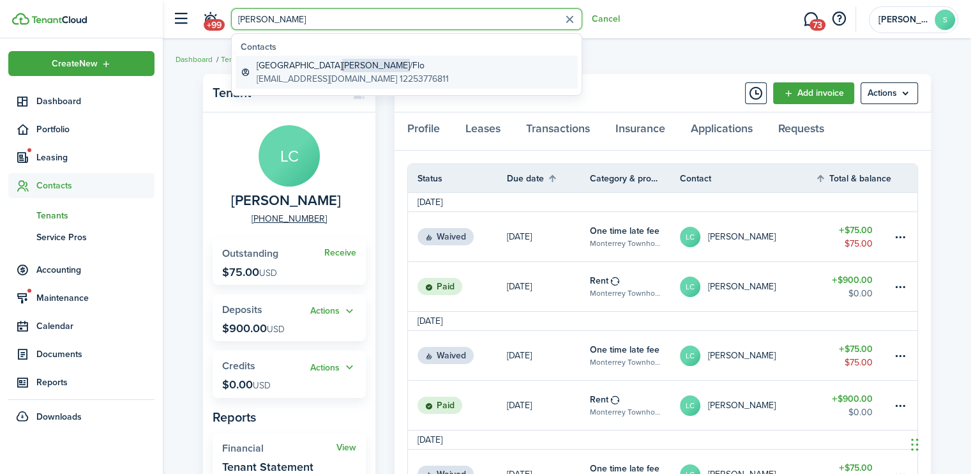
type input "[PERSON_NAME]"
click at [276, 70] on global-search-item-title "[PERSON_NAME] /Flo" at bounding box center [353, 65] width 192 height 13
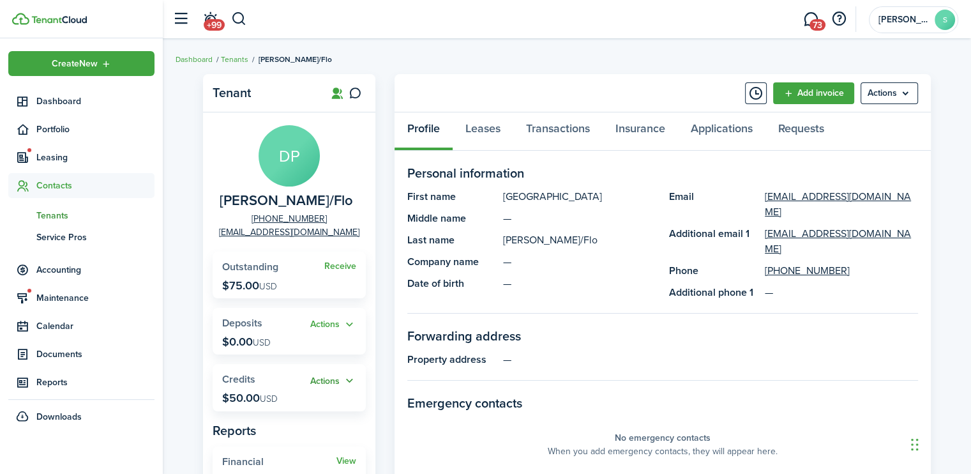
click at [329, 382] on button "Actions" at bounding box center [333, 380] width 46 height 15
click at [274, 429] on link "Apply" at bounding box center [300, 428] width 112 height 22
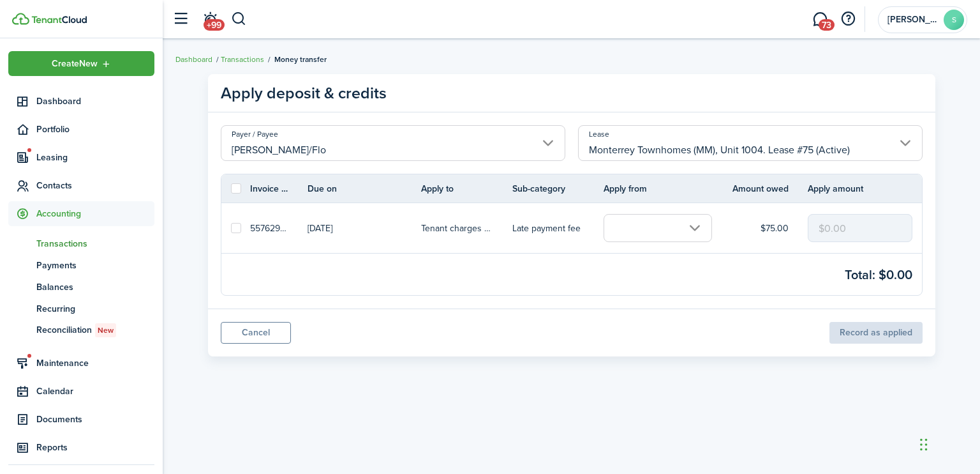
click at [693, 226] on input "text" at bounding box center [658, 228] width 108 height 28
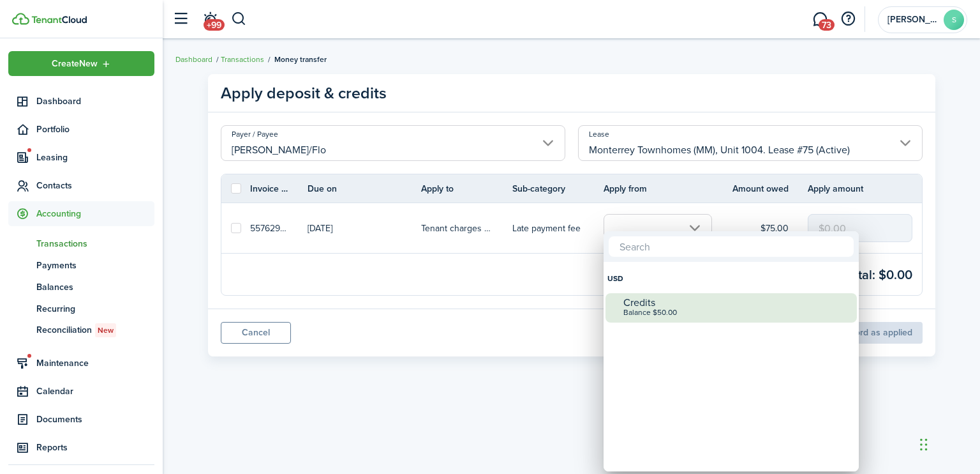
click at [634, 306] on div "Credits" at bounding box center [737, 302] width 226 height 11
checkbox input "true"
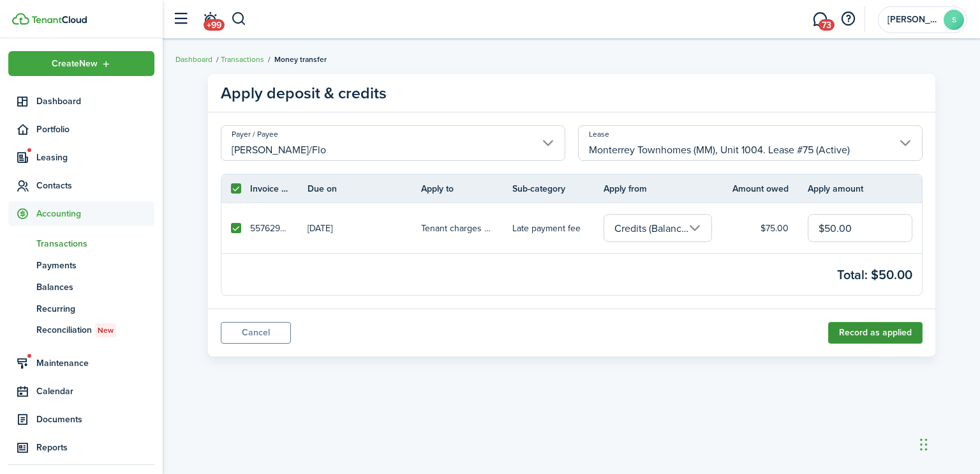
click at [853, 332] on button "Record as applied" at bounding box center [875, 333] width 94 height 22
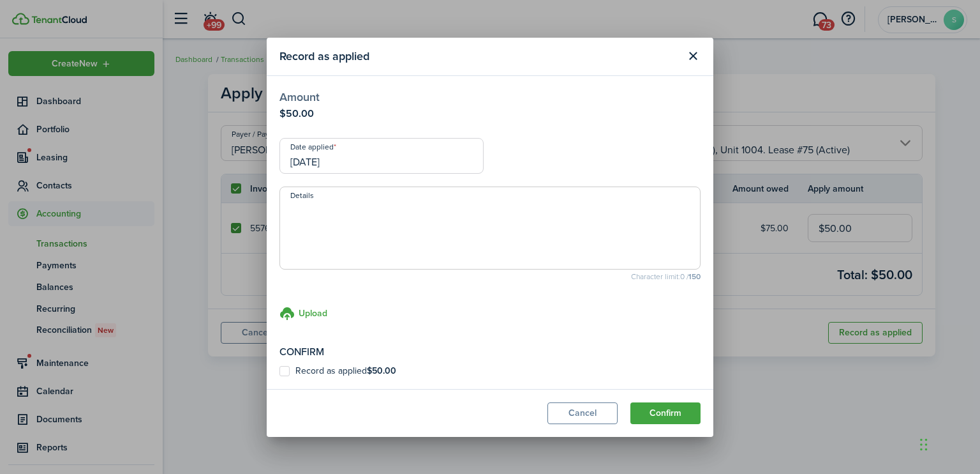
click at [283, 370] on label "Record as applied $50.00" at bounding box center [338, 371] width 117 height 10
click at [280, 370] on input "Record as applied $50.00" at bounding box center [279, 370] width 1 height 1
checkbox input "true"
click at [662, 408] on button "Confirm" at bounding box center [666, 413] width 70 height 22
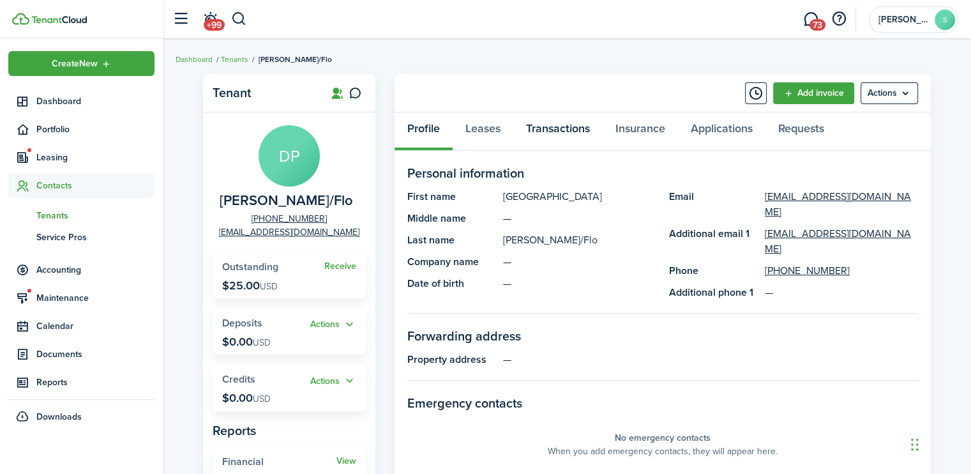
click at [581, 124] on link "Transactions" at bounding box center [557, 131] width 89 height 38
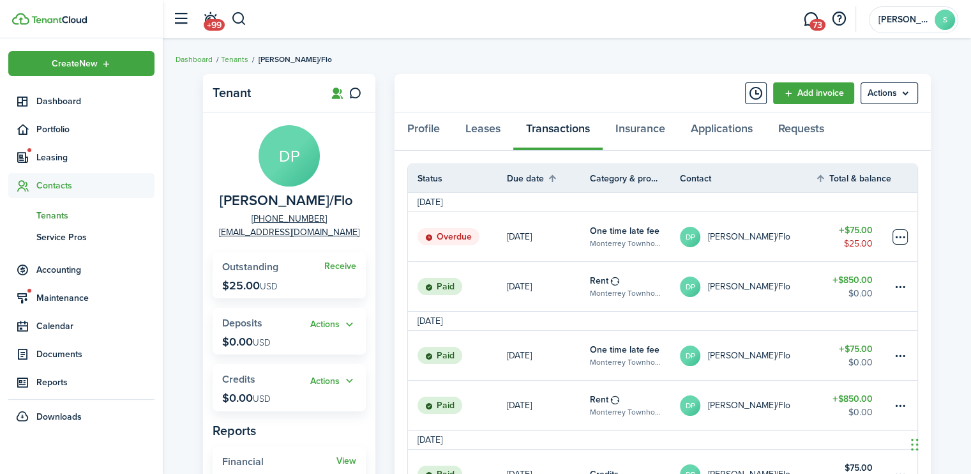
click at [899, 239] on table-menu-btn-icon at bounding box center [899, 236] width 15 height 15
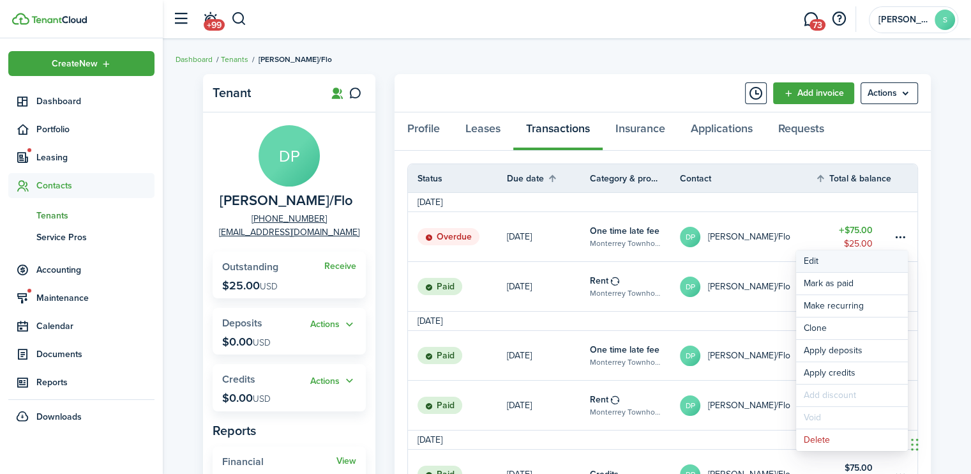
click at [810, 263] on button "Edit" at bounding box center [852, 261] width 112 height 22
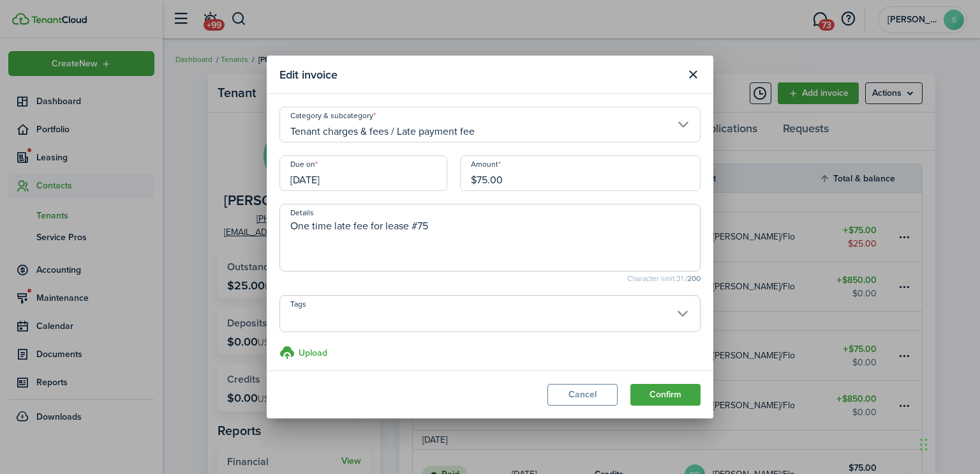
click at [484, 183] on input "$75.00" at bounding box center [580, 173] width 241 height 36
type input "$50.00"
click at [669, 389] on button "Confirm" at bounding box center [666, 395] width 70 height 22
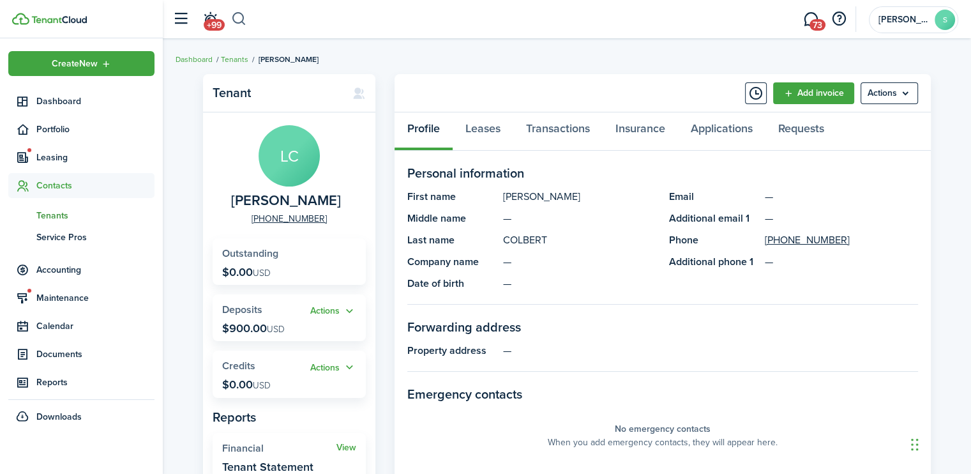
click at [238, 20] on button "button" at bounding box center [239, 19] width 16 height 22
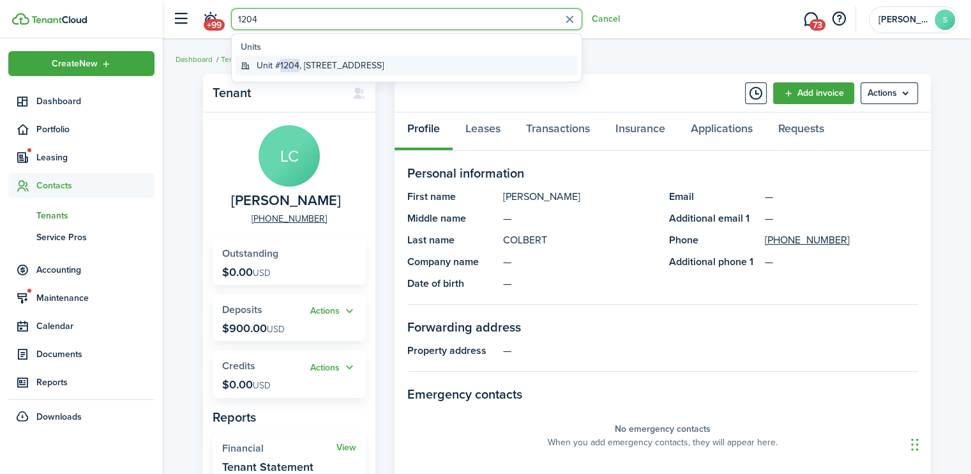
type input "1204"
click at [288, 67] on span "1204" at bounding box center [289, 65] width 19 height 13
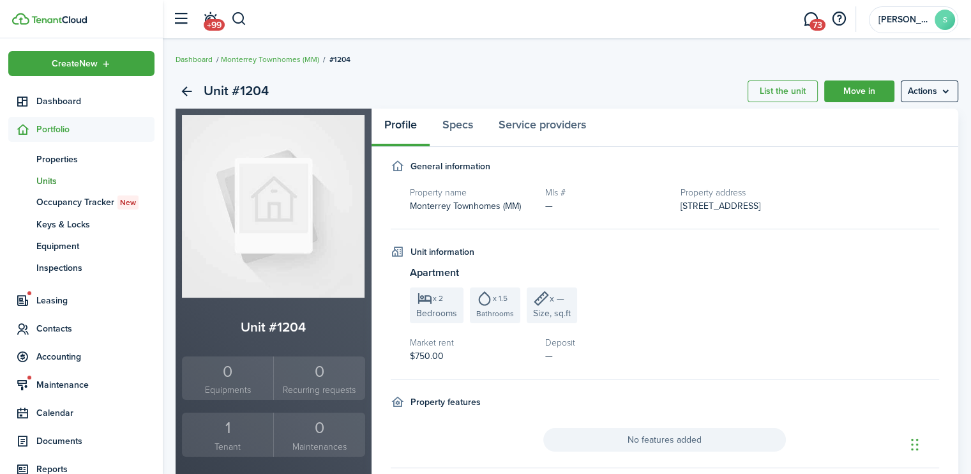
click at [227, 424] on div "1" at bounding box center [227, 427] width 85 height 24
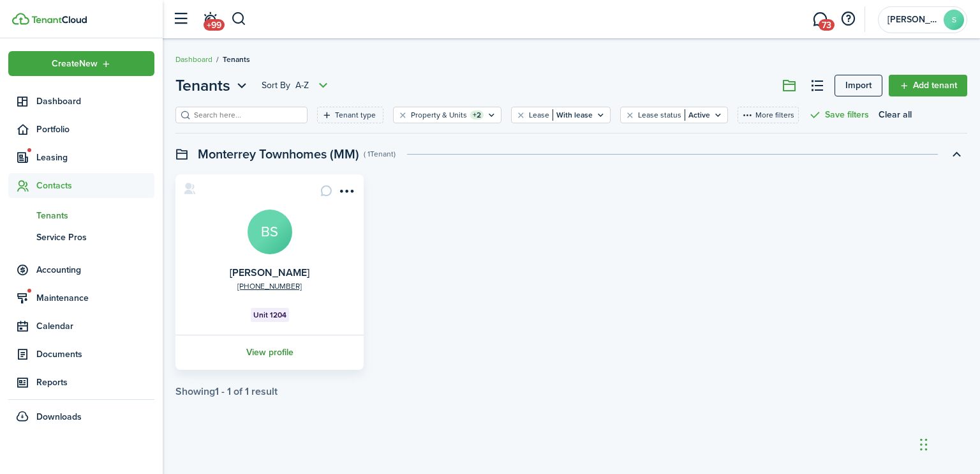
click at [266, 348] on link "View profile" at bounding box center [270, 351] width 192 height 35
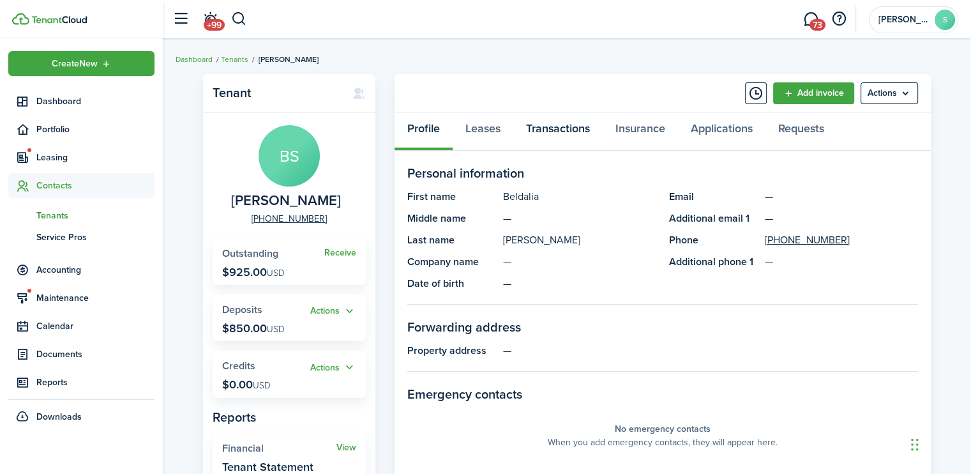
click at [544, 125] on link "Transactions" at bounding box center [557, 131] width 89 height 38
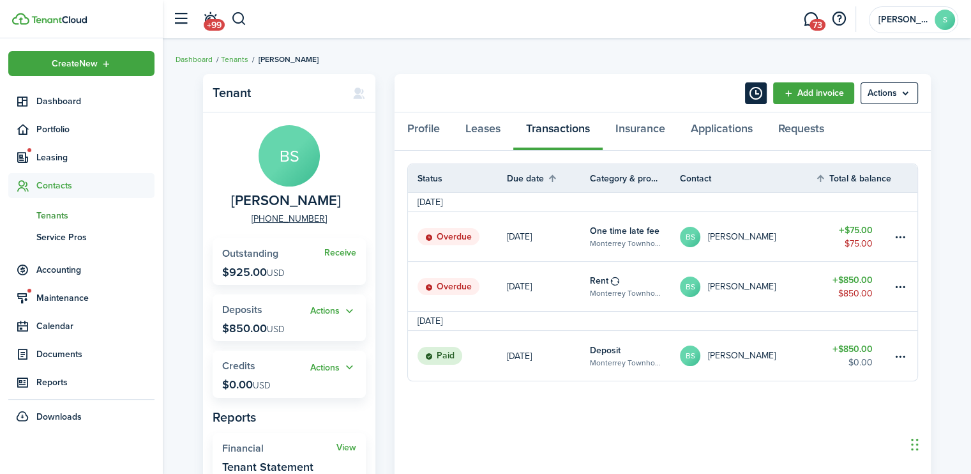
click at [751, 97] on button "Timeline" at bounding box center [756, 93] width 22 height 22
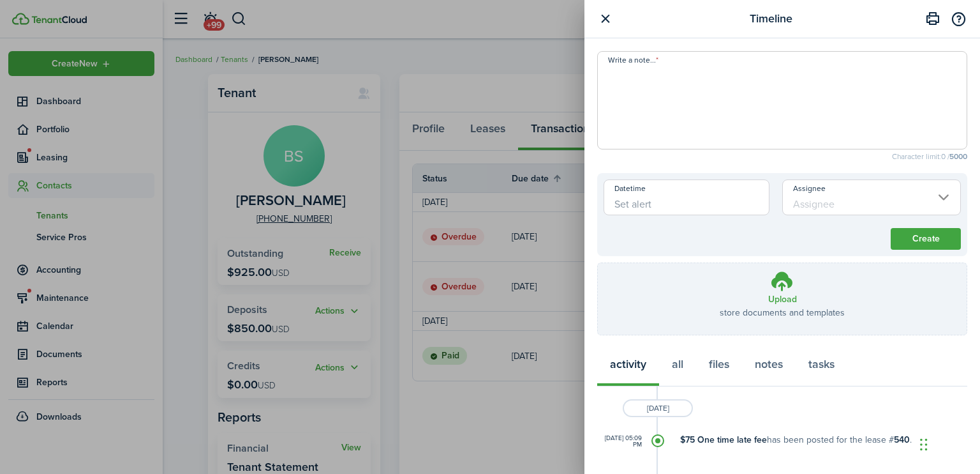
click at [606, 14] on button "button" at bounding box center [605, 19] width 16 height 16
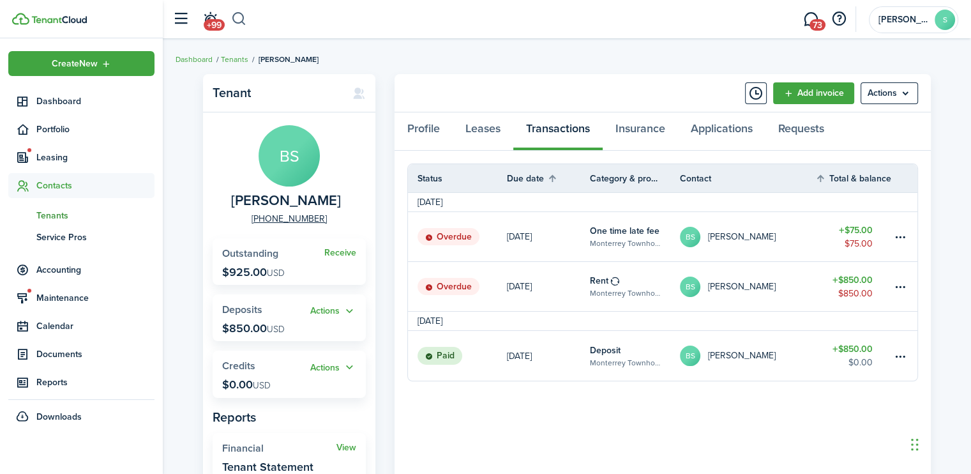
click at [239, 23] on button "button" at bounding box center [239, 19] width 16 height 22
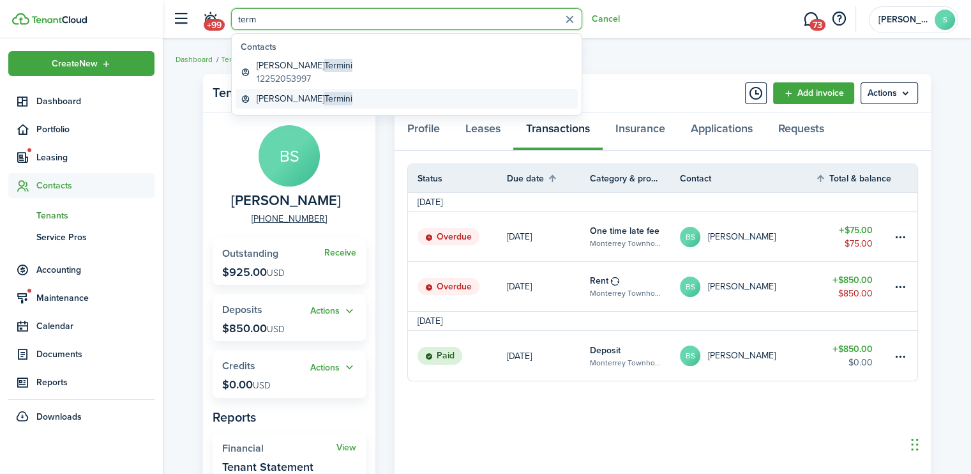
type input "term"
click at [277, 95] on global-search-item-title "[PERSON_NAME]" at bounding box center [305, 98] width 96 height 13
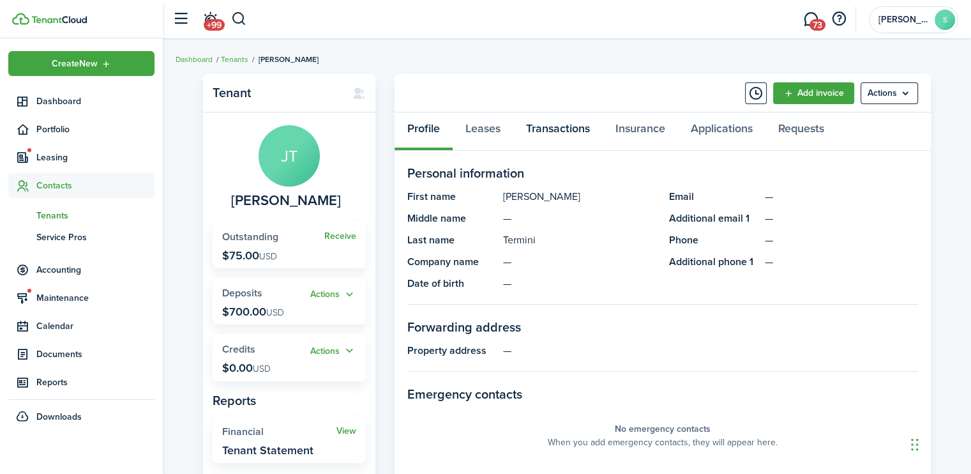
click at [567, 128] on link "Transactions" at bounding box center [557, 131] width 89 height 38
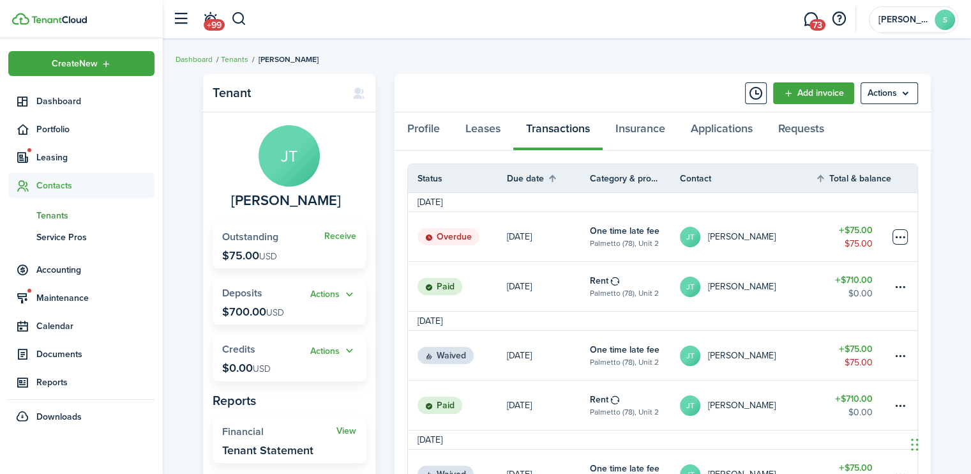
click at [899, 237] on table-menu-btn-icon at bounding box center [899, 236] width 15 height 15
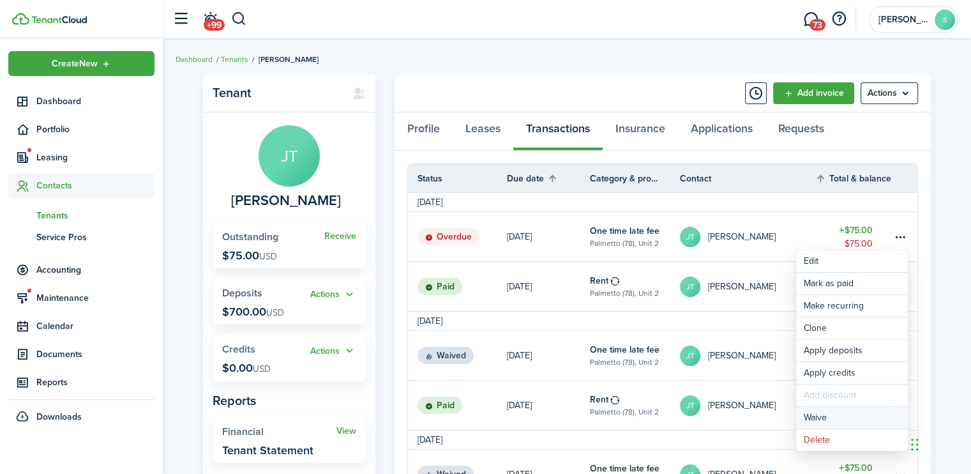
click at [813, 416] on button "Waive" at bounding box center [852, 418] width 112 height 22
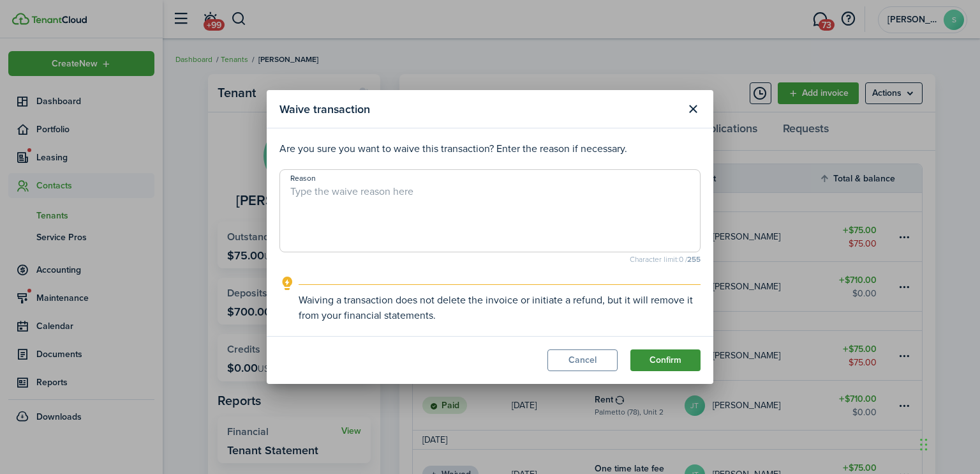
click at [667, 362] on button "Confirm" at bounding box center [666, 360] width 70 height 22
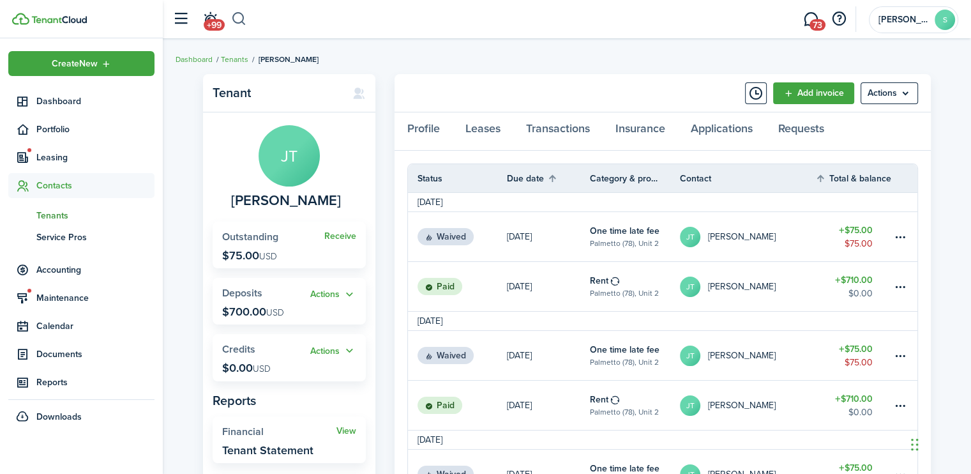
click at [243, 18] on button "button" at bounding box center [239, 19] width 16 height 22
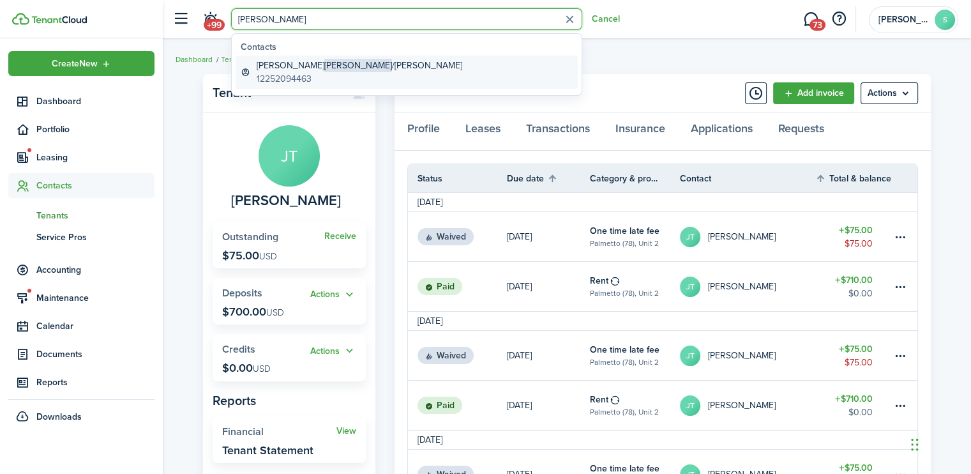
type input "[PERSON_NAME]"
click at [290, 72] on global-search-item-description "12252094463" at bounding box center [360, 78] width 206 height 13
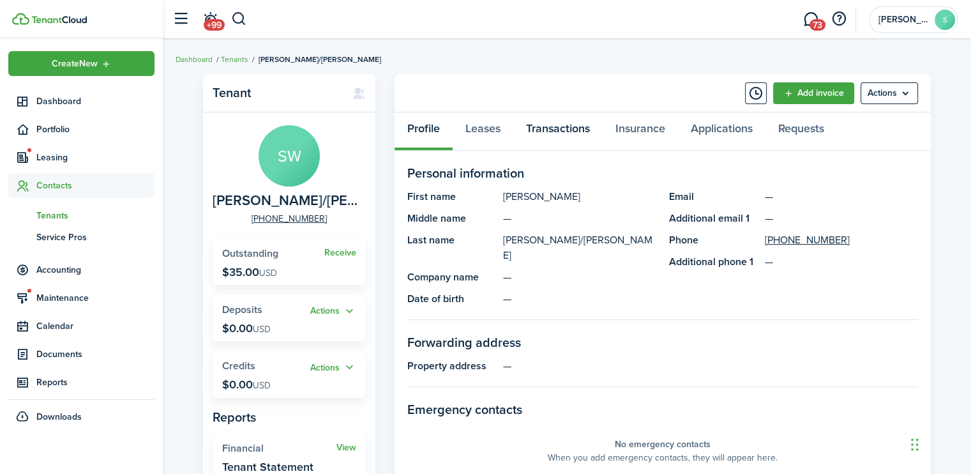
click at [564, 128] on link "Transactions" at bounding box center [557, 131] width 89 height 38
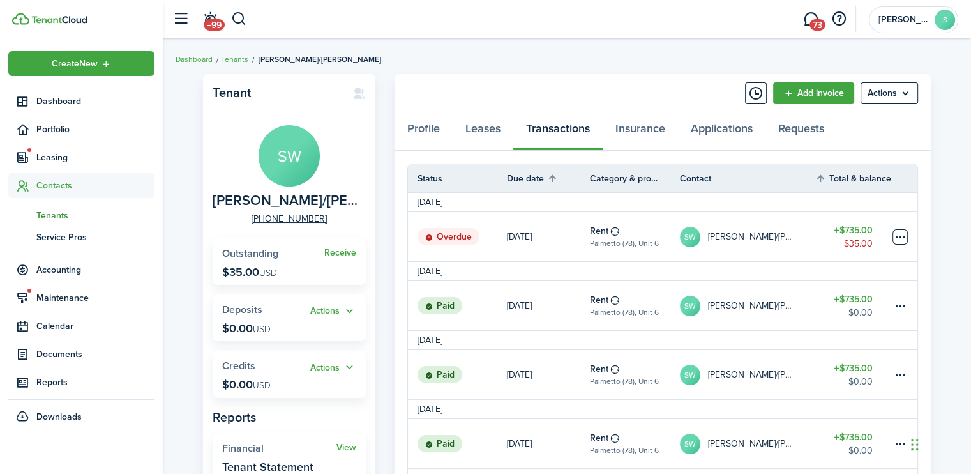
click at [900, 234] on table-menu-btn-icon at bounding box center [899, 236] width 15 height 15
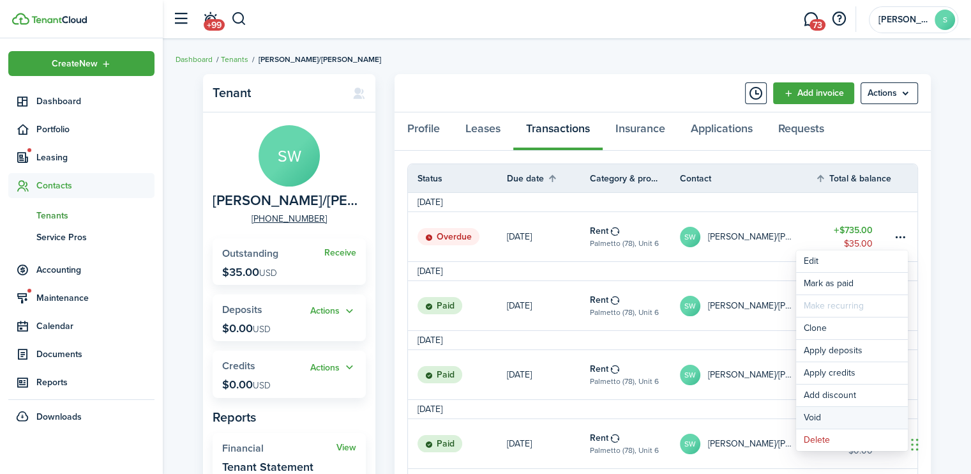
click at [815, 417] on button "Void" at bounding box center [852, 418] width 112 height 22
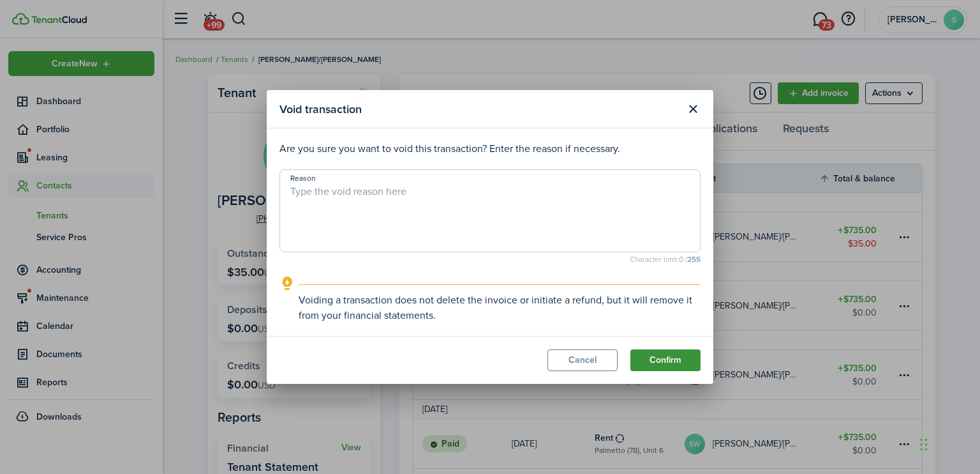
click at [678, 357] on button "Confirm" at bounding box center [666, 360] width 70 height 22
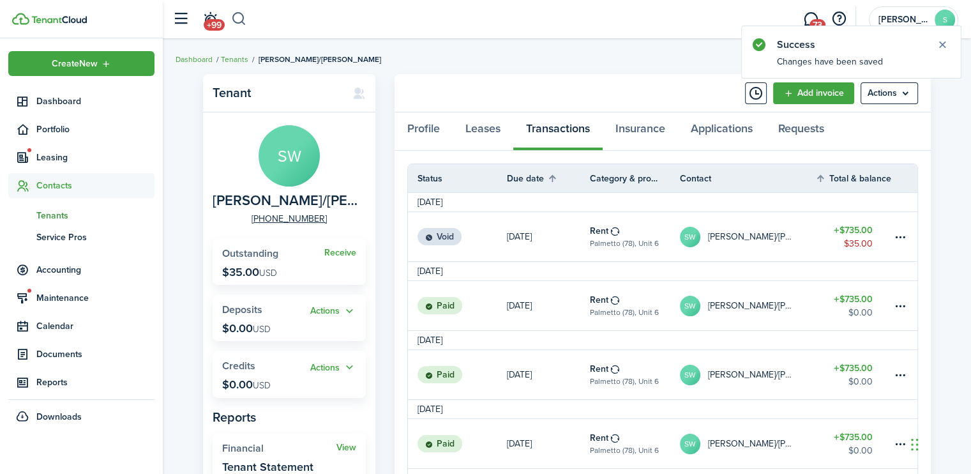
click at [240, 17] on button "button" at bounding box center [239, 19] width 16 height 22
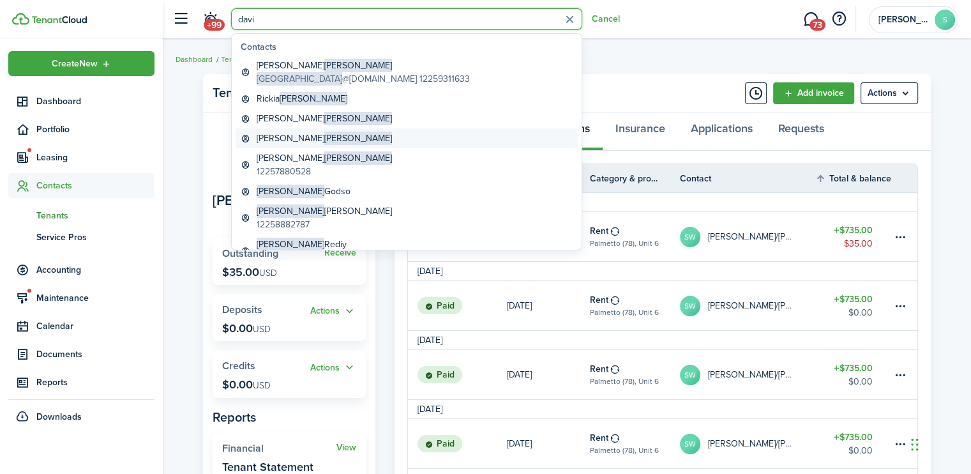
type input "davi"
click at [285, 139] on global-search-item-title "[PERSON_NAME]" at bounding box center [324, 137] width 135 height 13
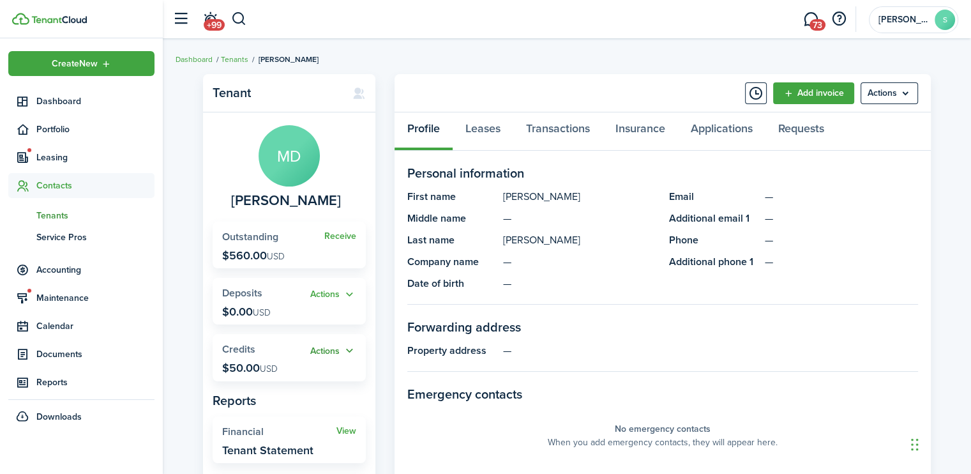
click at [324, 348] on button "Actions" at bounding box center [333, 350] width 46 height 15
click at [267, 396] on link "Apply" at bounding box center [300, 398] width 112 height 22
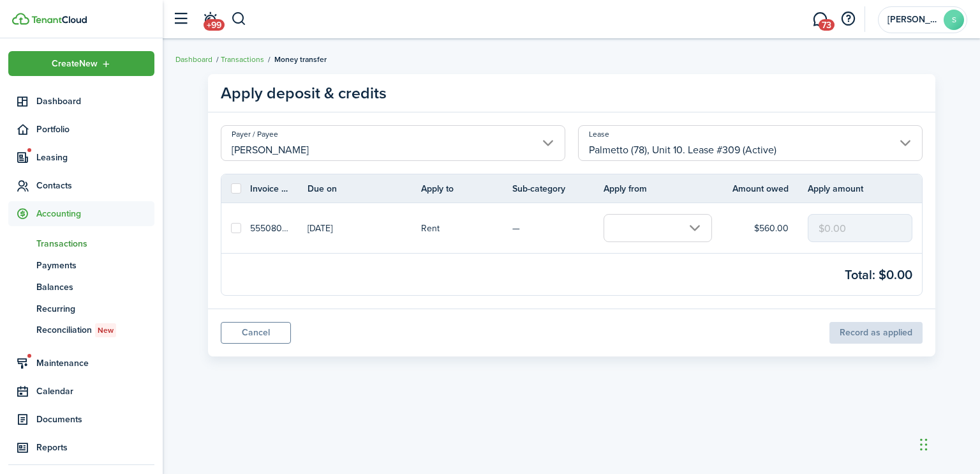
click at [698, 227] on input "text" at bounding box center [658, 228] width 108 height 28
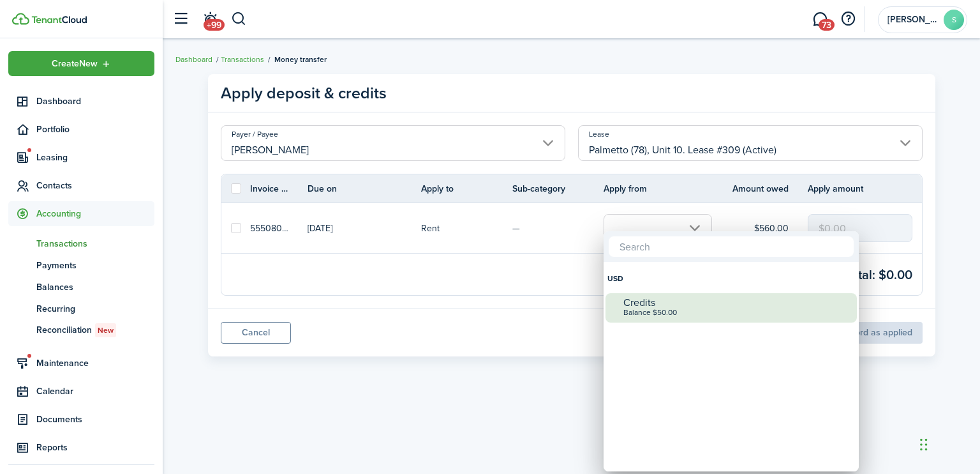
click at [650, 305] on div "Credits" at bounding box center [737, 302] width 226 height 11
checkbox input "true"
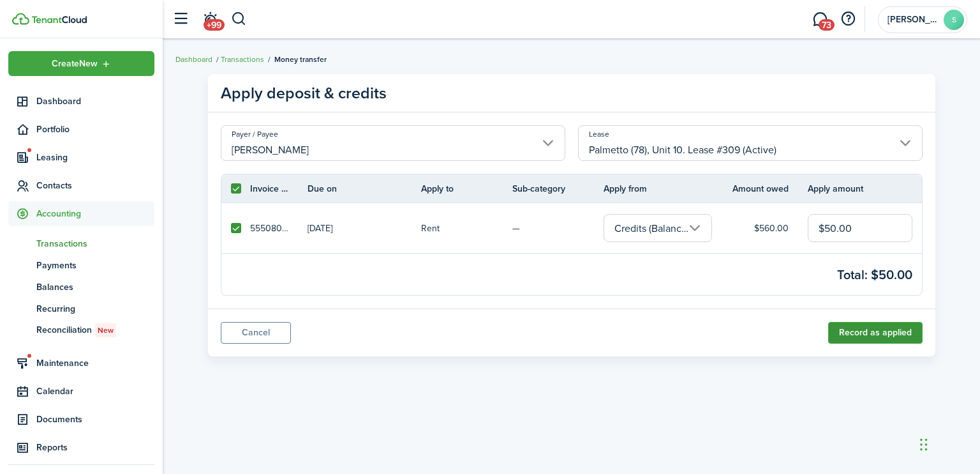
click at [862, 331] on button "Record as applied" at bounding box center [875, 333] width 94 height 22
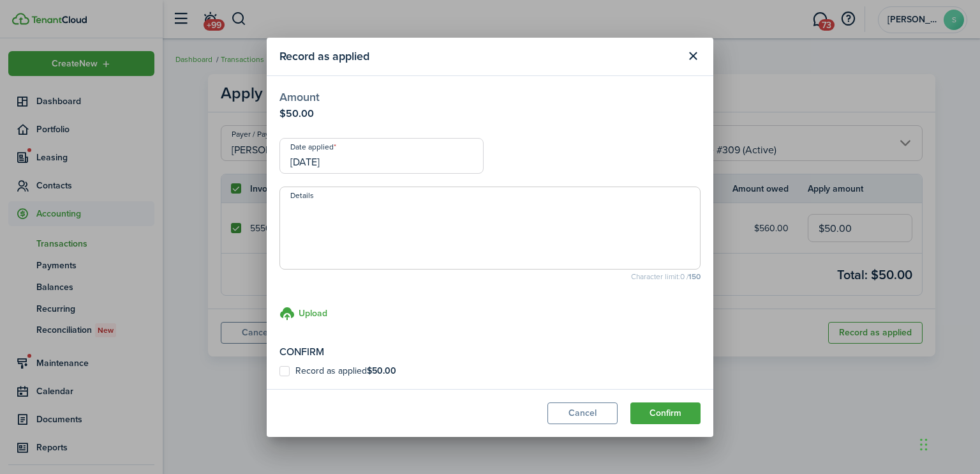
click at [288, 370] on label "Record as applied $50.00" at bounding box center [338, 371] width 117 height 10
click at [280, 370] on input "Record as applied $50.00" at bounding box center [279, 370] width 1 height 1
checkbox input "true"
click at [669, 410] on button "Confirm" at bounding box center [666, 413] width 70 height 22
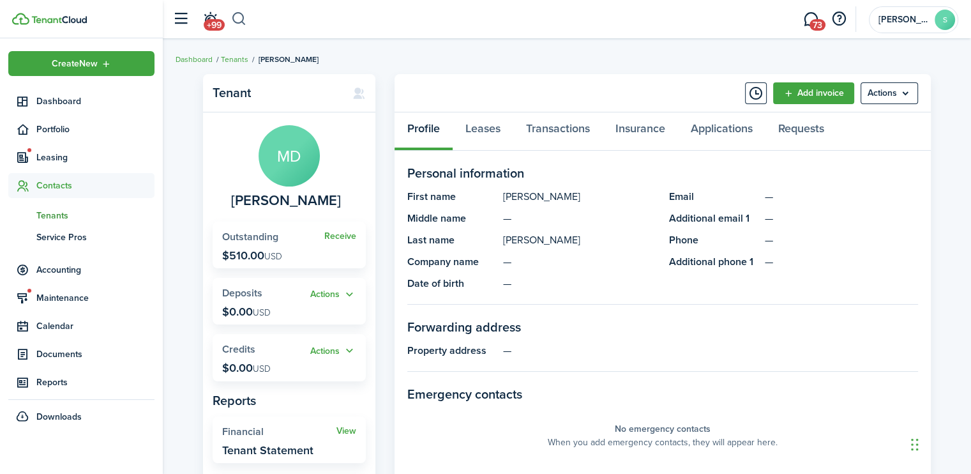
click at [237, 17] on button "button" at bounding box center [239, 19] width 16 height 22
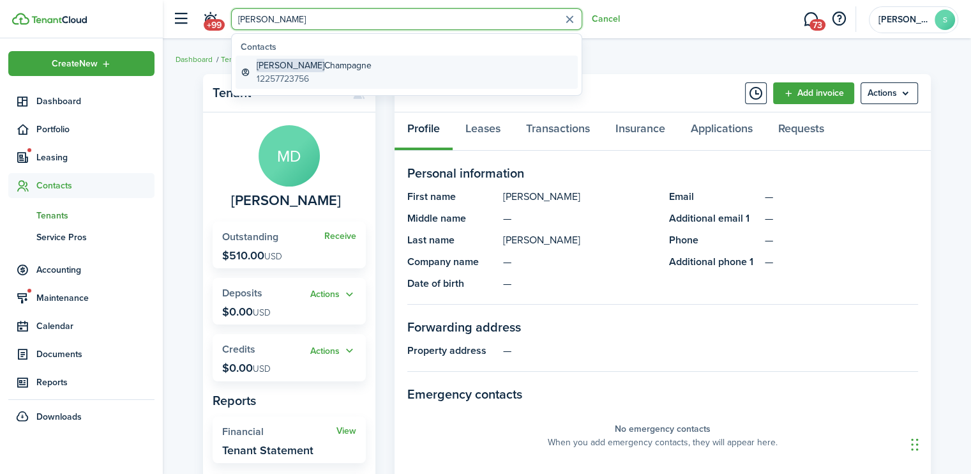
type input "[PERSON_NAME]"
click at [281, 74] on global-search-item-description "12257723756" at bounding box center [314, 78] width 115 height 13
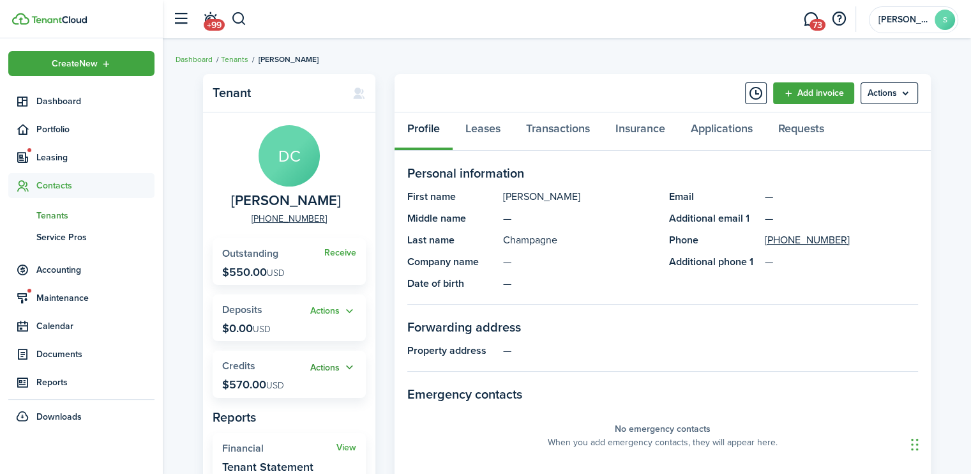
click at [327, 364] on button "Actions" at bounding box center [333, 367] width 46 height 15
click at [271, 417] on link "Apply" at bounding box center [300, 414] width 112 height 22
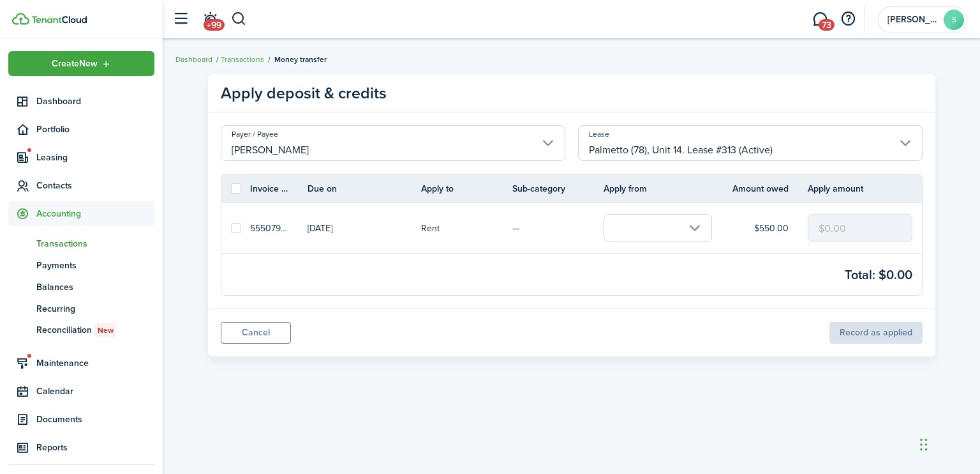
click at [694, 226] on input "text" at bounding box center [658, 228] width 108 height 28
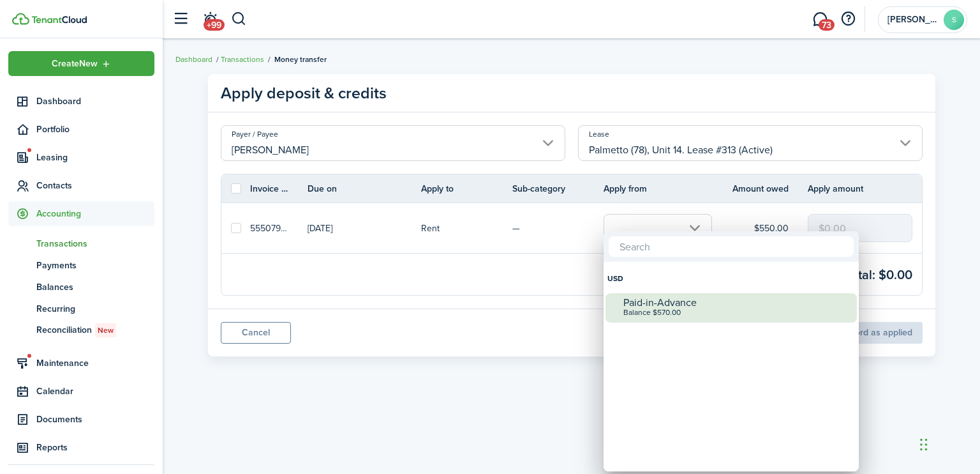
click at [643, 301] on div "Paid-in-Advance" at bounding box center [737, 302] width 226 height 11
checkbox input "true"
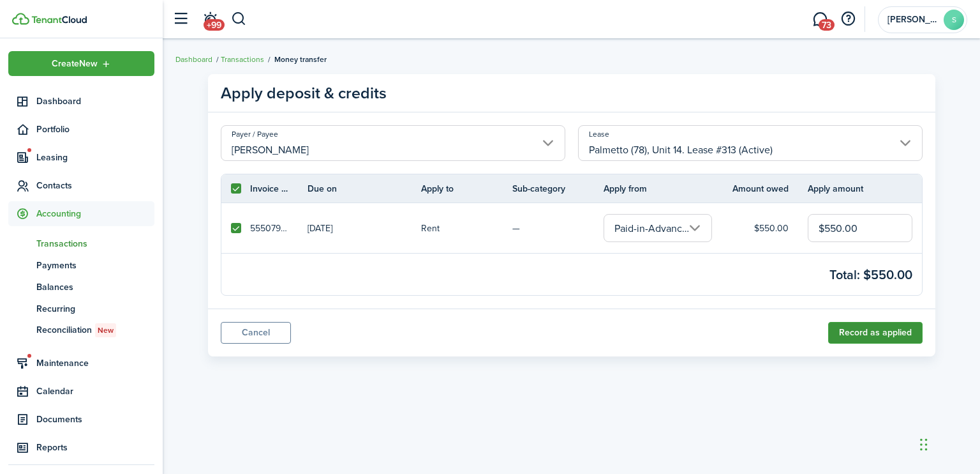
click at [850, 334] on button "Record as applied" at bounding box center [875, 333] width 94 height 22
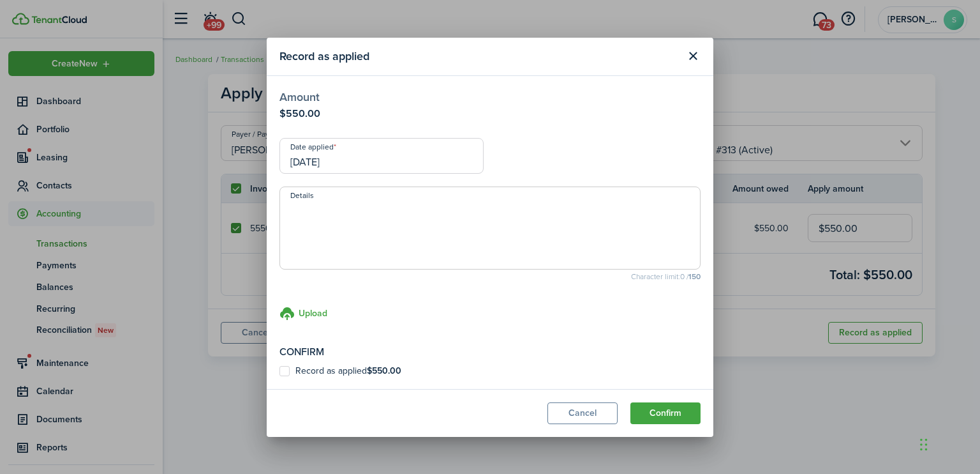
click at [285, 373] on label "Record as applied $550.00" at bounding box center [341, 371] width 122 height 10
click at [280, 371] on input "Record as applied $550.00" at bounding box center [279, 370] width 1 height 1
checkbox input "true"
click at [659, 411] on button "Confirm" at bounding box center [666, 413] width 70 height 22
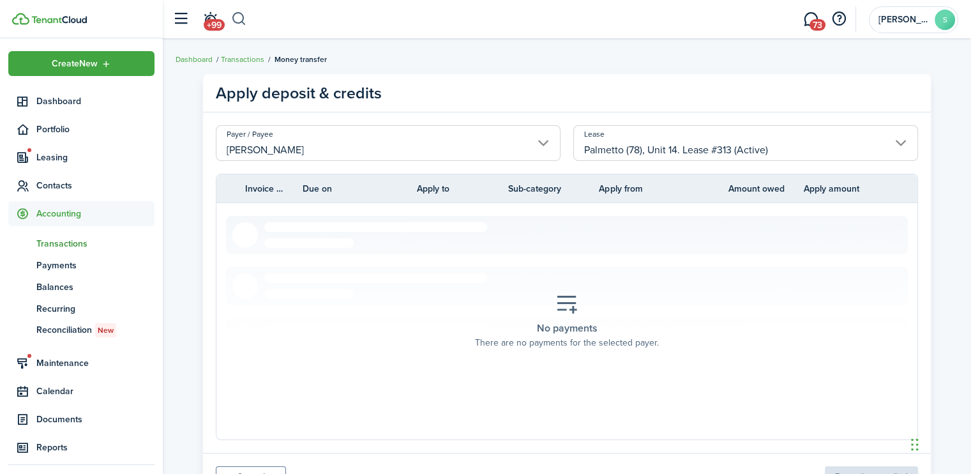
click at [241, 21] on button "button" at bounding box center [239, 19] width 16 height 22
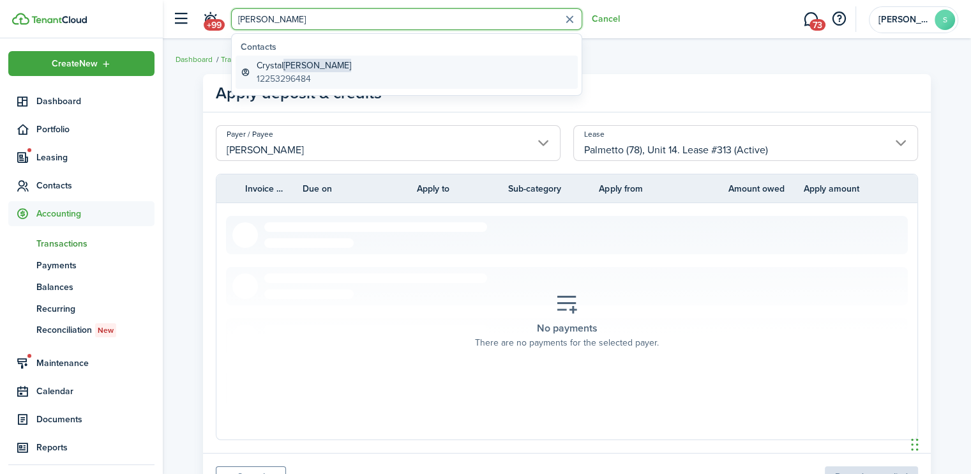
type input "[PERSON_NAME]"
click at [285, 63] on span "[PERSON_NAME]" at bounding box center [317, 65] width 68 height 13
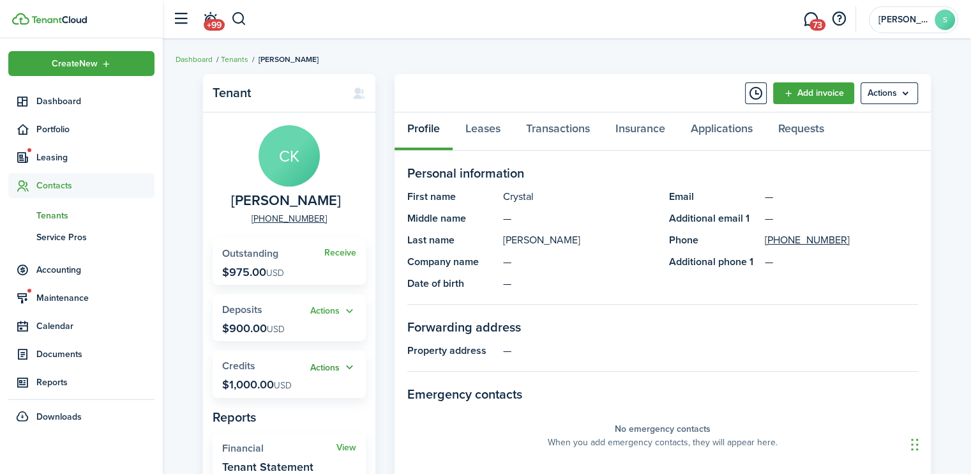
click at [334, 364] on button "Actions" at bounding box center [333, 367] width 46 height 15
click at [276, 415] on link "Apply" at bounding box center [300, 414] width 112 height 22
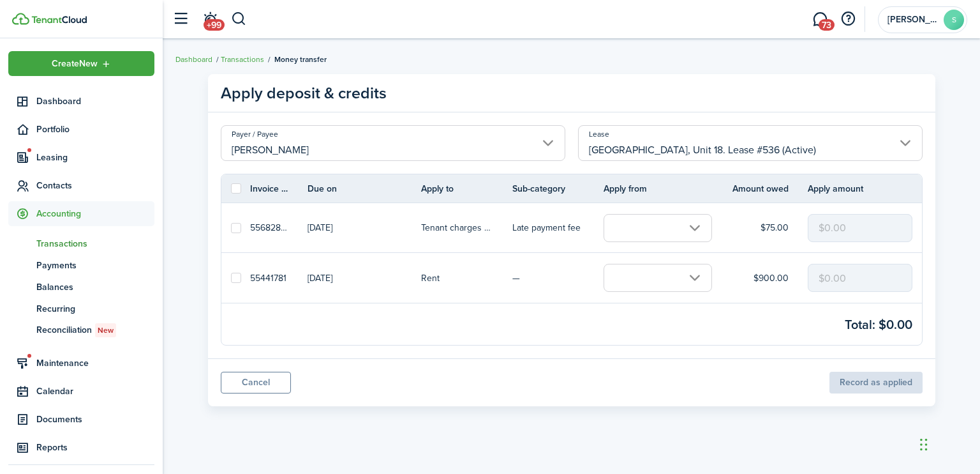
click at [697, 276] on input "text" at bounding box center [658, 278] width 108 height 28
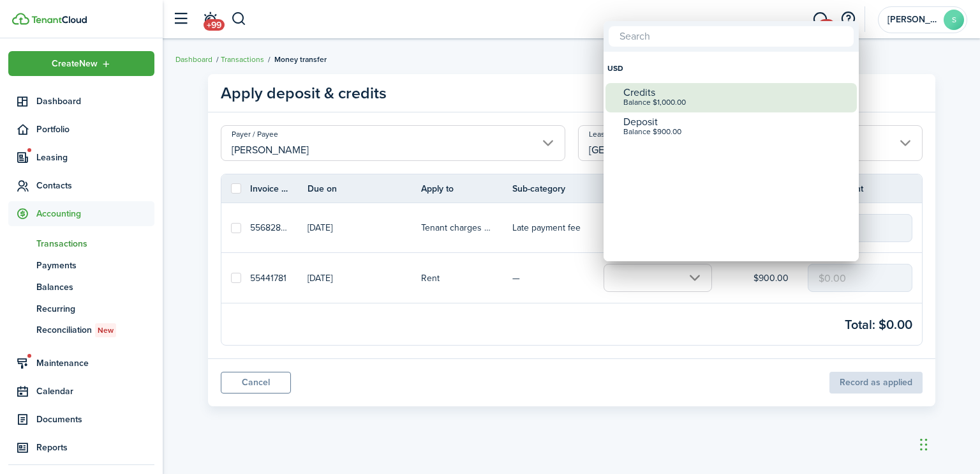
click at [658, 98] on div "Balance $1,000.00" at bounding box center [737, 102] width 226 height 9
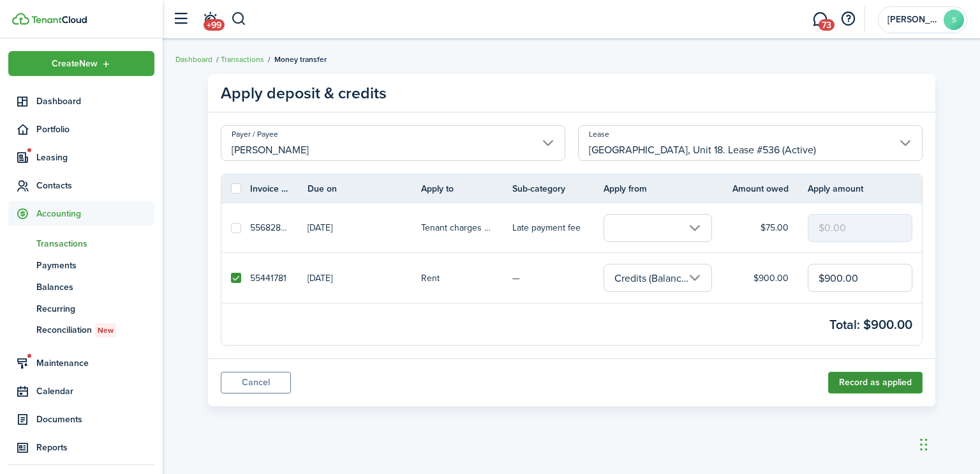
click at [860, 386] on button "Record as applied" at bounding box center [875, 382] width 94 height 22
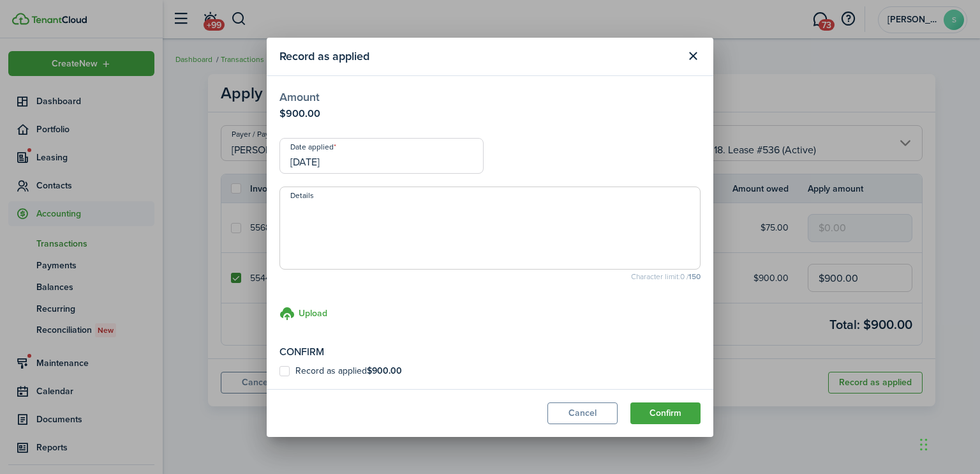
click at [287, 370] on label "Record as applied $900.00" at bounding box center [341, 371] width 123 height 10
click at [280, 370] on input "Record as applied $900.00" at bounding box center [279, 370] width 1 height 1
checkbox input "true"
click at [685, 414] on button "Confirm" at bounding box center [666, 413] width 70 height 22
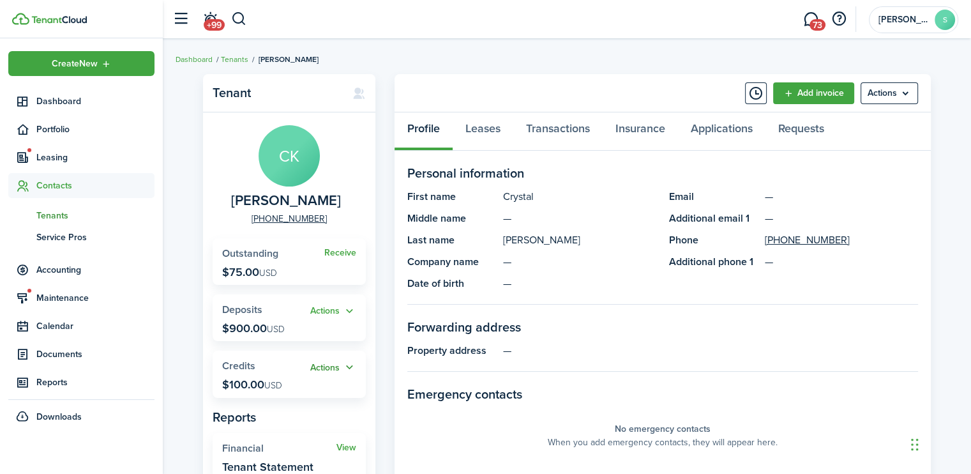
click at [337, 361] on button "Actions" at bounding box center [333, 367] width 46 height 15
click at [273, 415] on link "Apply" at bounding box center [300, 414] width 112 height 22
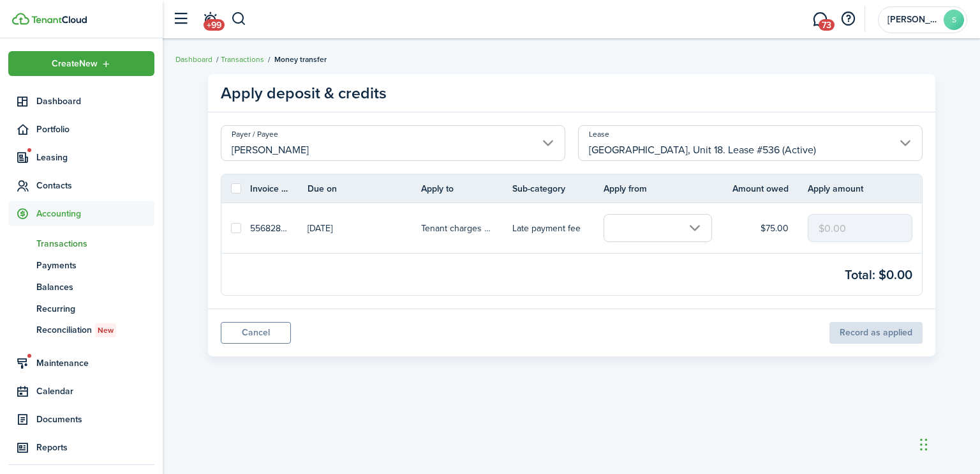
click at [695, 222] on input "text" at bounding box center [658, 228] width 108 height 28
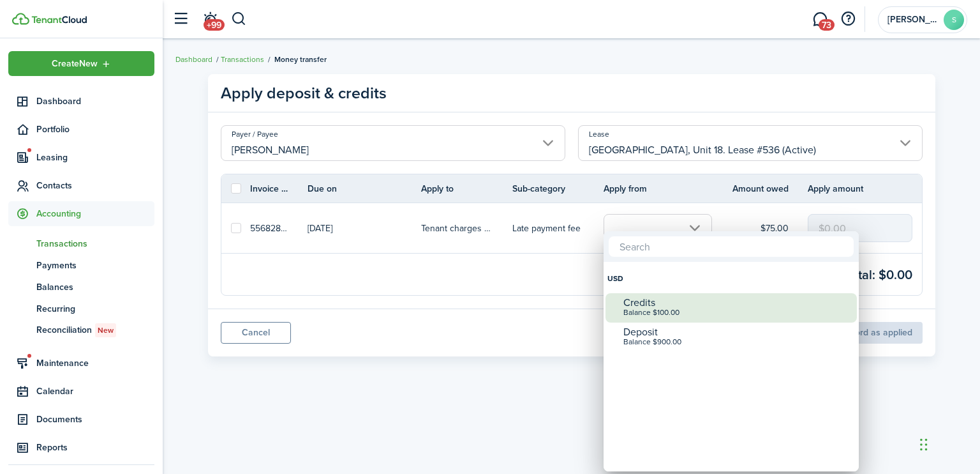
click at [639, 303] on div "Credits" at bounding box center [737, 302] width 226 height 11
checkbox input "true"
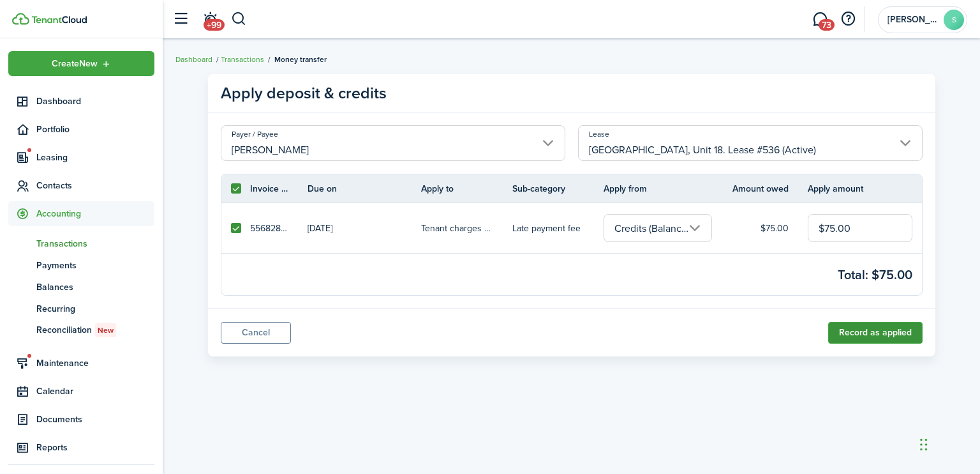
click at [858, 326] on button "Record as applied" at bounding box center [875, 333] width 94 height 22
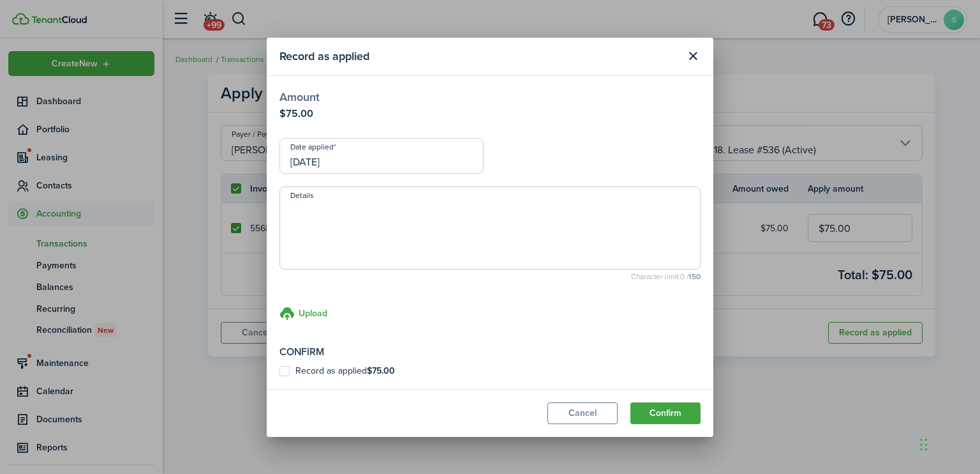
click at [283, 373] on label "Record as applied $75.00" at bounding box center [338, 371] width 116 height 10
click at [280, 371] on input "Record as applied $75.00" at bounding box center [279, 370] width 1 height 1
checkbox input "true"
click at [659, 410] on button "Confirm" at bounding box center [666, 413] width 70 height 22
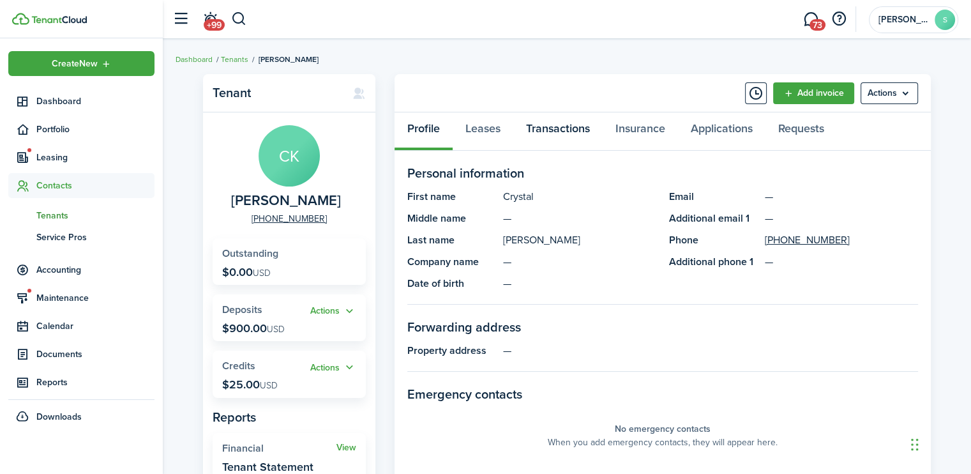
click at [571, 131] on link "Transactions" at bounding box center [557, 131] width 89 height 38
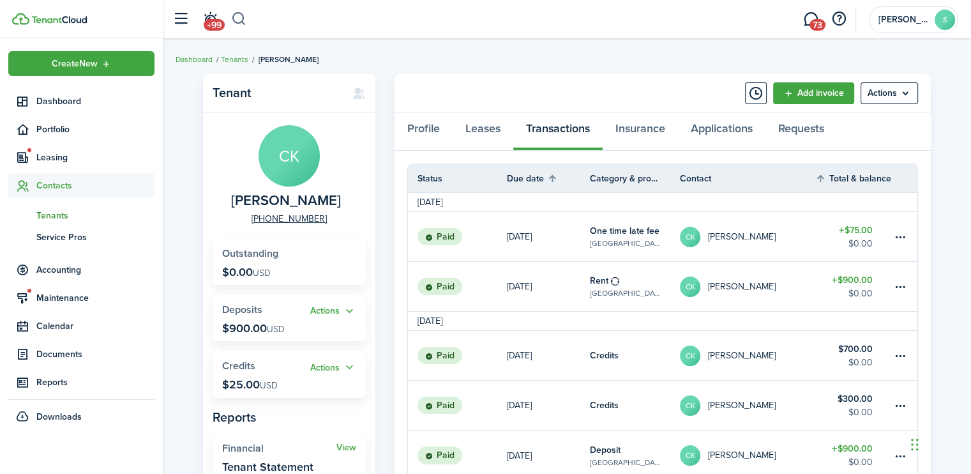
click at [240, 20] on button "button" at bounding box center [239, 19] width 16 height 22
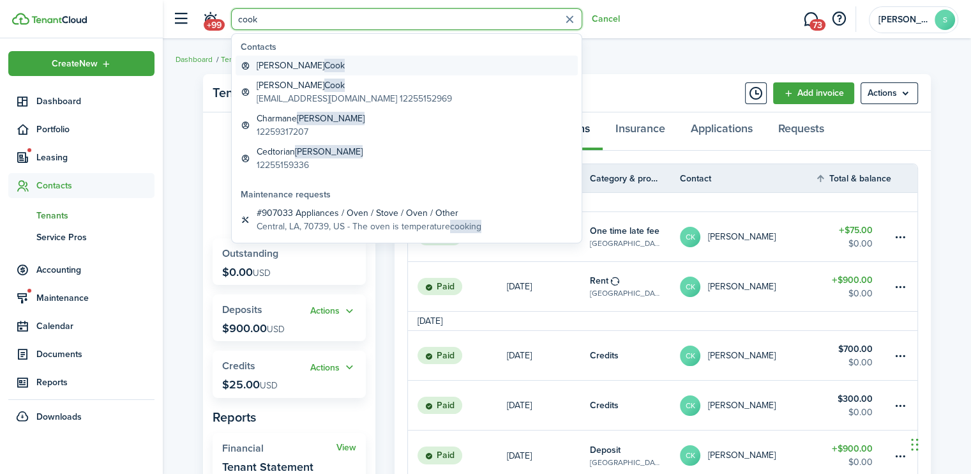
type input "cook"
click at [281, 68] on global-search-item-title "[PERSON_NAME]" at bounding box center [301, 65] width 88 height 13
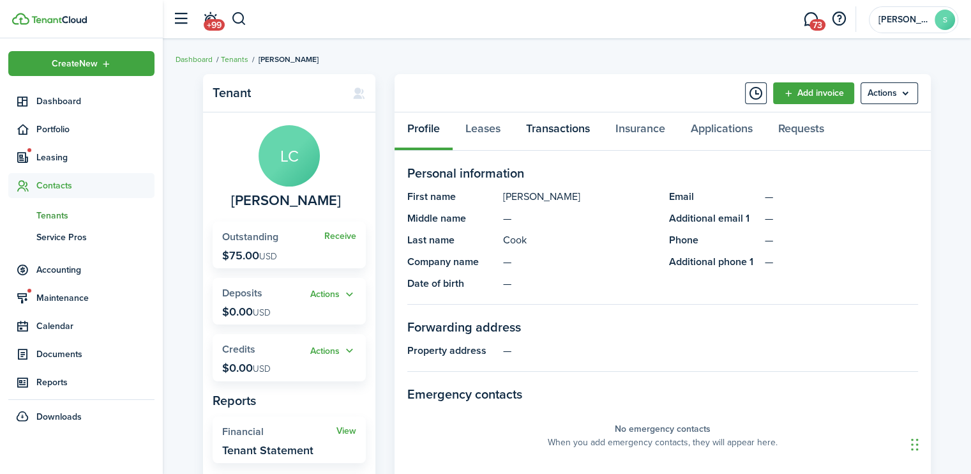
click at [544, 131] on link "Transactions" at bounding box center [557, 131] width 89 height 38
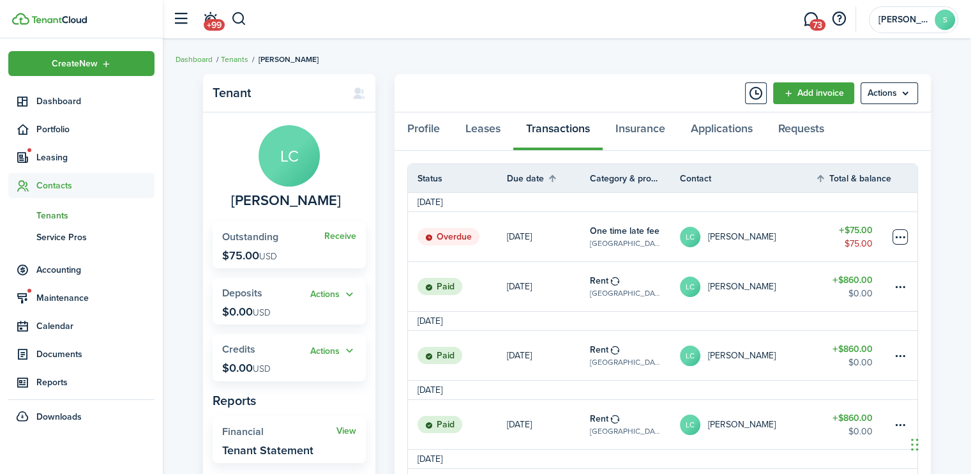
click at [899, 236] on table-menu-btn-icon at bounding box center [899, 236] width 15 height 15
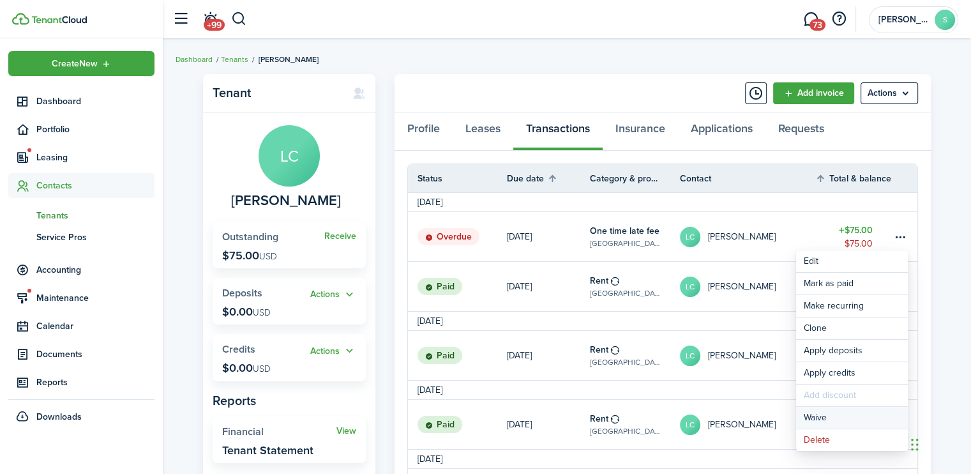
click at [812, 412] on button "Waive" at bounding box center [852, 418] width 112 height 22
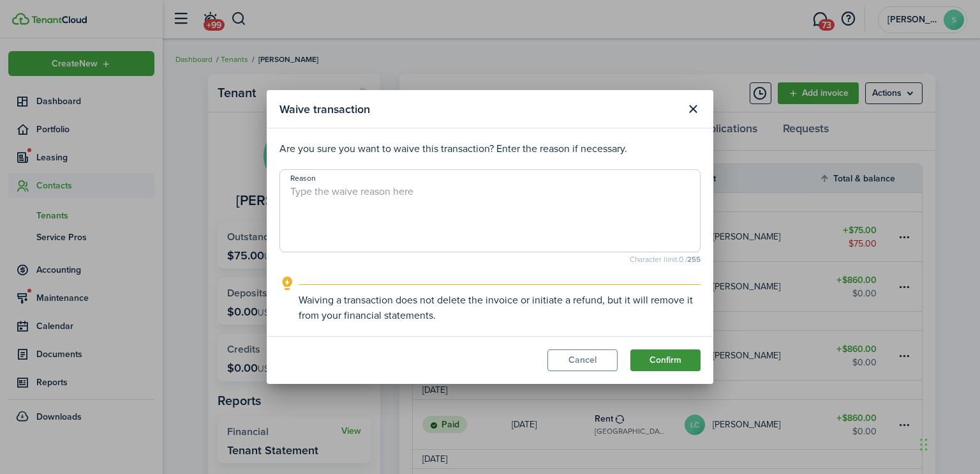
click at [687, 359] on button "Confirm" at bounding box center [666, 360] width 70 height 22
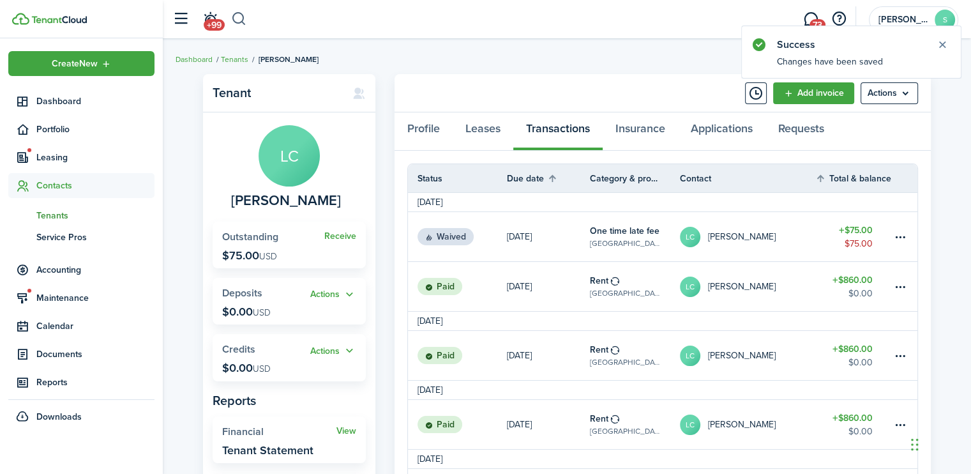
click at [236, 19] on button "button" at bounding box center [239, 19] width 16 height 22
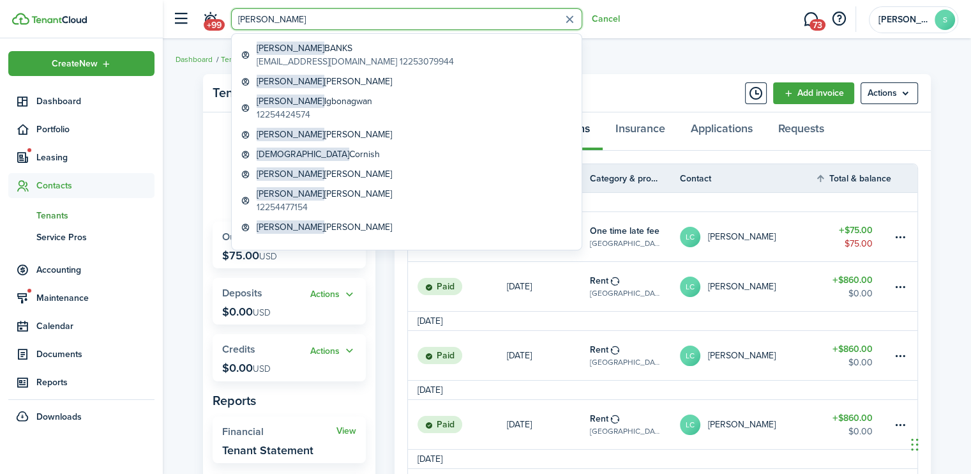
scroll to position [94, 0]
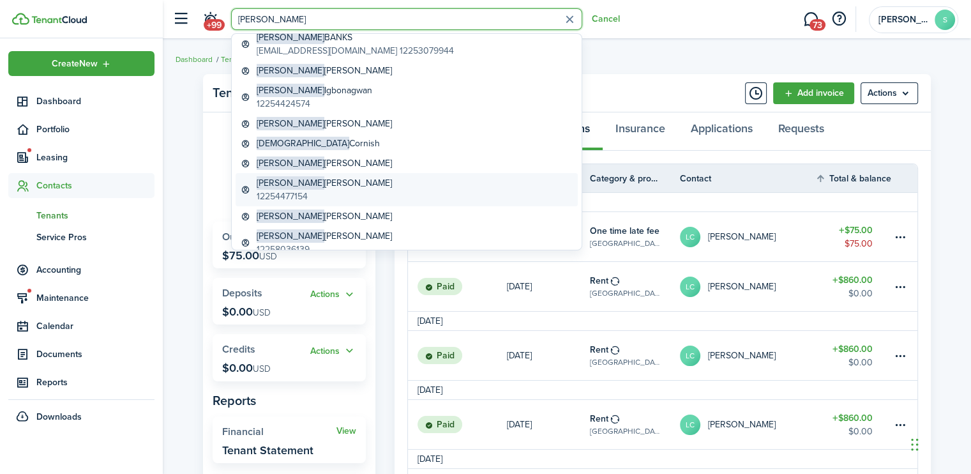
type input "[PERSON_NAME]"
click at [286, 185] on span "[PERSON_NAME]" at bounding box center [291, 182] width 68 height 13
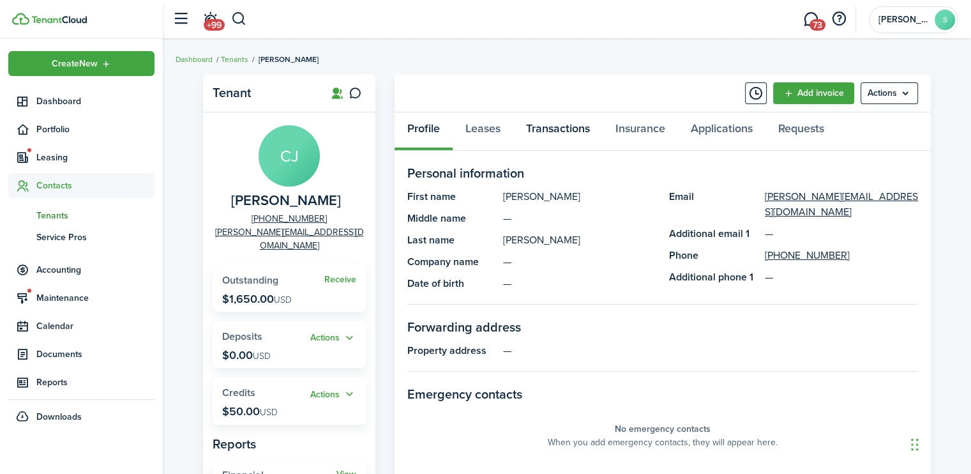
click at [550, 128] on link "Transactions" at bounding box center [557, 131] width 89 height 38
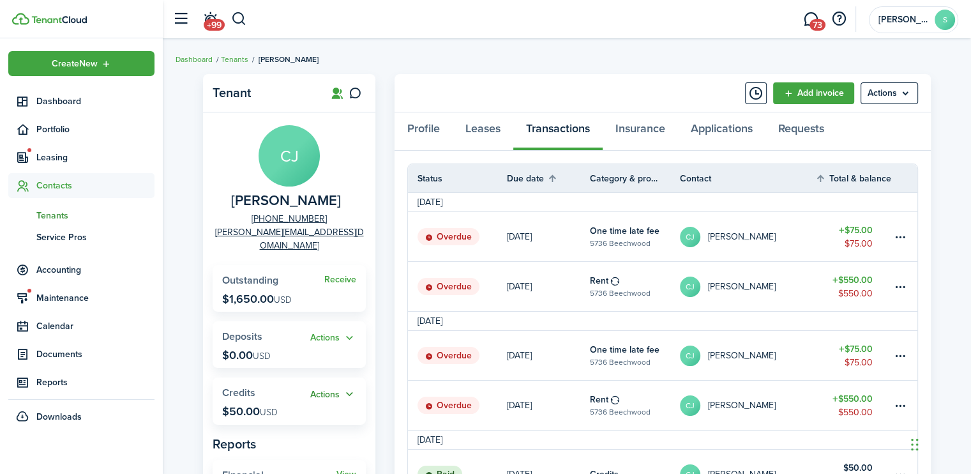
click at [330, 387] on button "Actions" at bounding box center [333, 394] width 46 height 15
click at [270, 426] on link "Apply" at bounding box center [300, 428] width 112 height 22
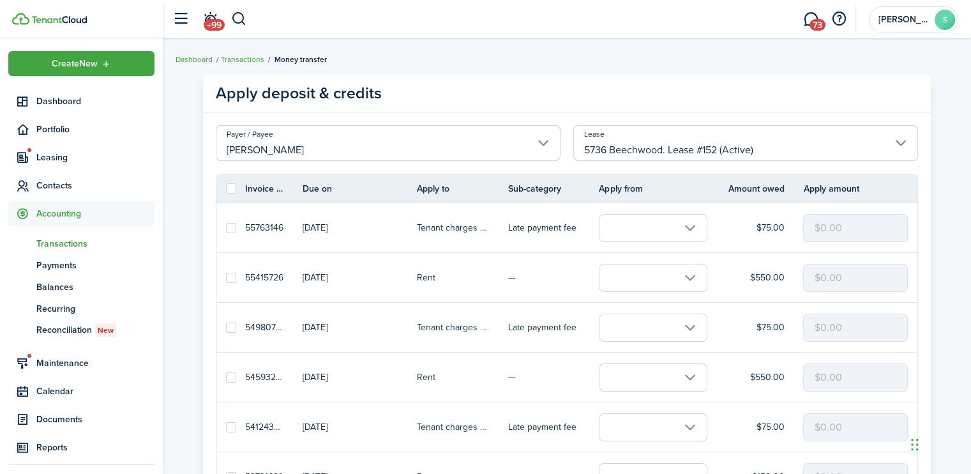
click at [691, 378] on input "text" at bounding box center [653, 377] width 108 height 28
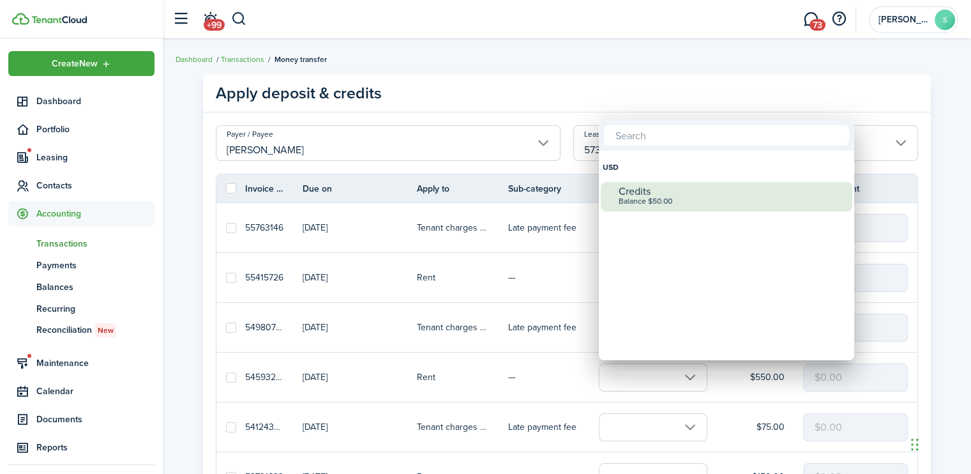
click at [652, 200] on div "Balance $50.00" at bounding box center [731, 201] width 226 height 9
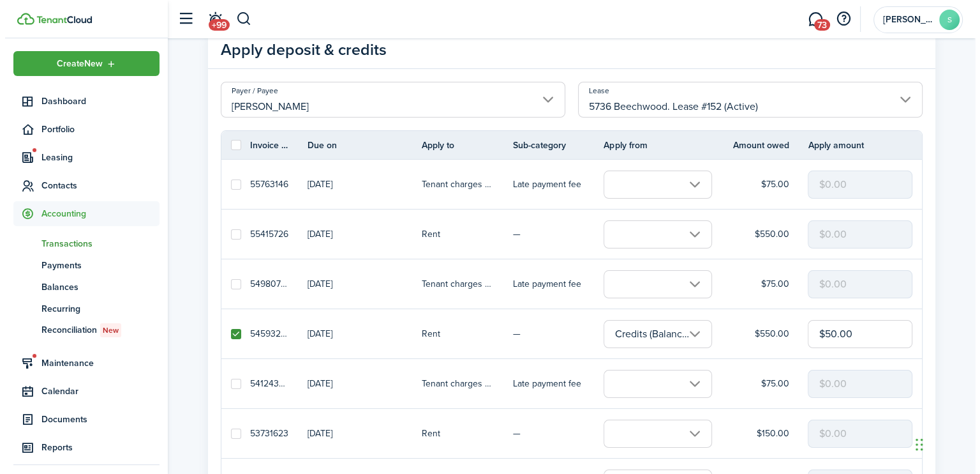
scroll to position [266, 0]
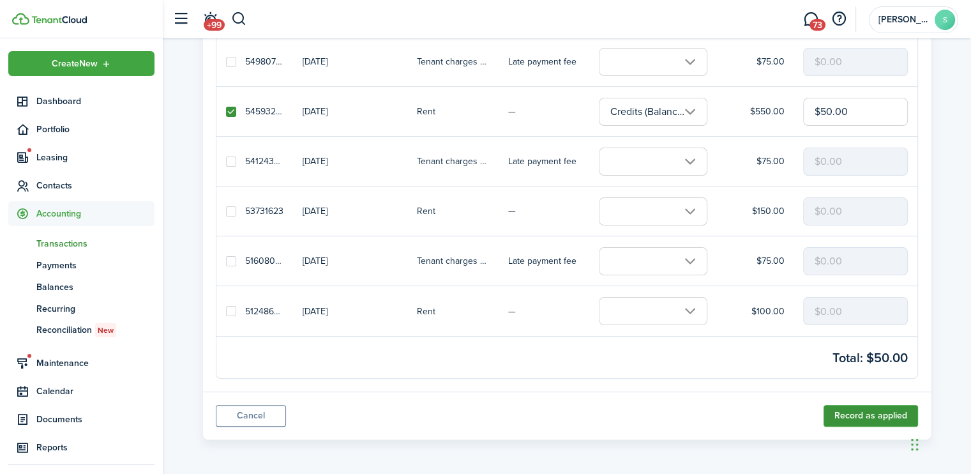
click at [847, 414] on button "Record as applied" at bounding box center [870, 416] width 94 height 22
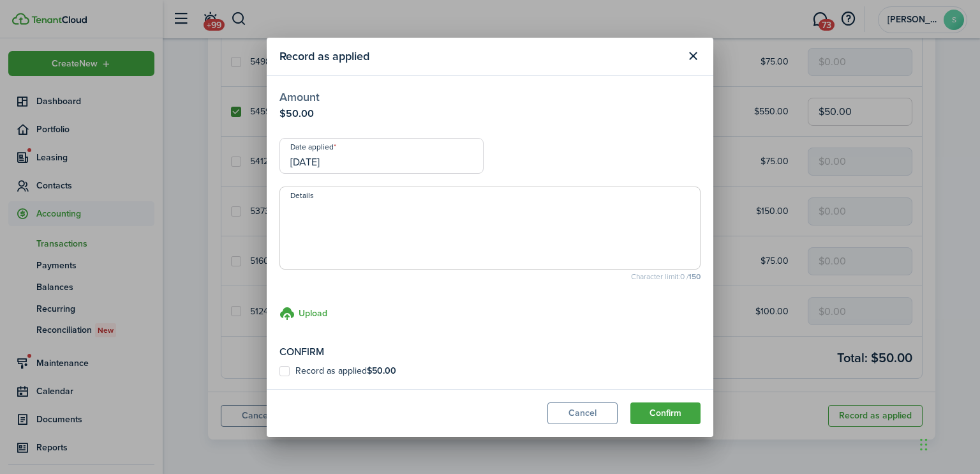
click at [286, 371] on label "Record as applied $50.00" at bounding box center [338, 371] width 117 height 10
click at [280, 371] on input "Record as applied $50.00" at bounding box center [279, 370] width 1 height 1
checkbox input "true"
click at [674, 410] on button "Confirm" at bounding box center [666, 413] width 70 height 22
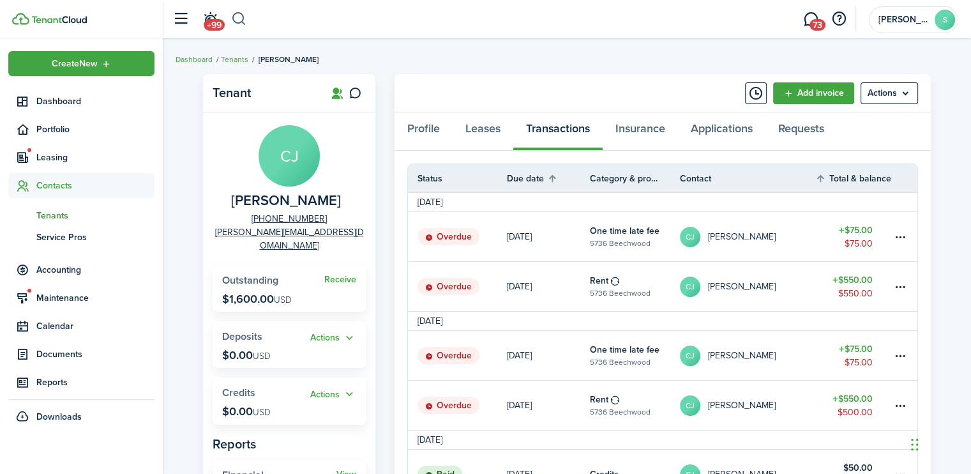
click at [241, 21] on button "button" at bounding box center [239, 19] width 16 height 22
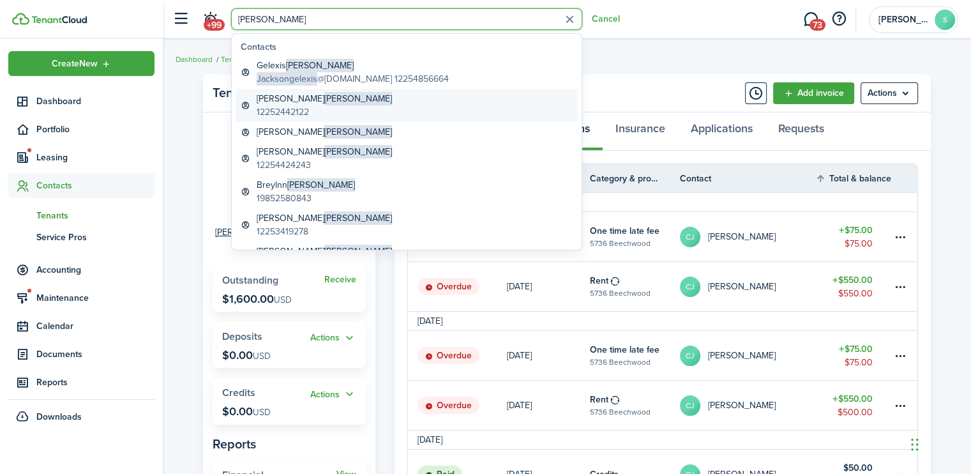
type input "[PERSON_NAME]"
click at [324, 99] on span "[PERSON_NAME]" at bounding box center [358, 98] width 68 height 13
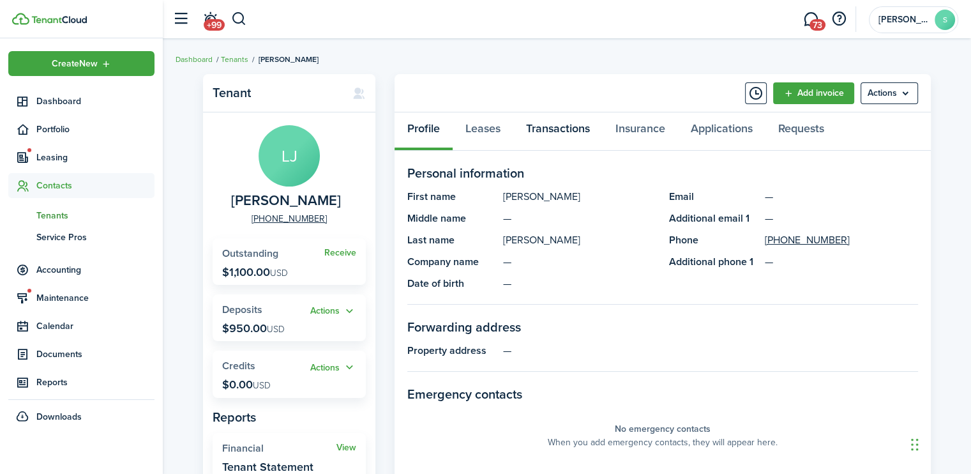
click at [580, 125] on link "Transactions" at bounding box center [557, 131] width 89 height 38
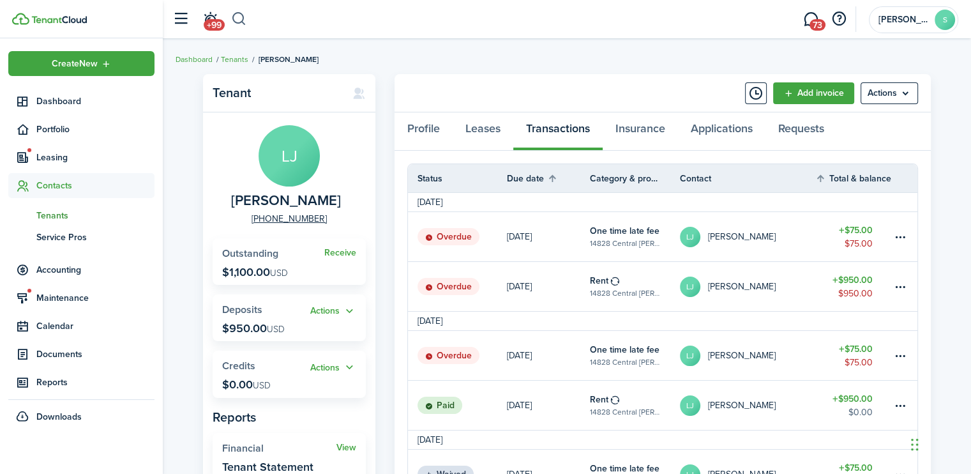
click at [240, 21] on button "button" at bounding box center [239, 19] width 16 height 22
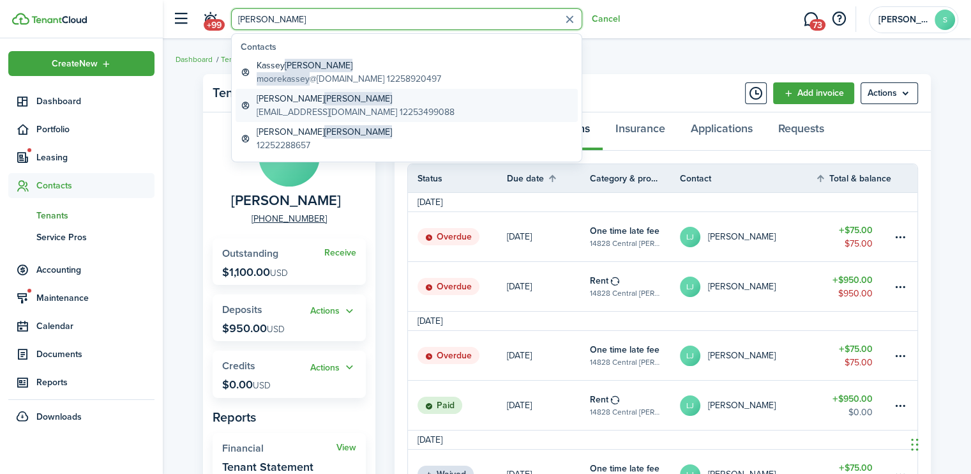
type input "[PERSON_NAME]"
click at [324, 101] on span "[PERSON_NAME]" at bounding box center [358, 98] width 68 height 13
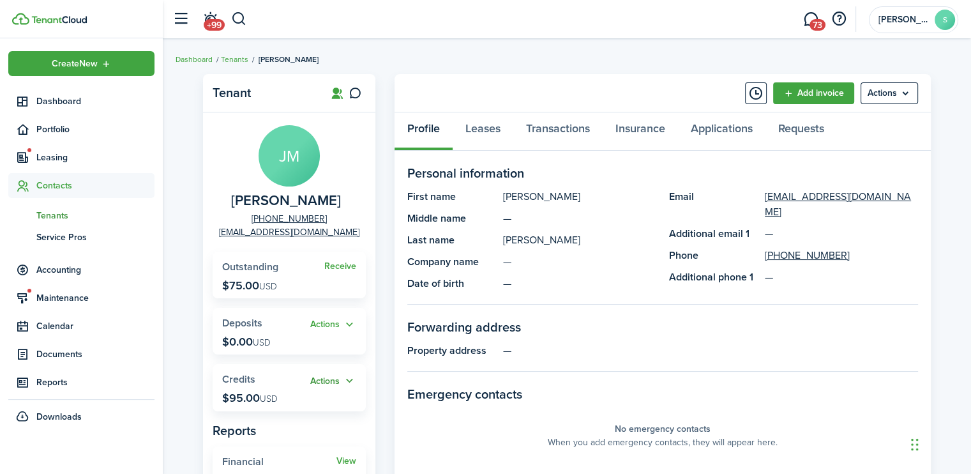
click at [332, 381] on button "Actions" at bounding box center [333, 380] width 46 height 15
click at [274, 428] on link "Apply" at bounding box center [300, 428] width 112 height 22
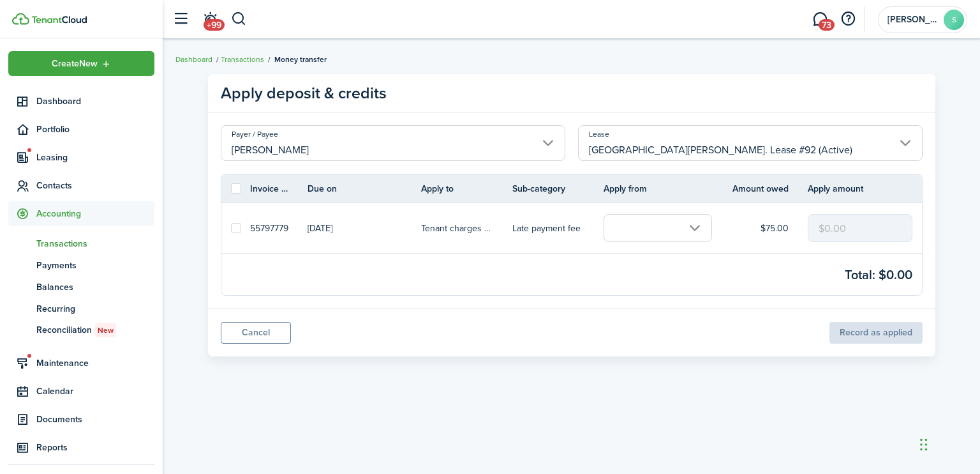
click at [692, 229] on input "text" at bounding box center [658, 228] width 108 height 28
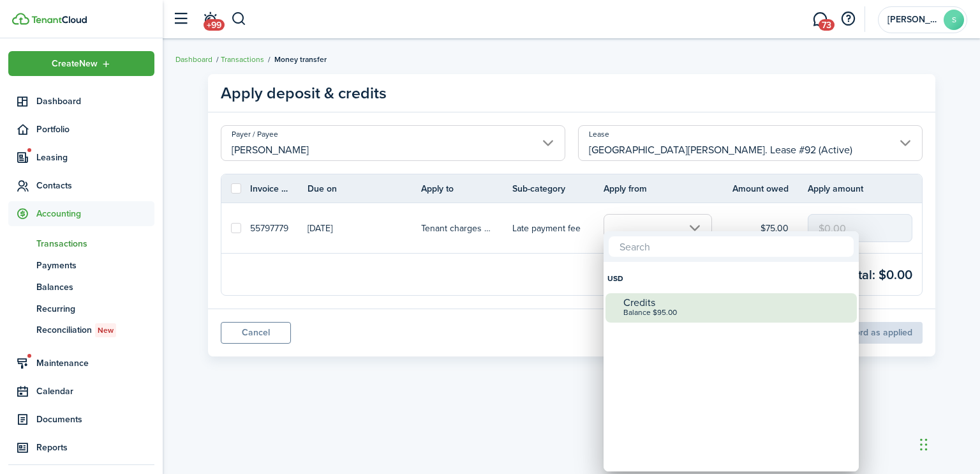
click at [633, 311] on div "Balance $95.00" at bounding box center [737, 312] width 226 height 9
checkbox input "true"
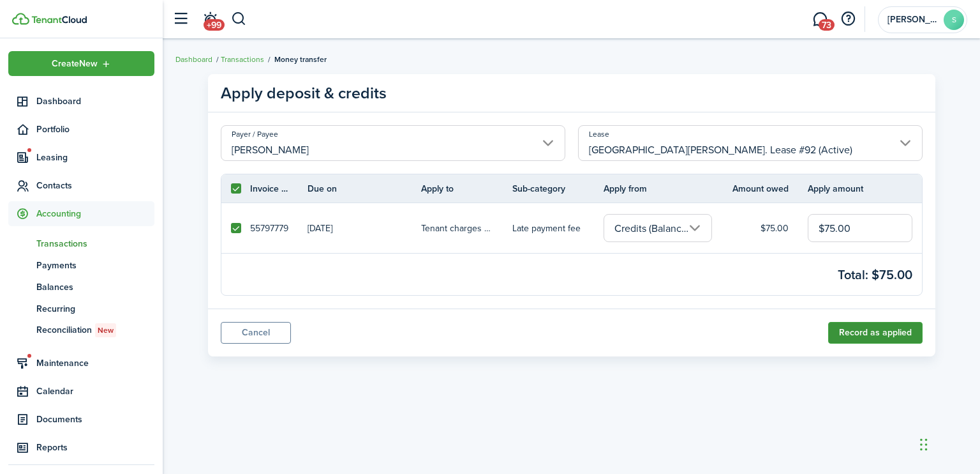
click at [859, 335] on button "Record as applied" at bounding box center [875, 333] width 94 height 22
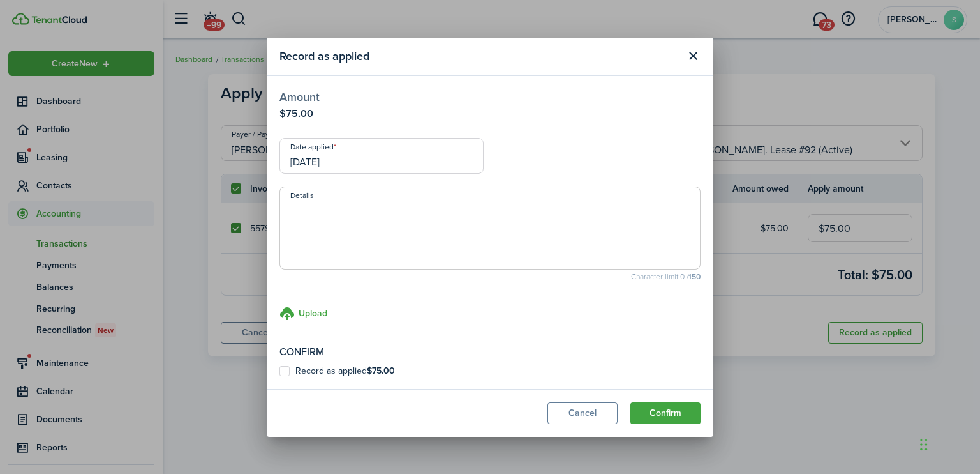
click at [287, 370] on label "Record as applied $75.00" at bounding box center [338, 371] width 116 height 10
click at [280, 370] on input "Record as applied $75.00" at bounding box center [279, 370] width 1 height 1
checkbox input "true"
click at [688, 412] on button "Confirm" at bounding box center [666, 413] width 70 height 22
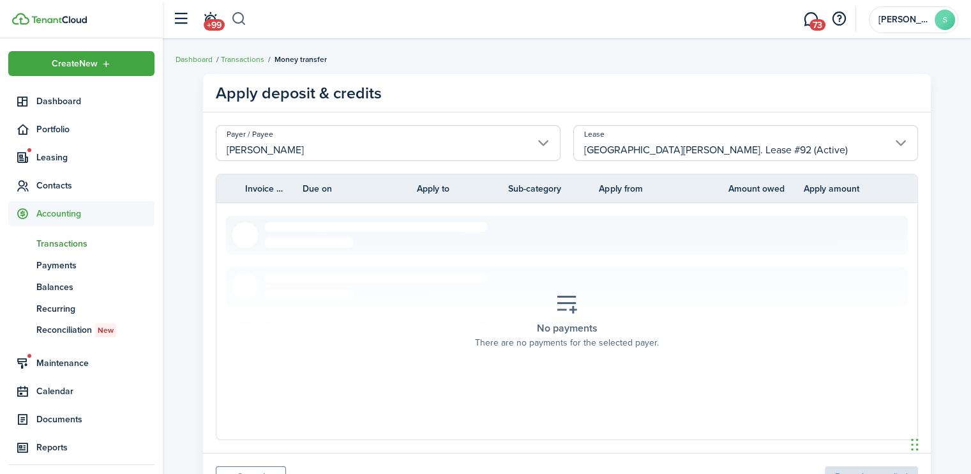
click at [237, 19] on button "button" at bounding box center [239, 19] width 16 height 22
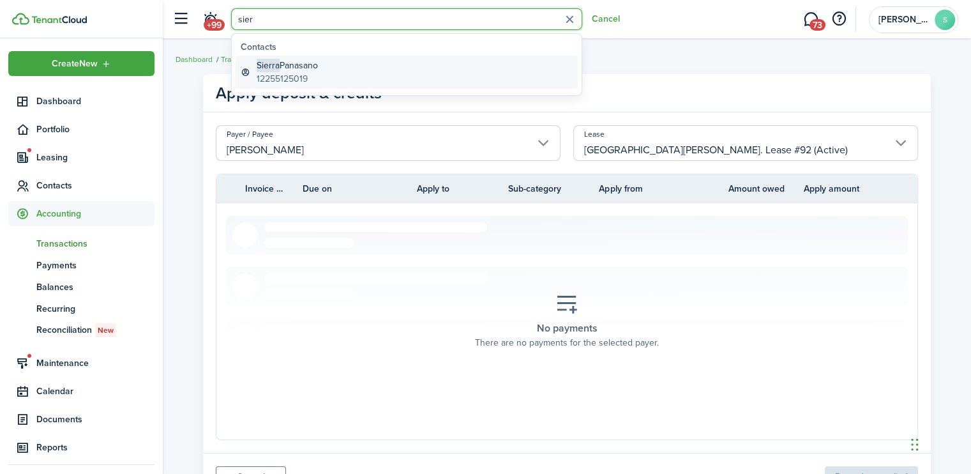
type input "sier"
click at [277, 79] on global-search-item-description "12255125019" at bounding box center [287, 78] width 61 height 13
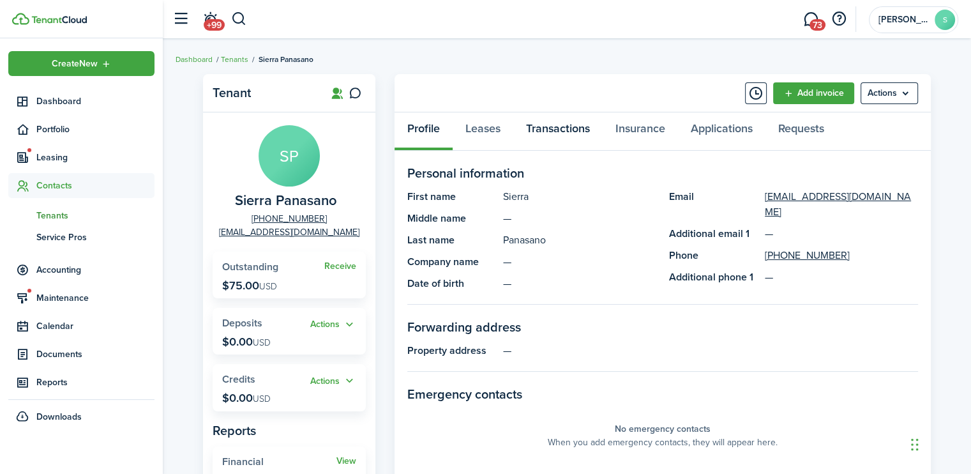
click at [549, 134] on link "Transactions" at bounding box center [557, 131] width 89 height 38
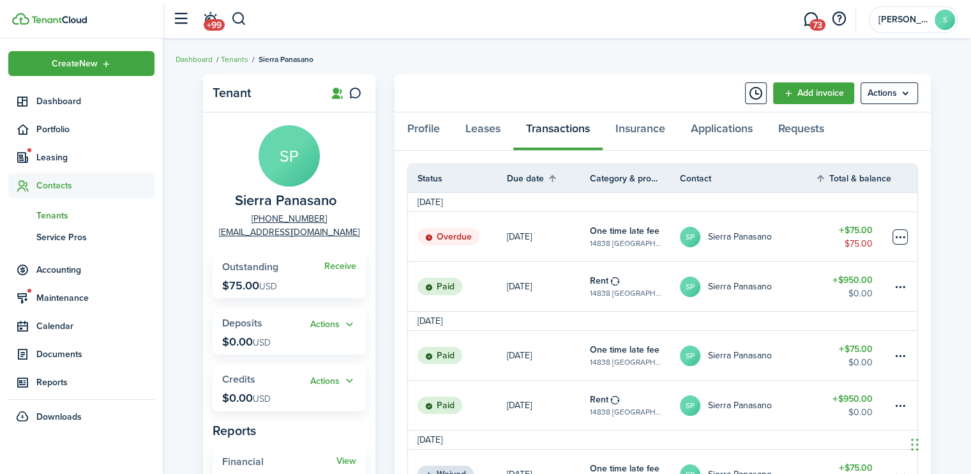
click at [895, 234] on table-menu-btn-icon at bounding box center [899, 236] width 15 height 15
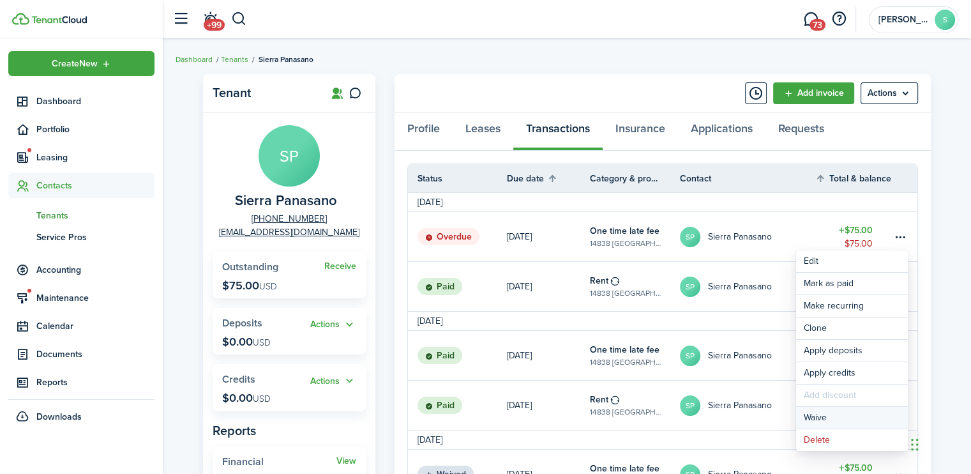
click at [809, 416] on button "Waive" at bounding box center [852, 418] width 112 height 22
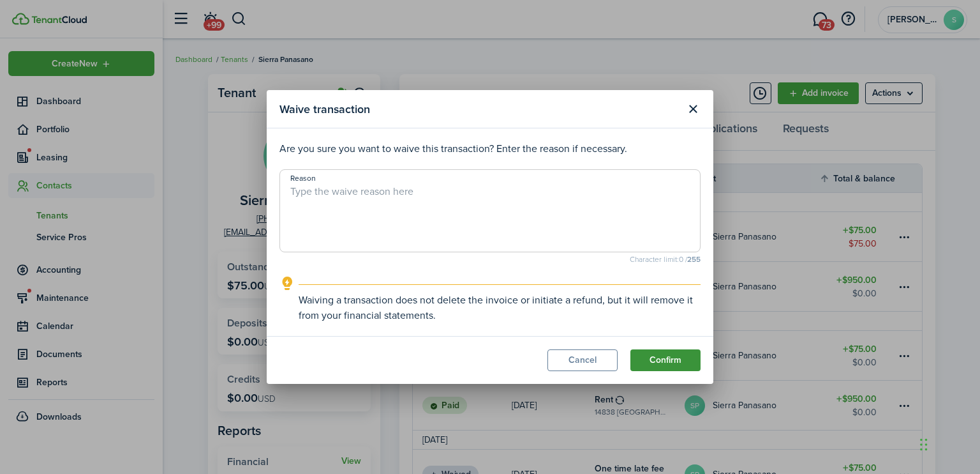
click at [675, 354] on button "Confirm" at bounding box center [666, 360] width 70 height 22
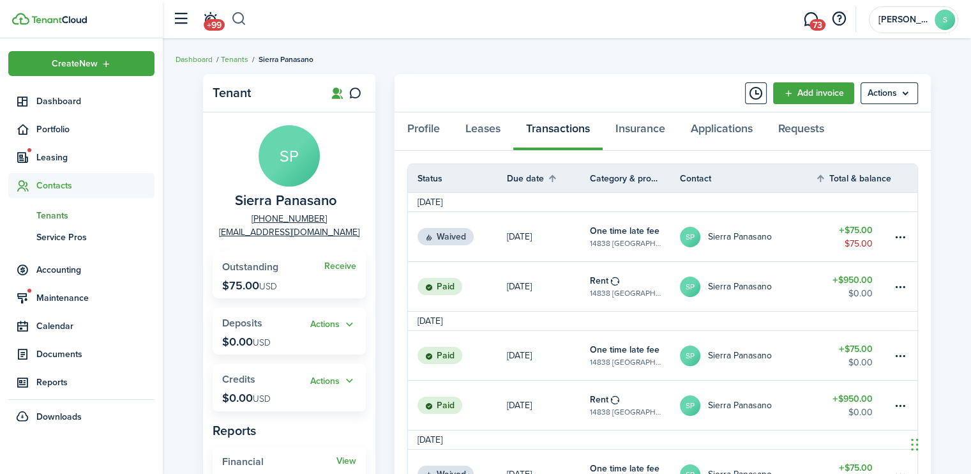
click at [239, 20] on button "button" at bounding box center [239, 19] width 16 height 22
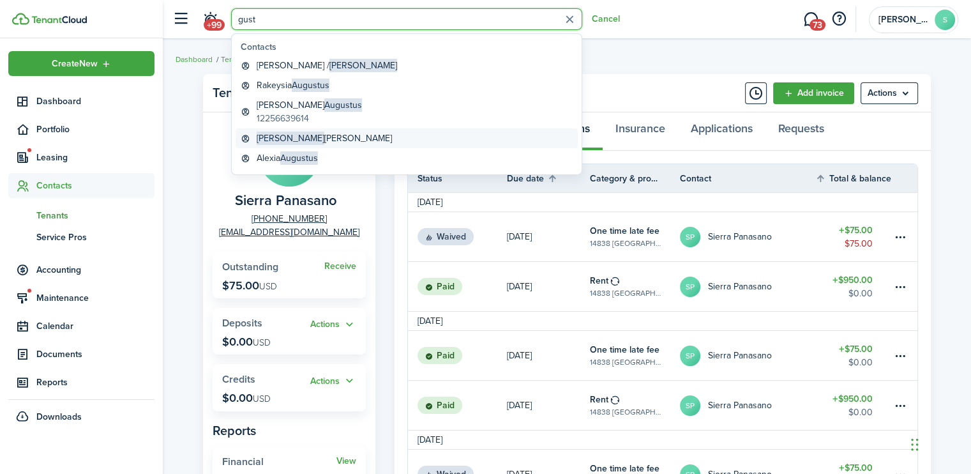
type input "gust"
click at [323, 136] on global-search-item-title "[PERSON_NAME]" at bounding box center [324, 137] width 135 height 13
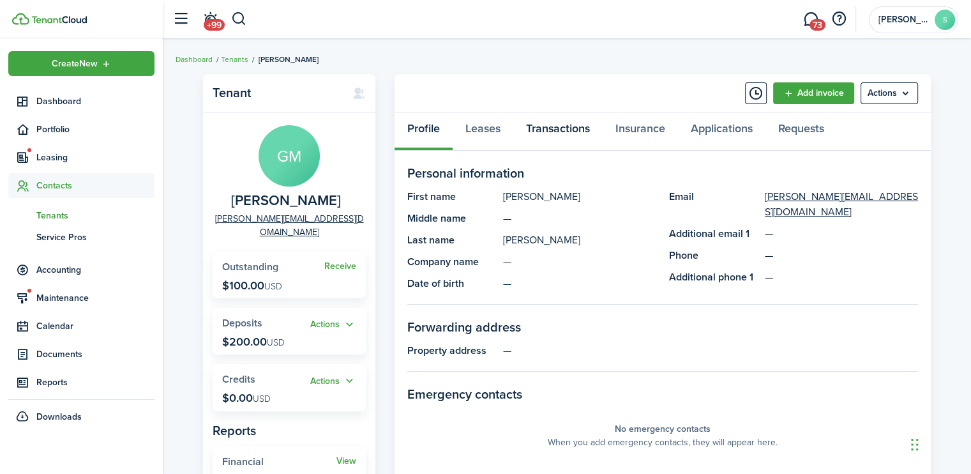
click at [564, 131] on link "Transactions" at bounding box center [557, 131] width 89 height 38
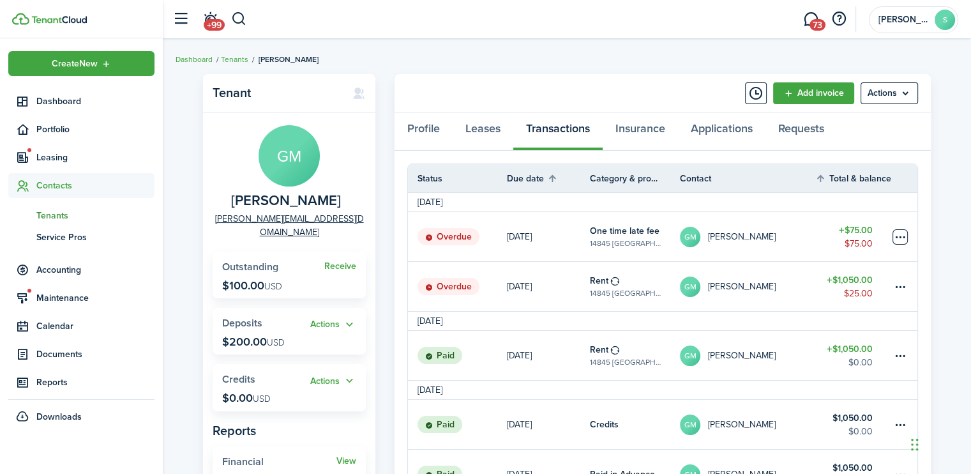
click at [899, 233] on table-menu-btn-icon at bounding box center [899, 236] width 15 height 15
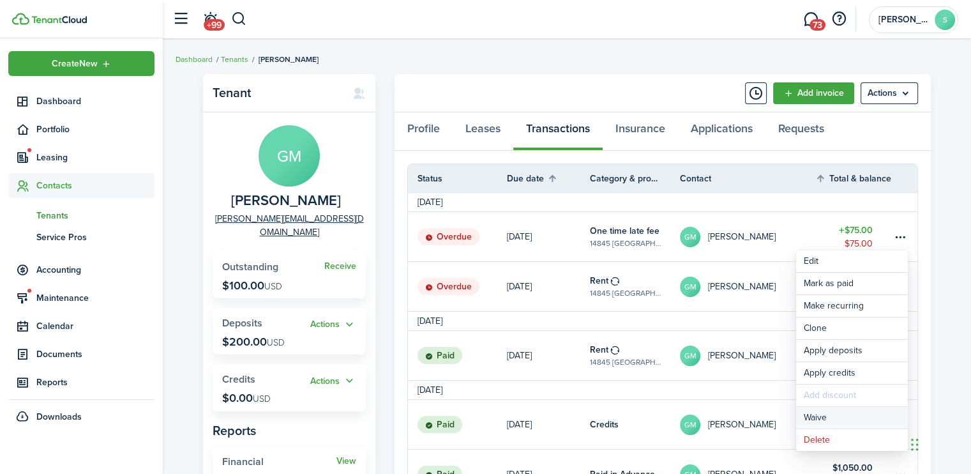
click at [811, 415] on button "Waive" at bounding box center [852, 418] width 112 height 22
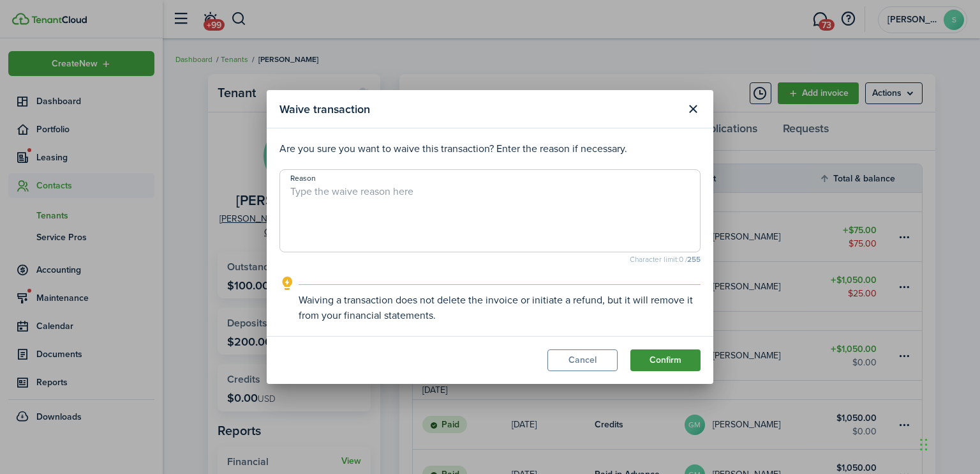
click at [684, 364] on button "Confirm" at bounding box center [666, 360] width 70 height 22
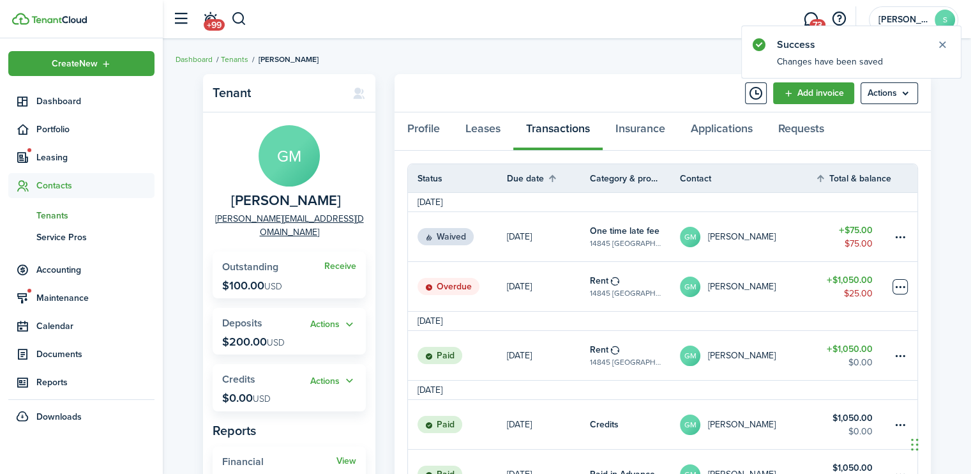
click at [905, 281] on table-menu-btn-icon at bounding box center [899, 286] width 15 height 15
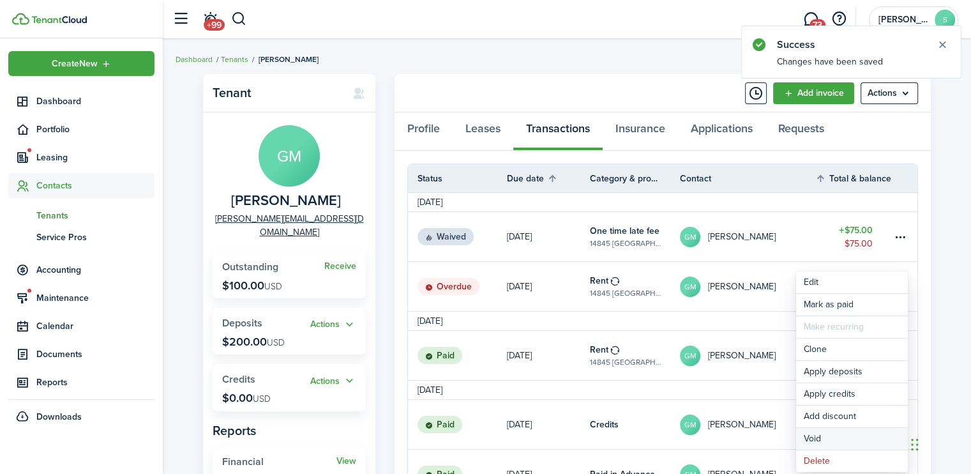
click at [808, 438] on button "Void" at bounding box center [852, 439] width 112 height 22
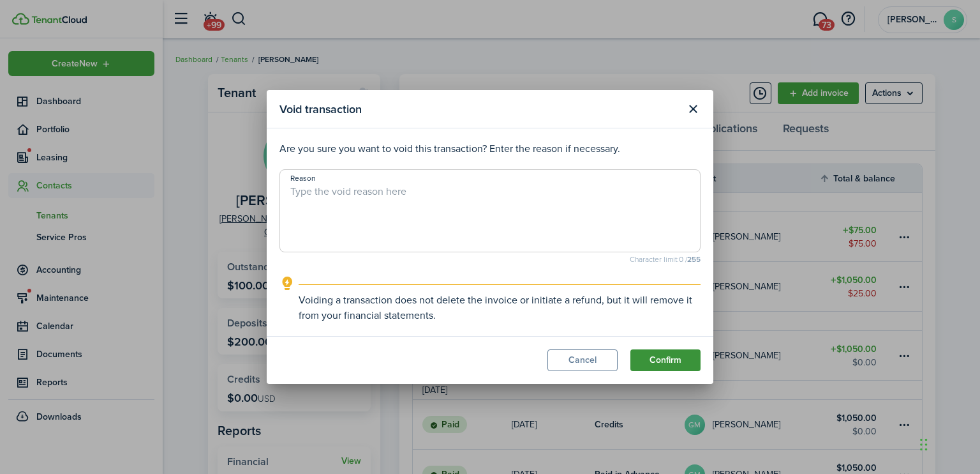
click at [684, 361] on button "Confirm" at bounding box center [666, 360] width 70 height 22
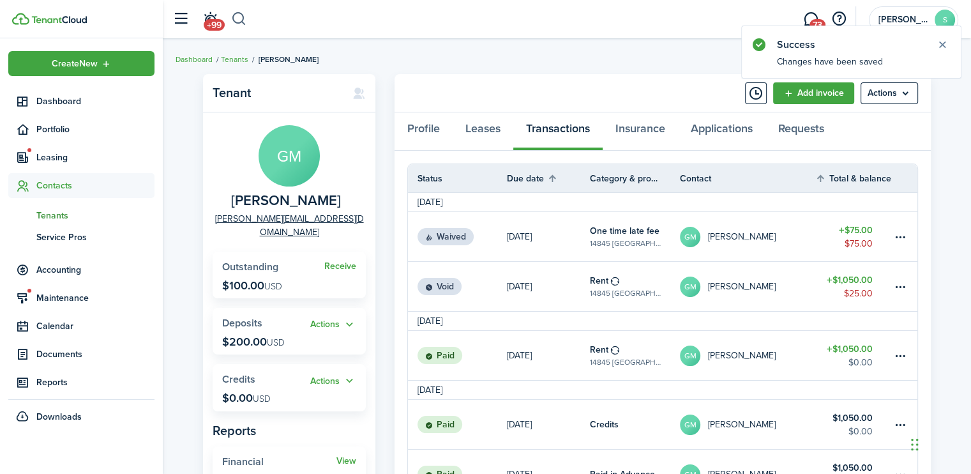
click at [237, 19] on button "button" at bounding box center [239, 19] width 16 height 22
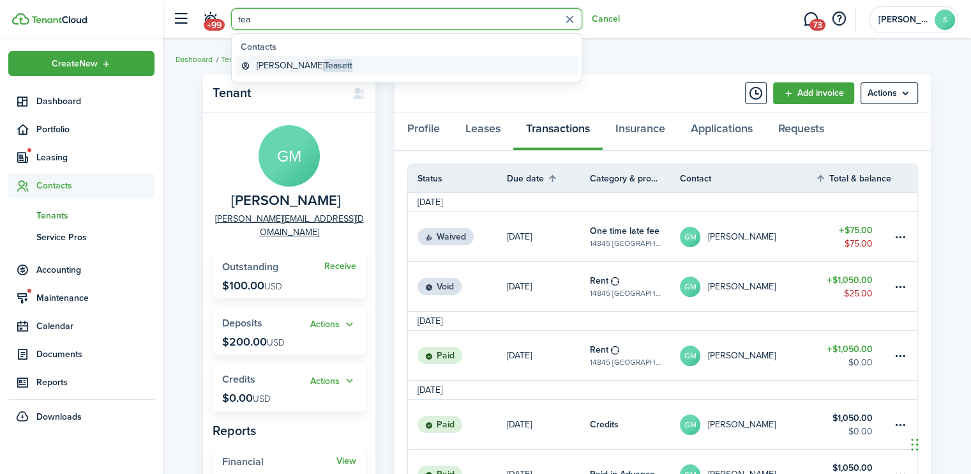
type input "tea"
click at [283, 65] on global-search-item-title "[PERSON_NAME]" at bounding box center [305, 65] width 96 height 13
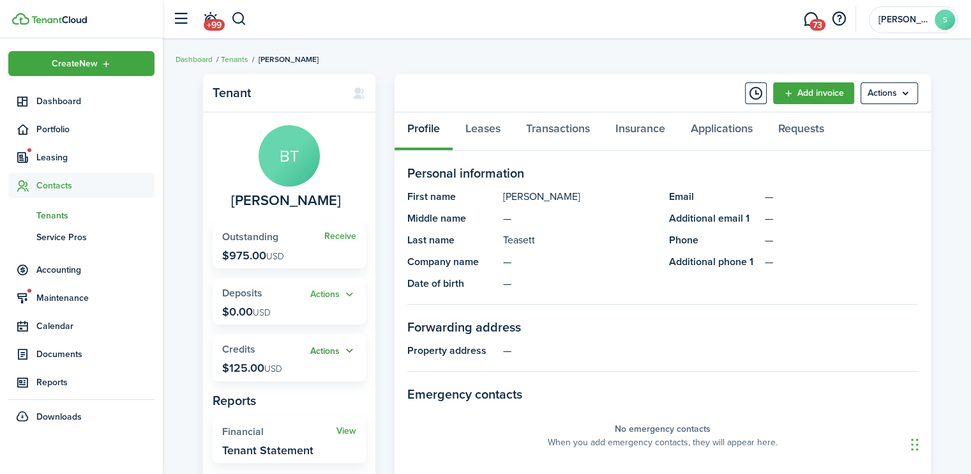
click at [342, 356] on button "Actions" at bounding box center [333, 350] width 46 height 15
click at [273, 394] on link "Apply" at bounding box center [300, 398] width 112 height 22
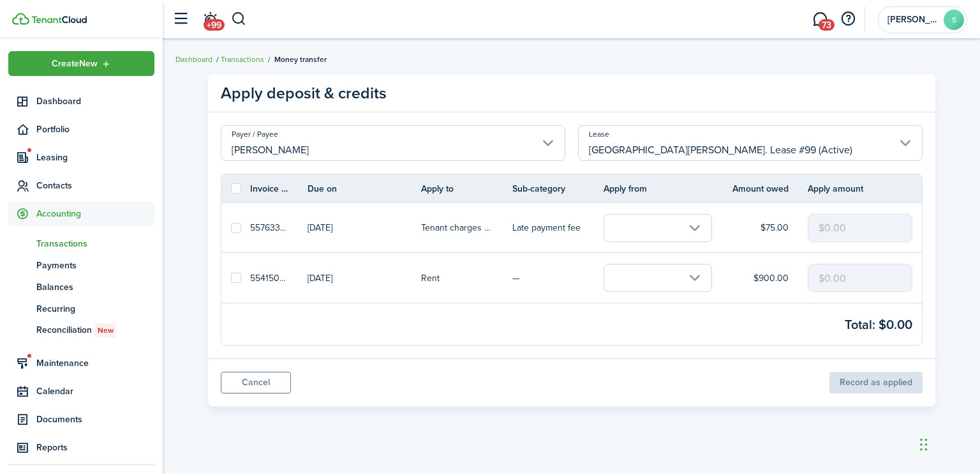
click at [692, 274] on input "text" at bounding box center [658, 278] width 108 height 28
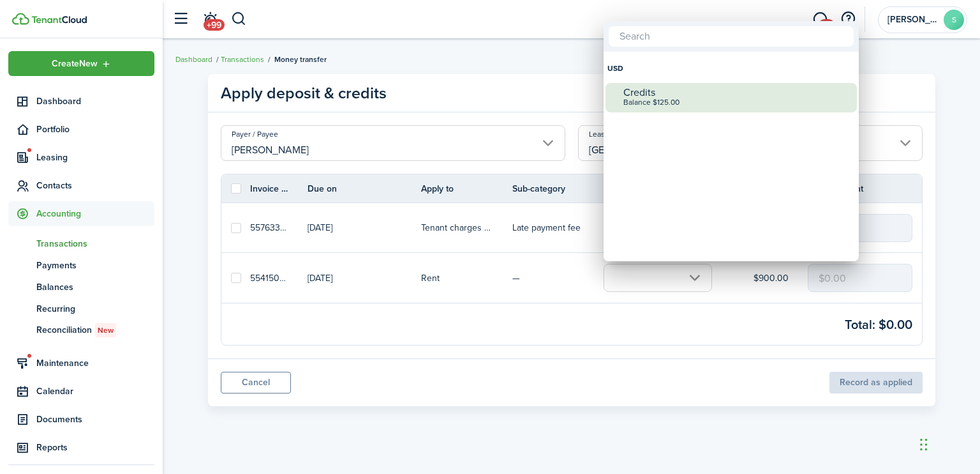
click at [640, 98] on div "Balance $125.00" at bounding box center [737, 102] width 226 height 9
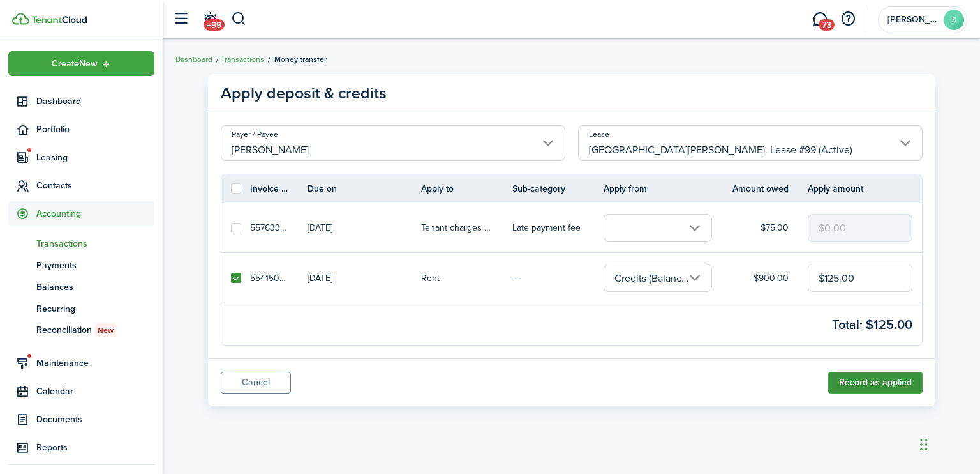
click at [850, 380] on button "Record as applied" at bounding box center [875, 382] width 94 height 22
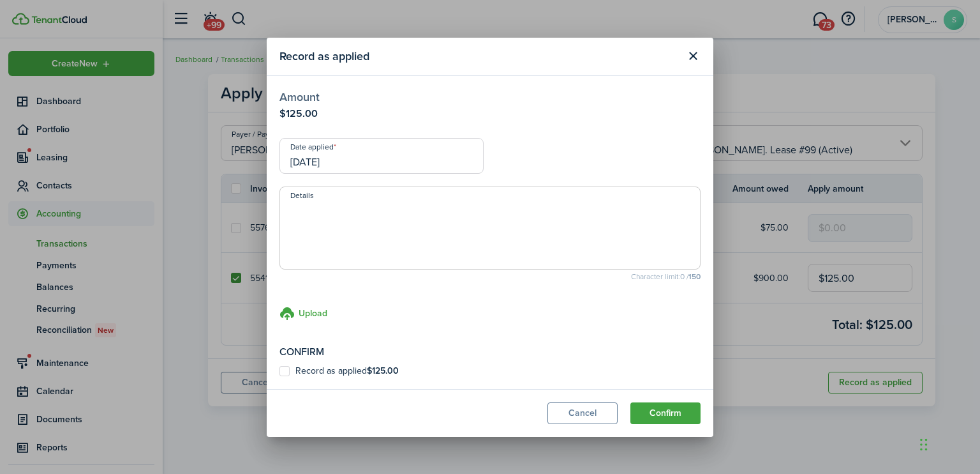
click at [285, 369] on label "Record as applied $125.00" at bounding box center [339, 371] width 119 height 10
click at [280, 370] on input "Record as applied $125.00" at bounding box center [279, 370] width 1 height 1
checkbox input "true"
click at [656, 405] on button "Confirm" at bounding box center [666, 413] width 70 height 22
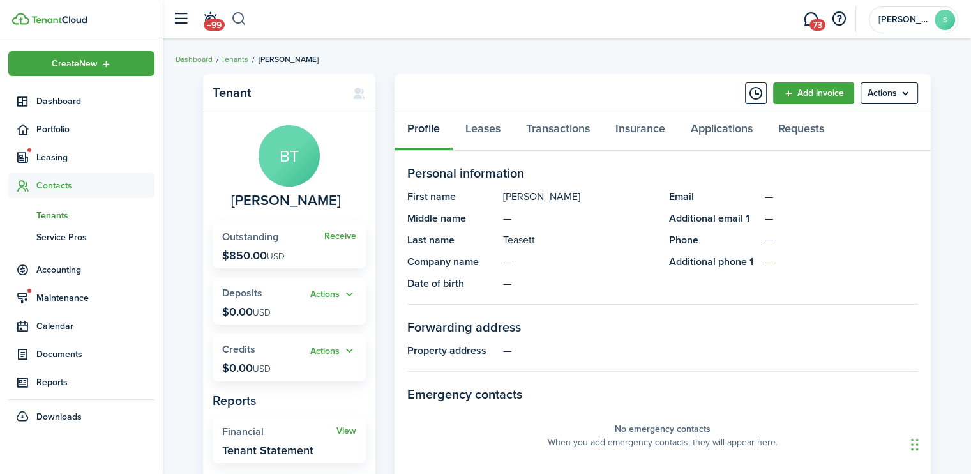
click at [240, 19] on button "button" at bounding box center [239, 19] width 16 height 22
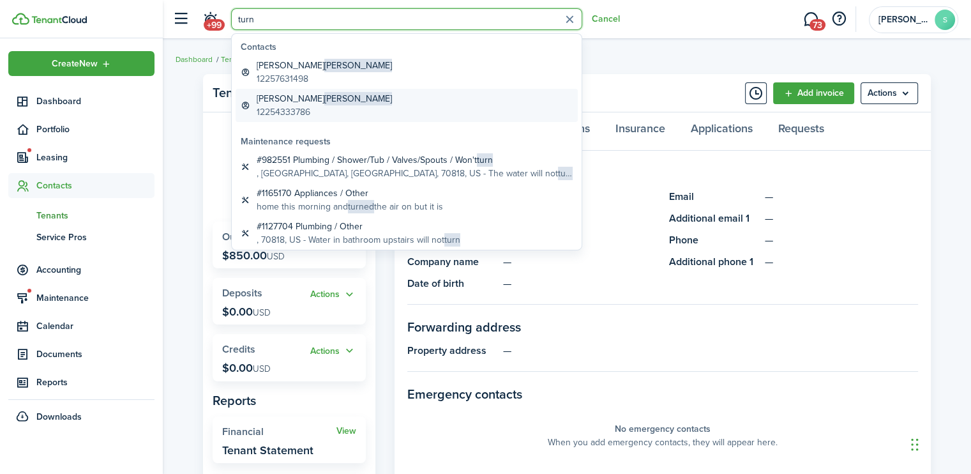
type input "turn"
click at [276, 98] on global-search-item-title "[PERSON_NAME]" at bounding box center [324, 98] width 135 height 13
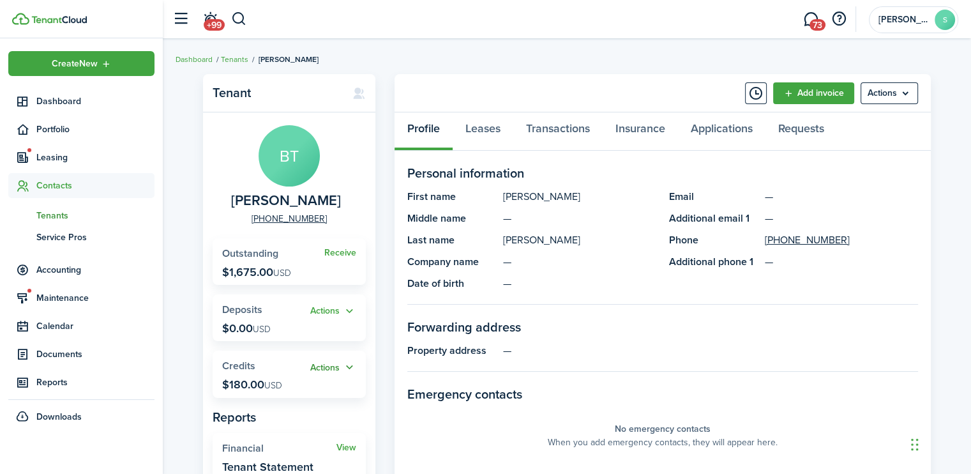
click at [329, 370] on button "Actions" at bounding box center [333, 367] width 46 height 15
click at [267, 410] on link "Apply" at bounding box center [300, 414] width 112 height 22
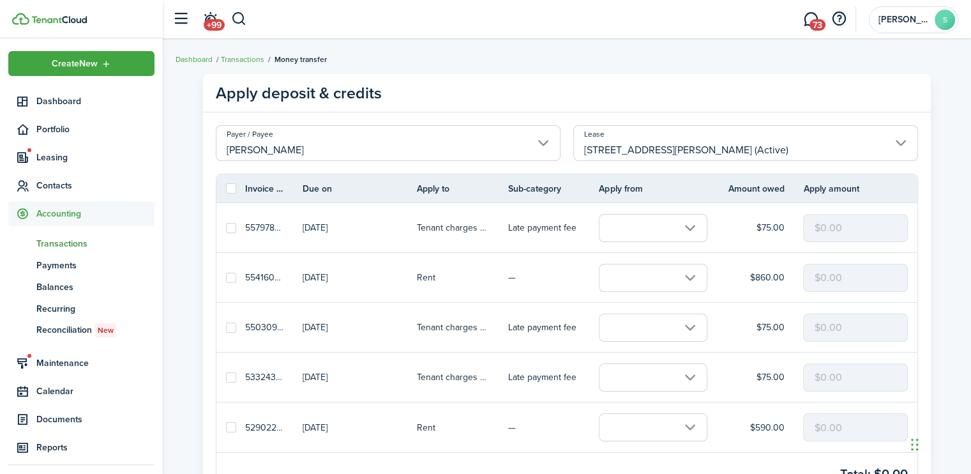
click at [693, 425] on input "text" at bounding box center [653, 427] width 108 height 28
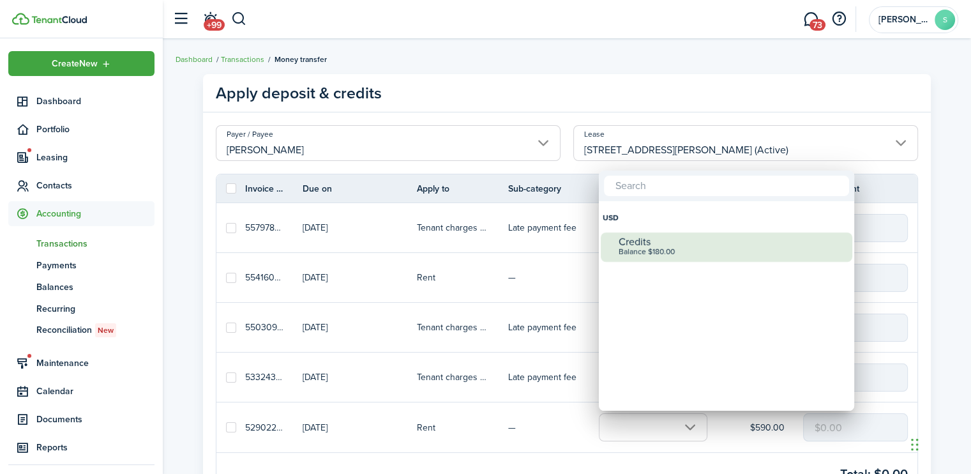
click at [633, 242] on div "Credits" at bounding box center [731, 241] width 226 height 11
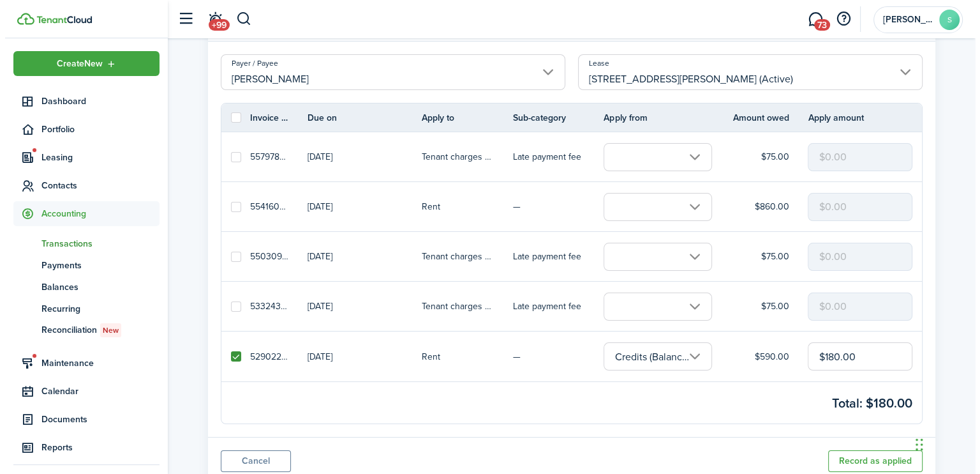
scroll to position [116, 0]
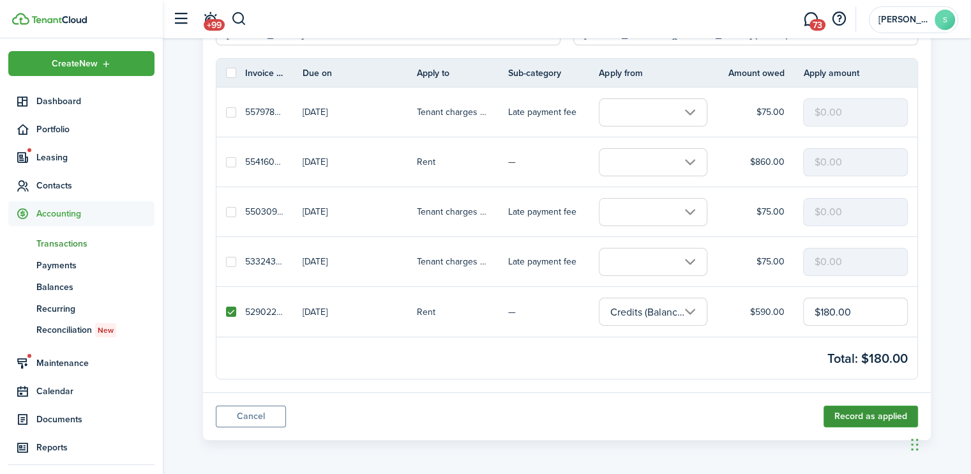
click at [848, 415] on button "Record as applied" at bounding box center [870, 416] width 94 height 22
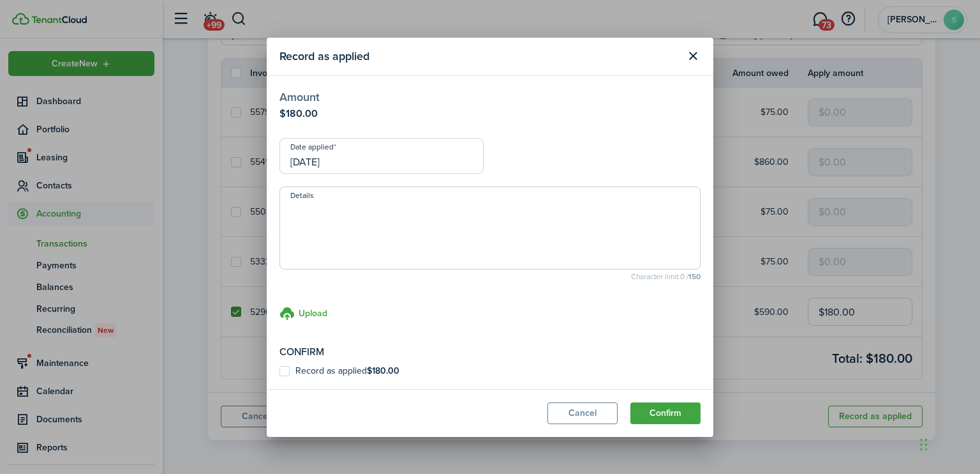
click at [286, 369] on label "Record as applied $180.00" at bounding box center [340, 371] width 120 height 10
click at [280, 370] on input "Record as applied $180.00" at bounding box center [279, 370] width 1 height 1
checkbox input "true"
click at [680, 409] on button "Confirm" at bounding box center [666, 413] width 70 height 22
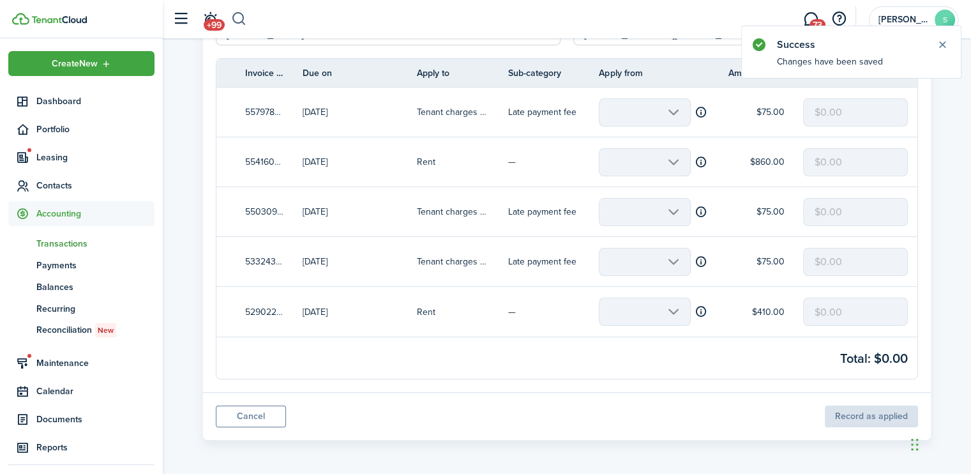
click at [241, 13] on button "button" at bounding box center [239, 19] width 16 height 22
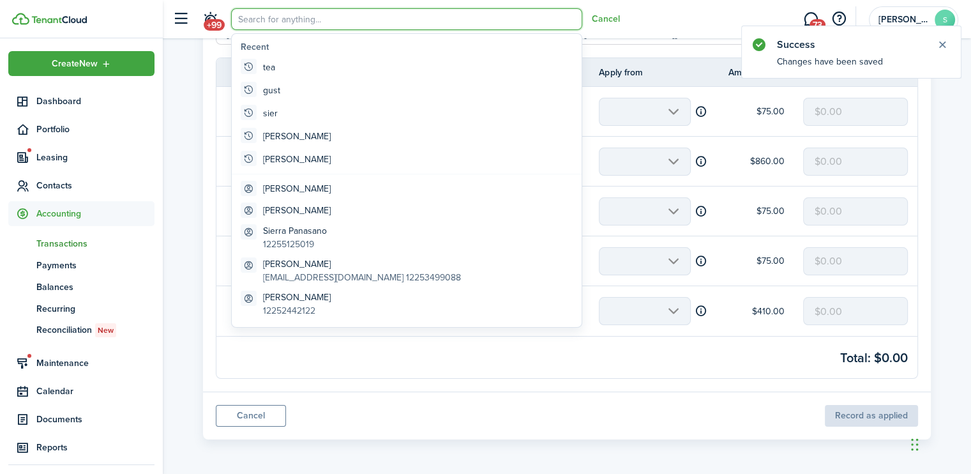
scroll to position [0, 0]
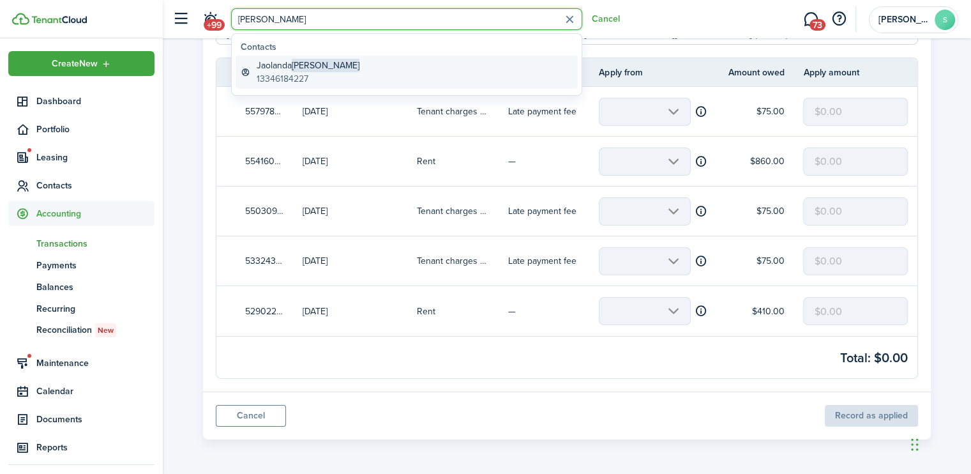
type input "[PERSON_NAME]"
click at [306, 66] on span "[PERSON_NAME]" at bounding box center [326, 65] width 68 height 13
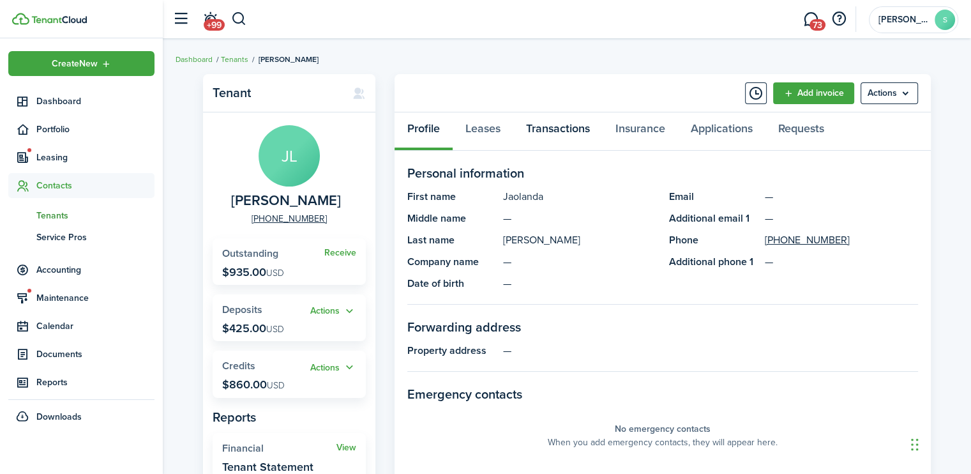
click at [548, 126] on link "Transactions" at bounding box center [557, 131] width 89 height 38
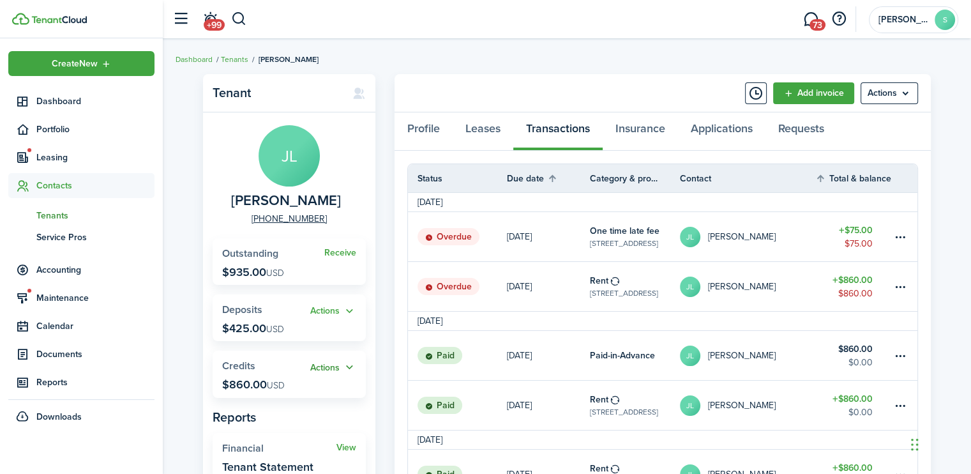
click at [332, 366] on button "Actions" at bounding box center [333, 367] width 46 height 15
click at [278, 414] on link "Apply" at bounding box center [300, 414] width 112 height 22
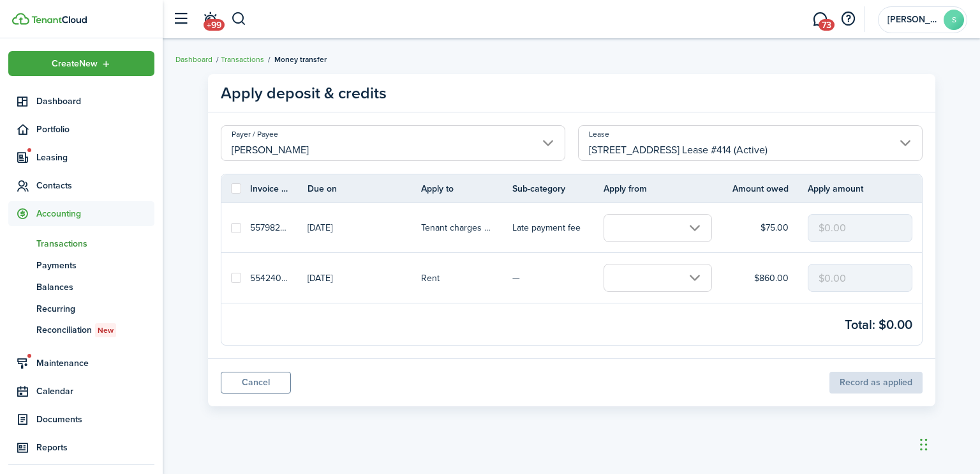
click at [692, 276] on input "text" at bounding box center [658, 278] width 108 height 28
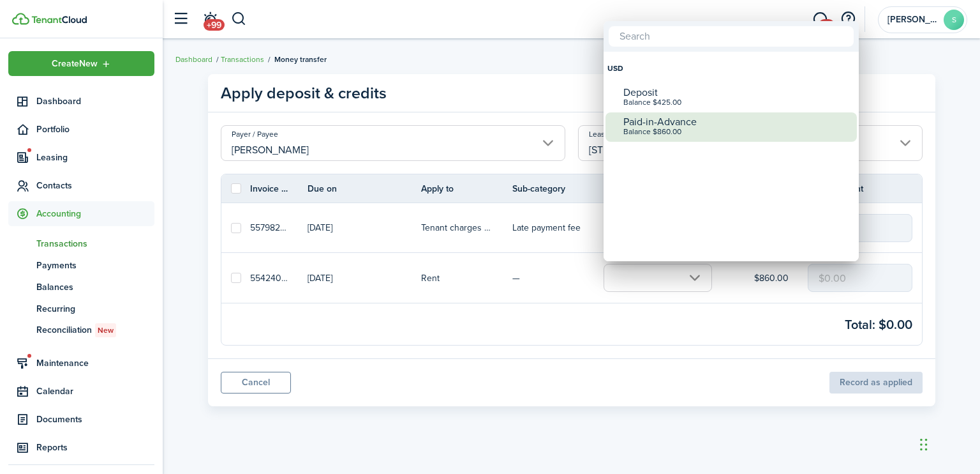
click at [664, 131] on div "Balance $860.00" at bounding box center [737, 132] width 226 height 9
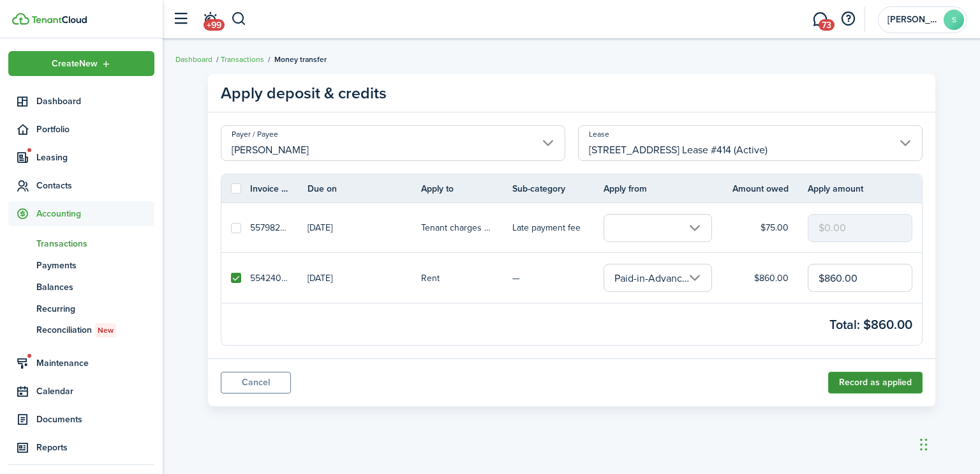
click at [848, 376] on button "Record as applied" at bounding box center [875, 382] width 94 height 22
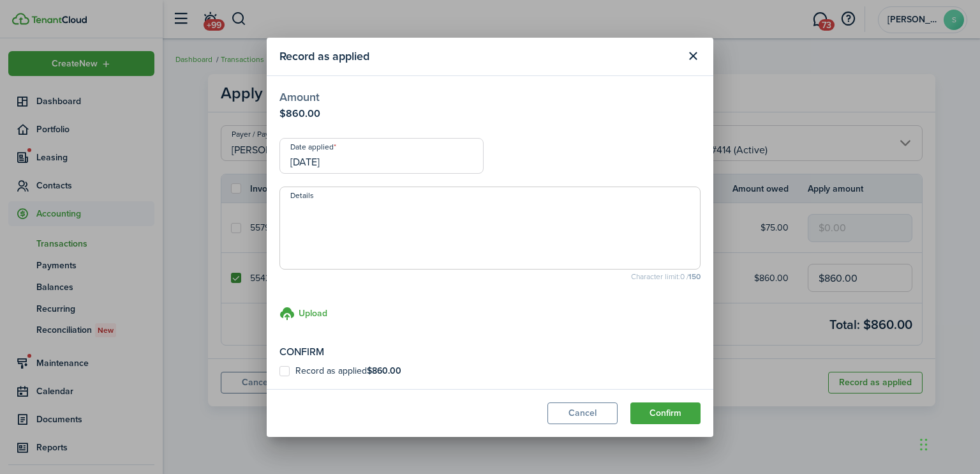
click at [286, 371] on label "Record as applied $860.00" at bounding box center [341, 371] width 122 height 10
click at [280, 371] on input "Record as applied $860.00" at bounding box center [279, 370] width 1 height 1
checkbox input "true"
click at [661, 412] on button "Confirm" at bounding box center [666, 413] width 70 height 22
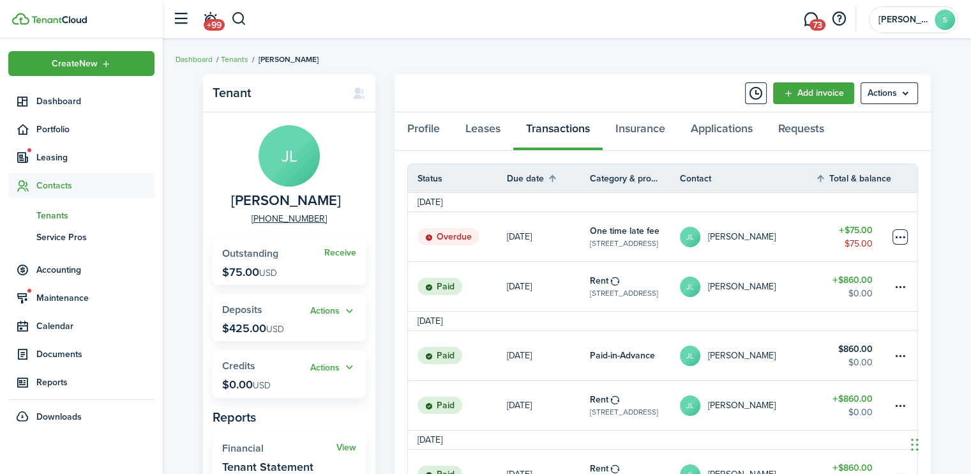
click at [904, 235] on table-menu-btn-icon at bounding box center [899, 236] width 15 height 15
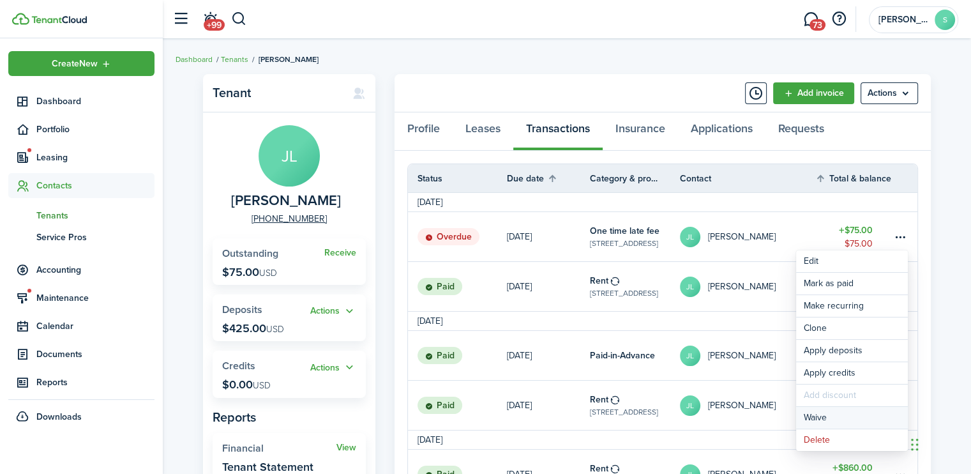
click at [819, 417] on button "Waive" at bounding box center [852, 418] width 112 height 22
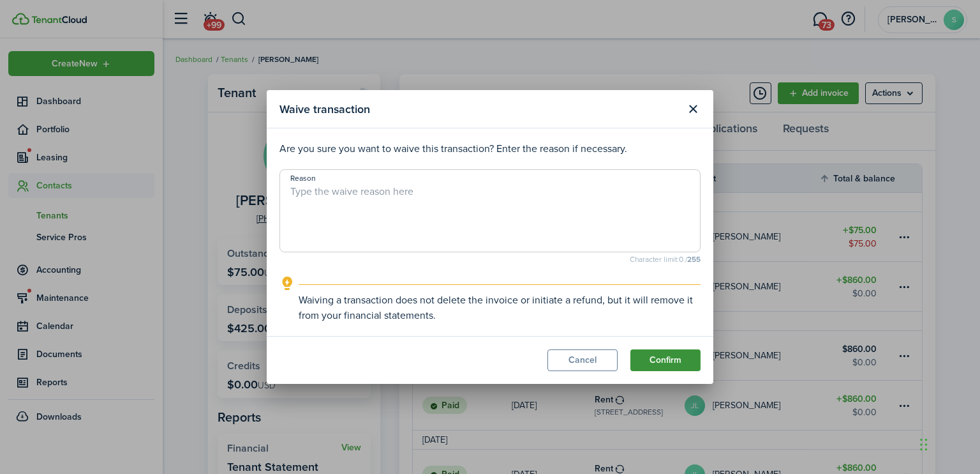
click at [653, 361] on button "Confirm" at bounding box center [666, 360] width 70 height 22
